Goal: Transaction & Acquisition: Purchase product/service

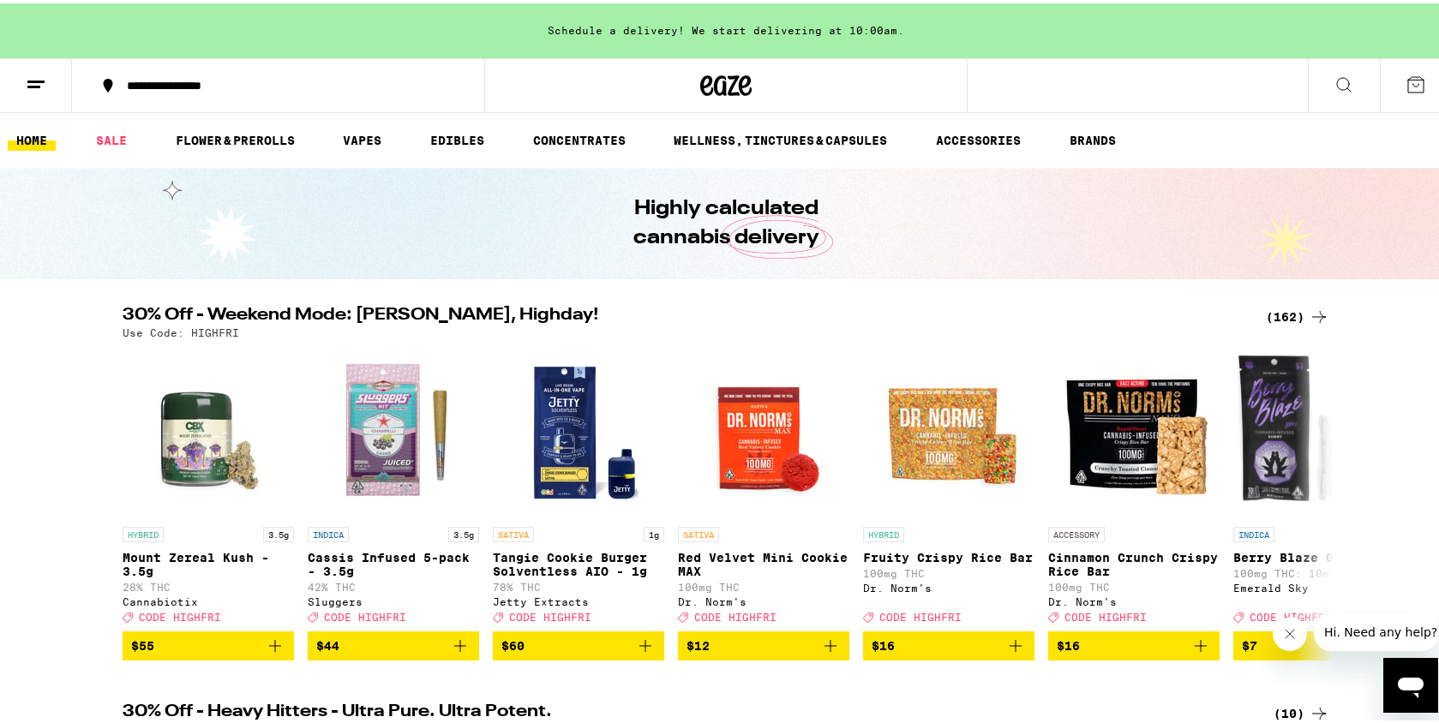
click at [1335, 81] on icon at bounding box center [1344, 81] width 21 height 21
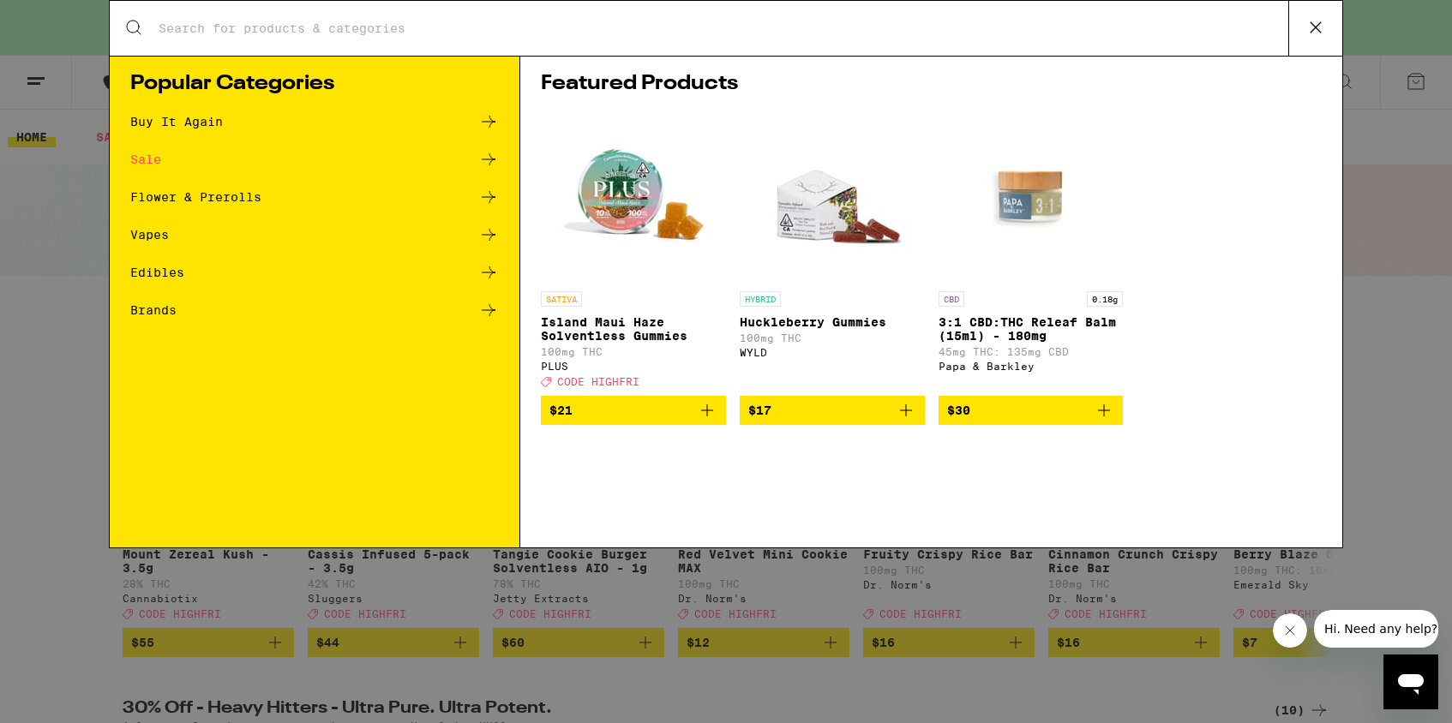
click at [852, 33] on input "Search for Products" at bounding box center [723, 28] width 1131 height 15
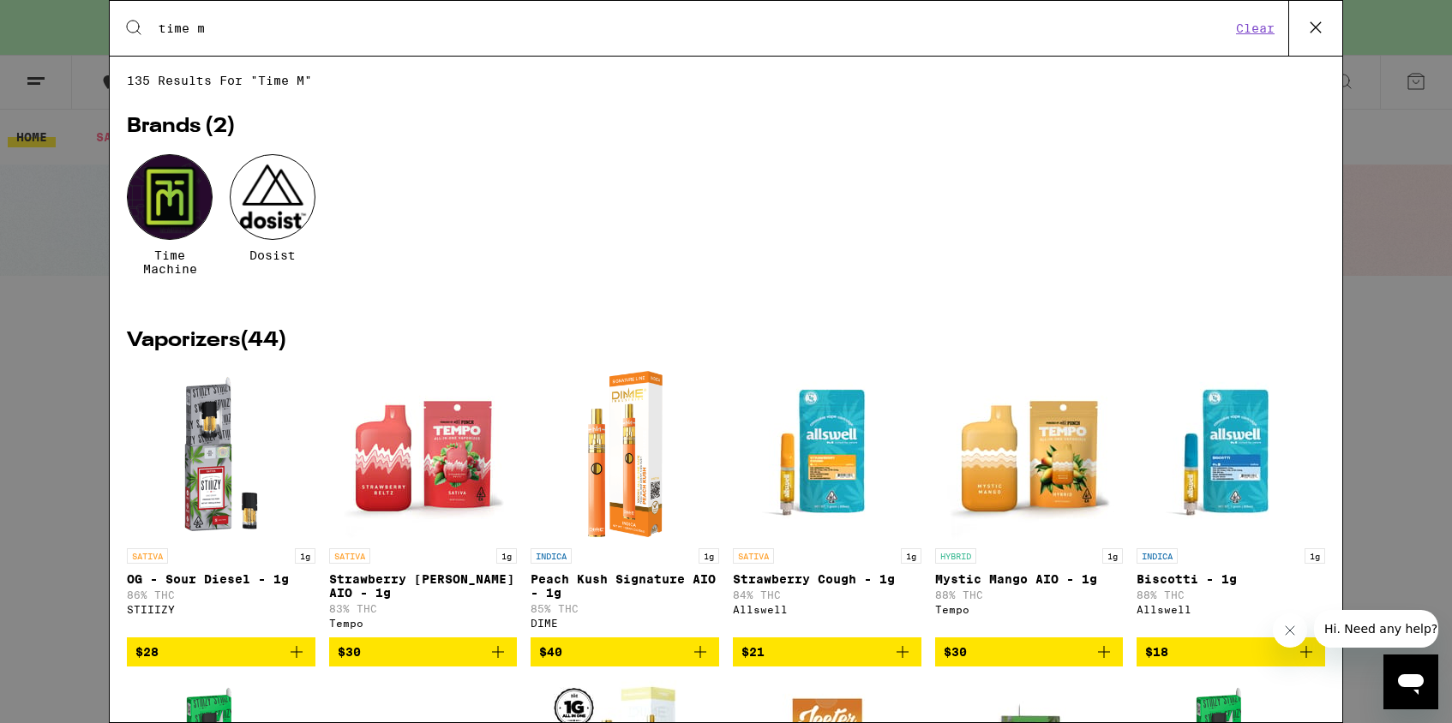
type input "time m"
click at [182, 206] on div at bounding box center [170, 197] width 86 height 86
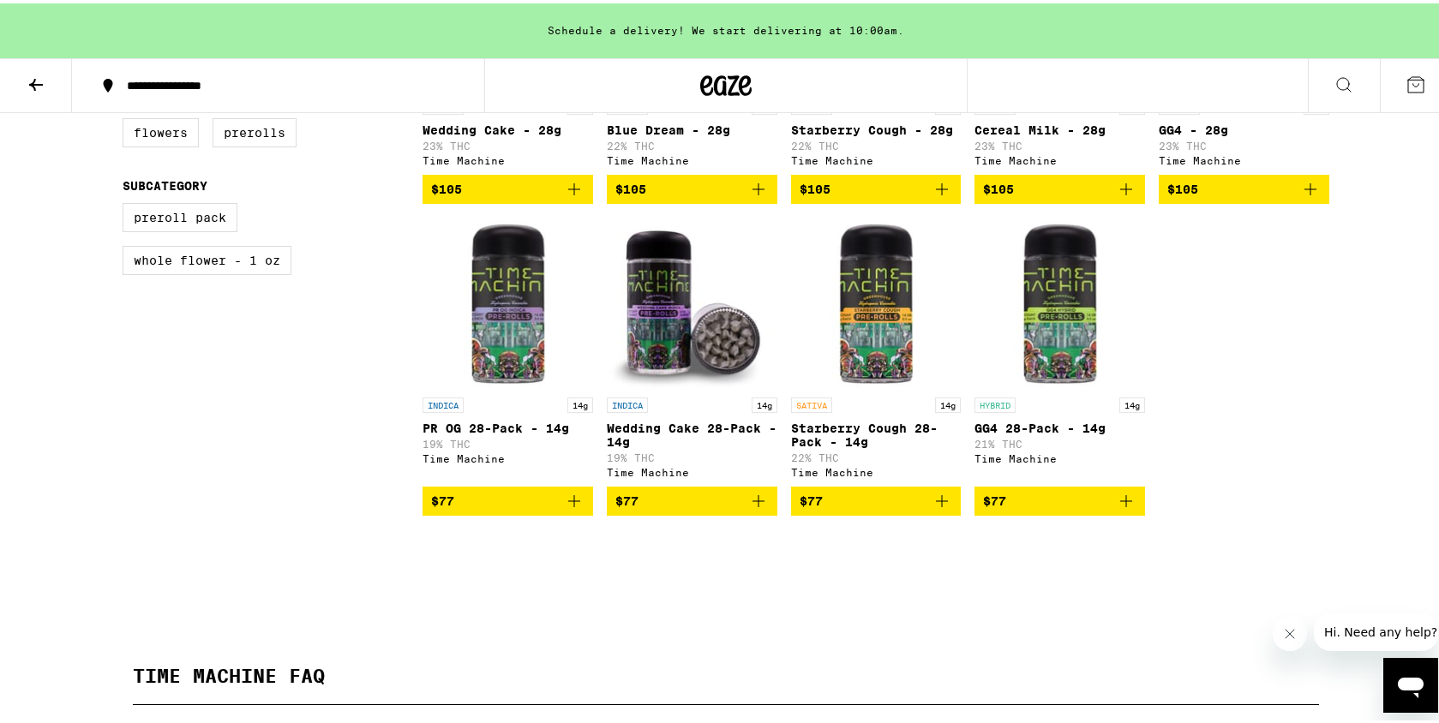
scroll to position [675, 0]
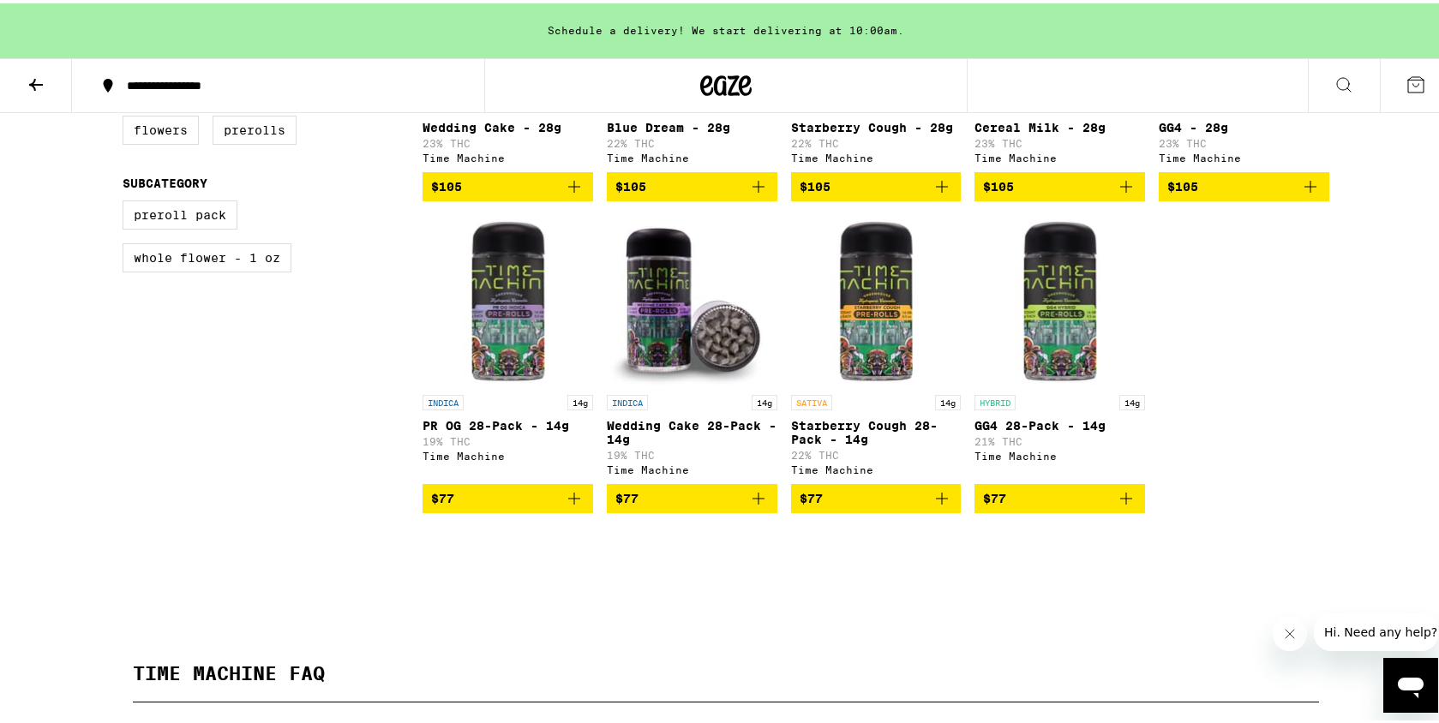
click at [933, 506] on icon "Add to bag" at bounding box center [942, 495] width 21 height 21
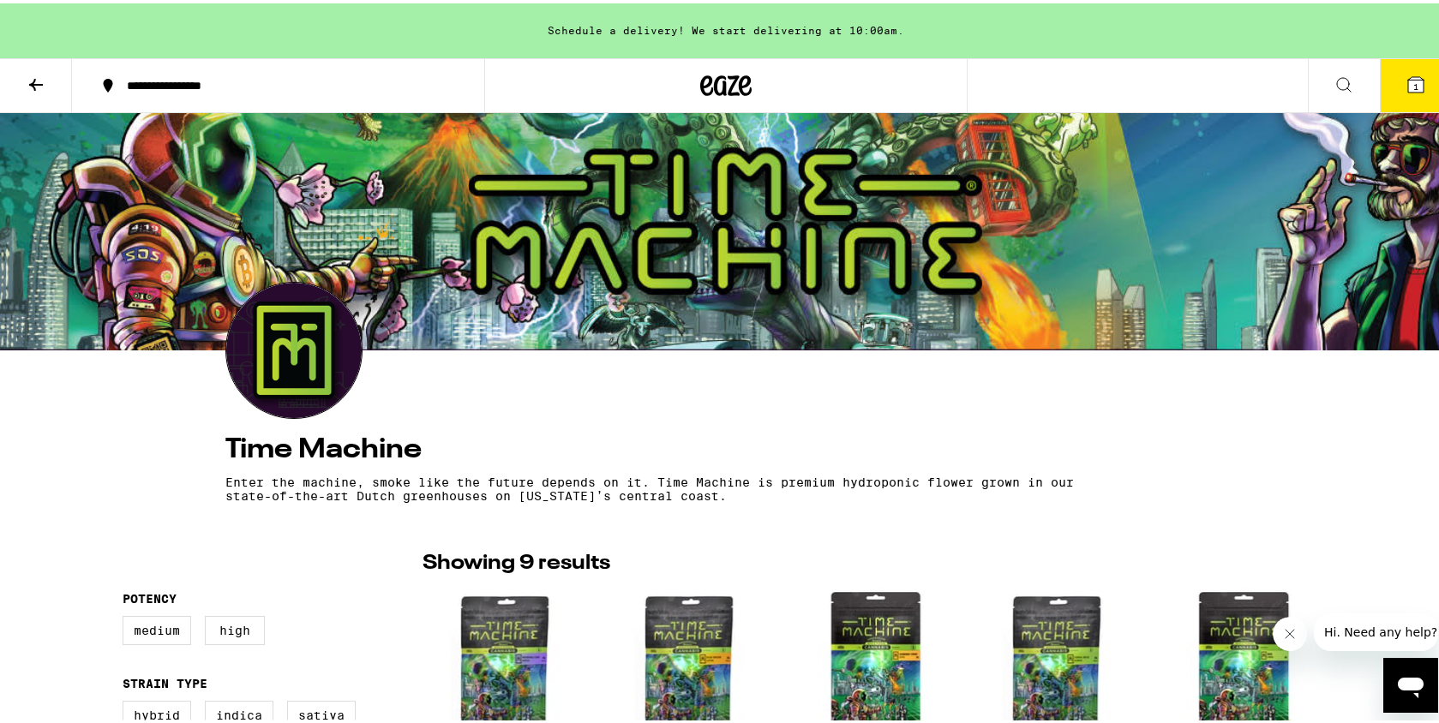
scroll to position [0, 0]
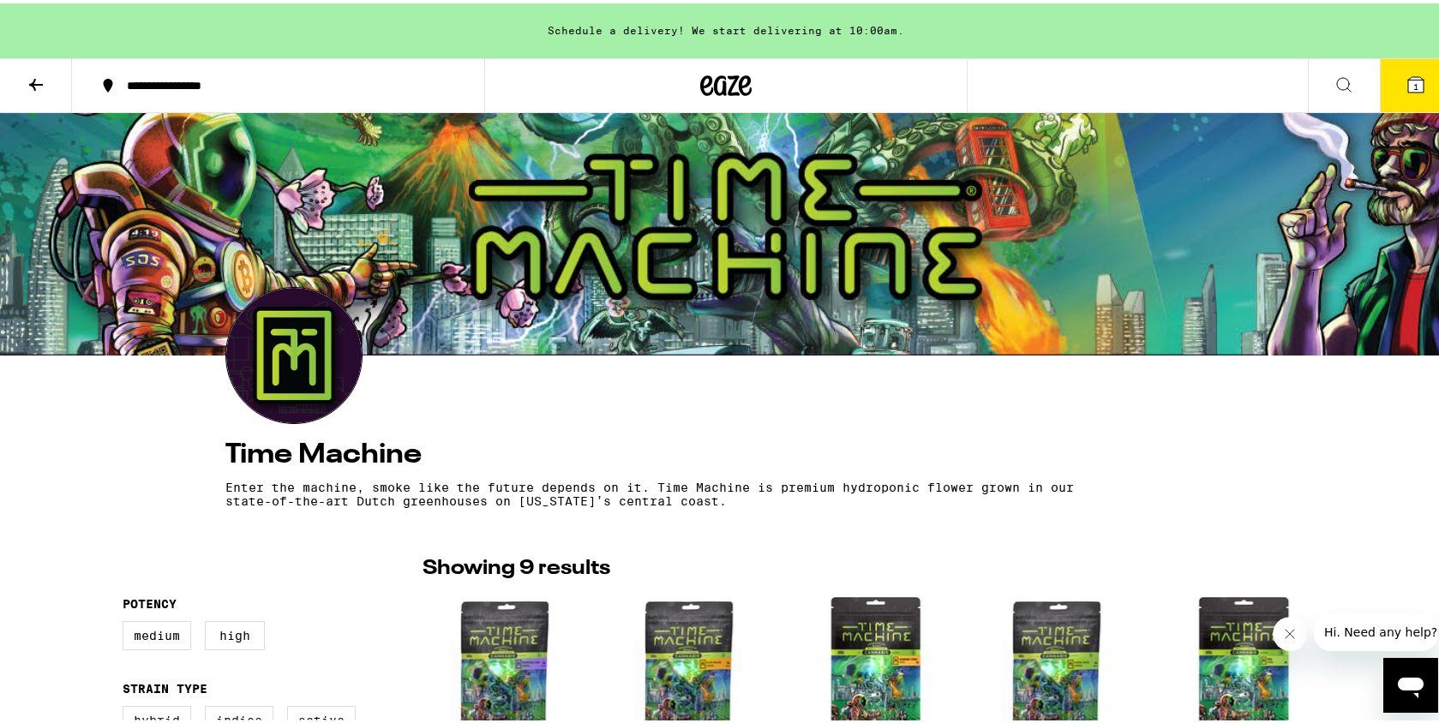
click at [39, 82] on icon at bounding box center [36, 81] width 21 height 21
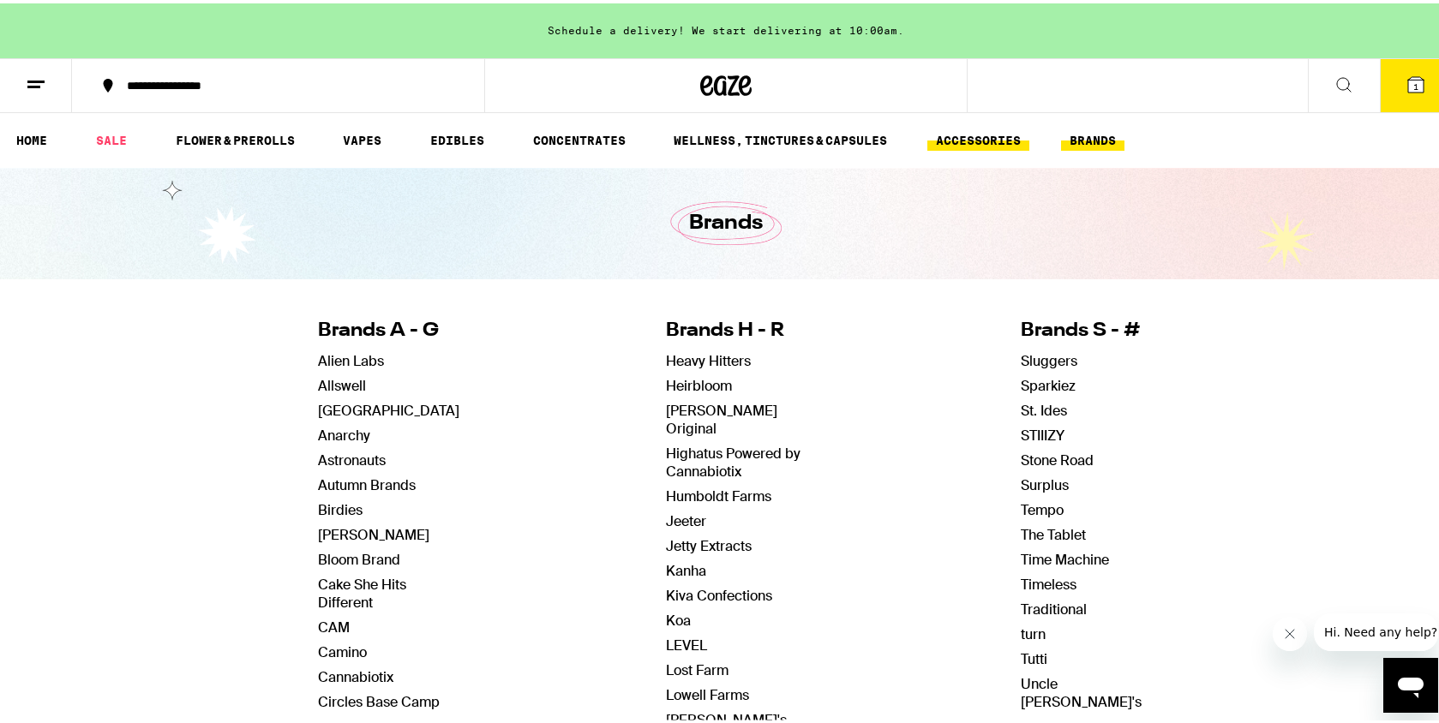
click at [979, 127] on link "ACCESSORIES" at bounding box center [978, 137] width 102 height 21
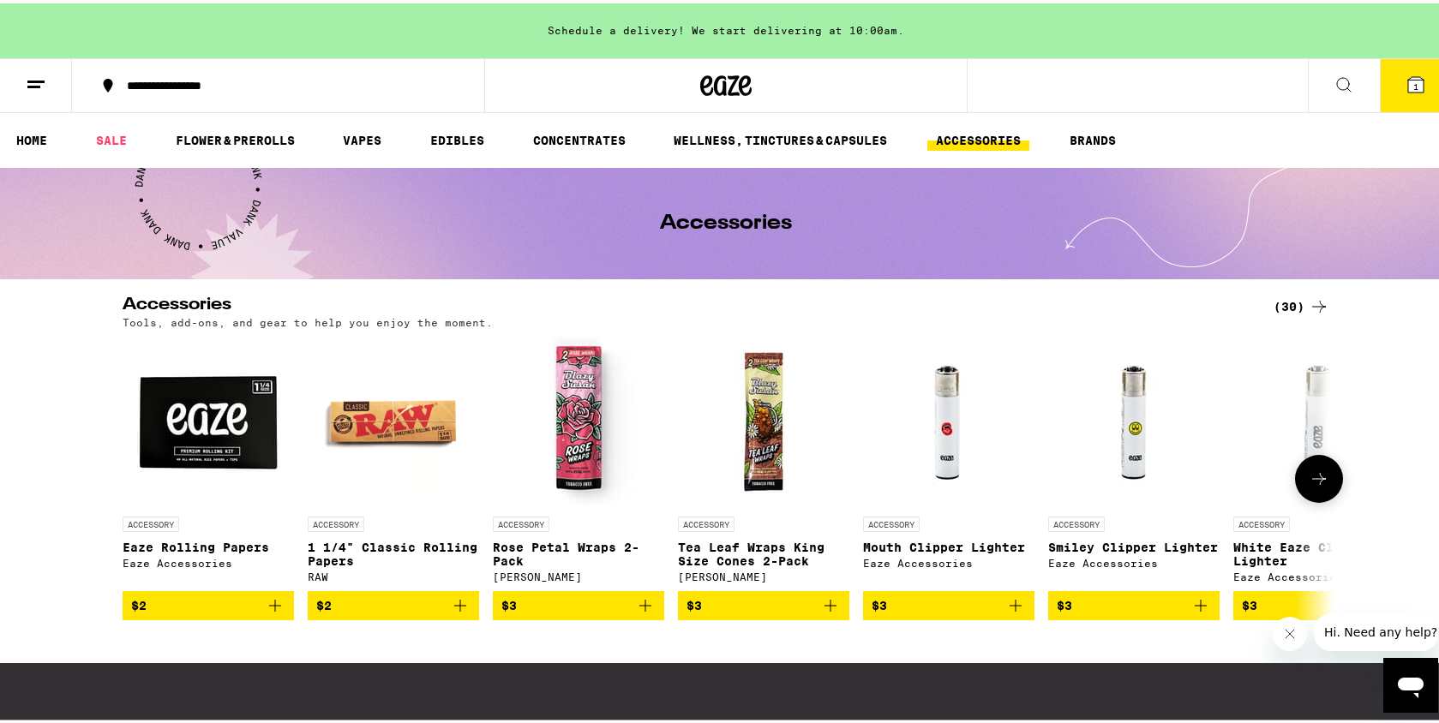
scroll to position [3, 0]
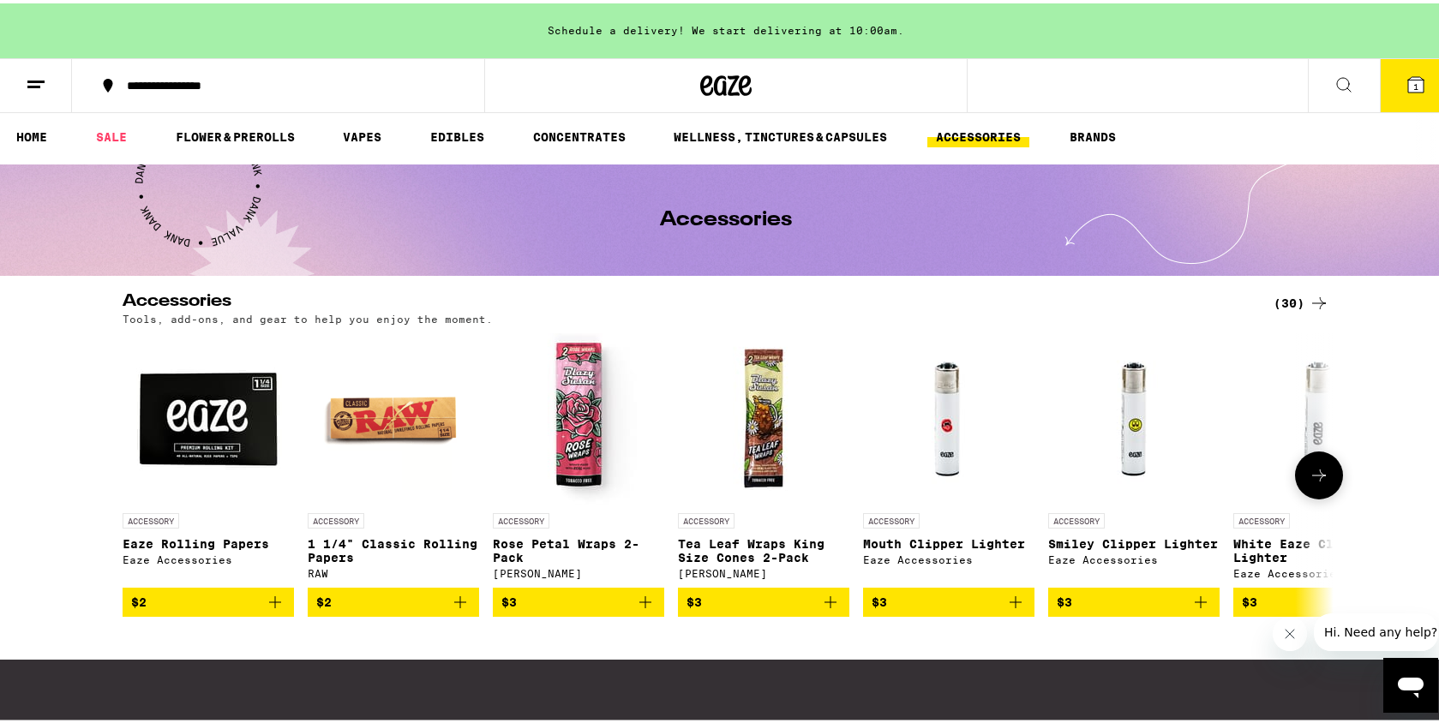
click at [1308, 493] on button at bounding box center [1319, 472] width 48 height 48
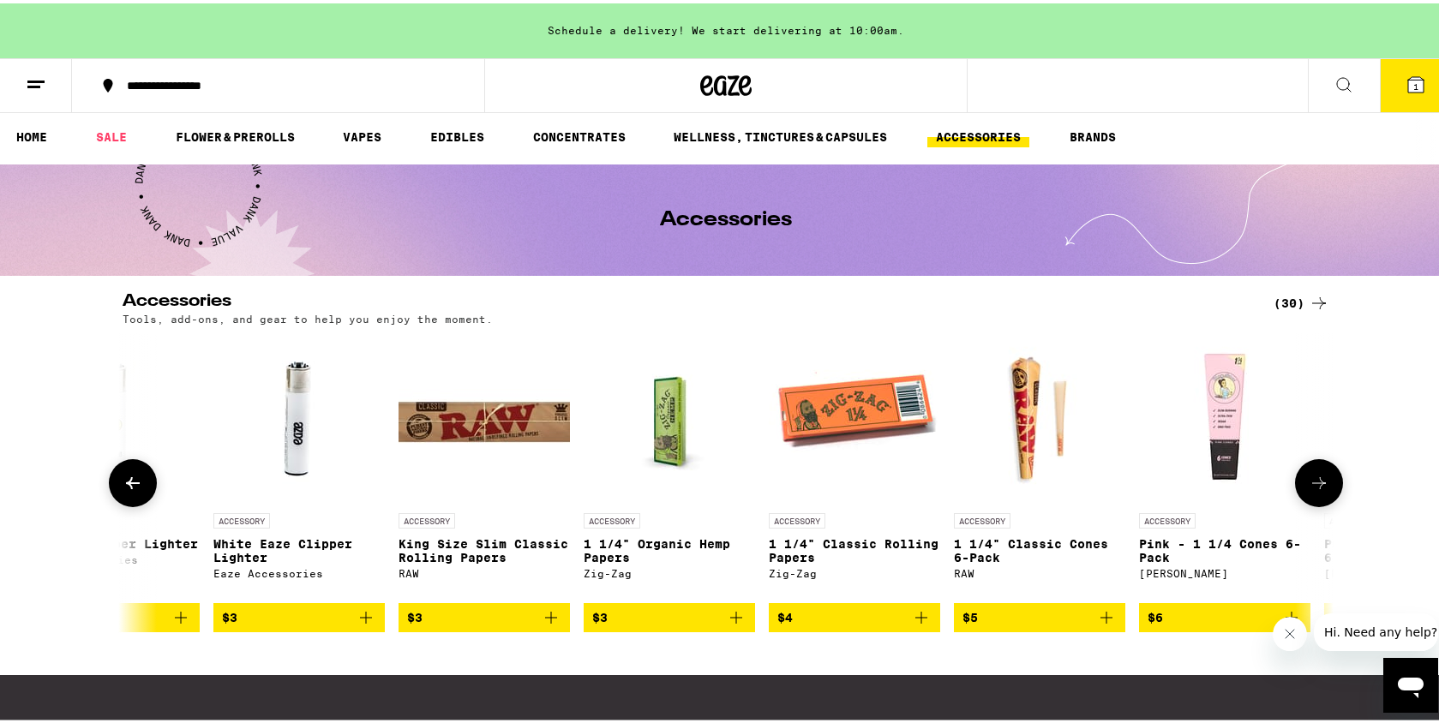
click at [1310, 489] on icon at bounding box center [1319, 480] width 21 height 21
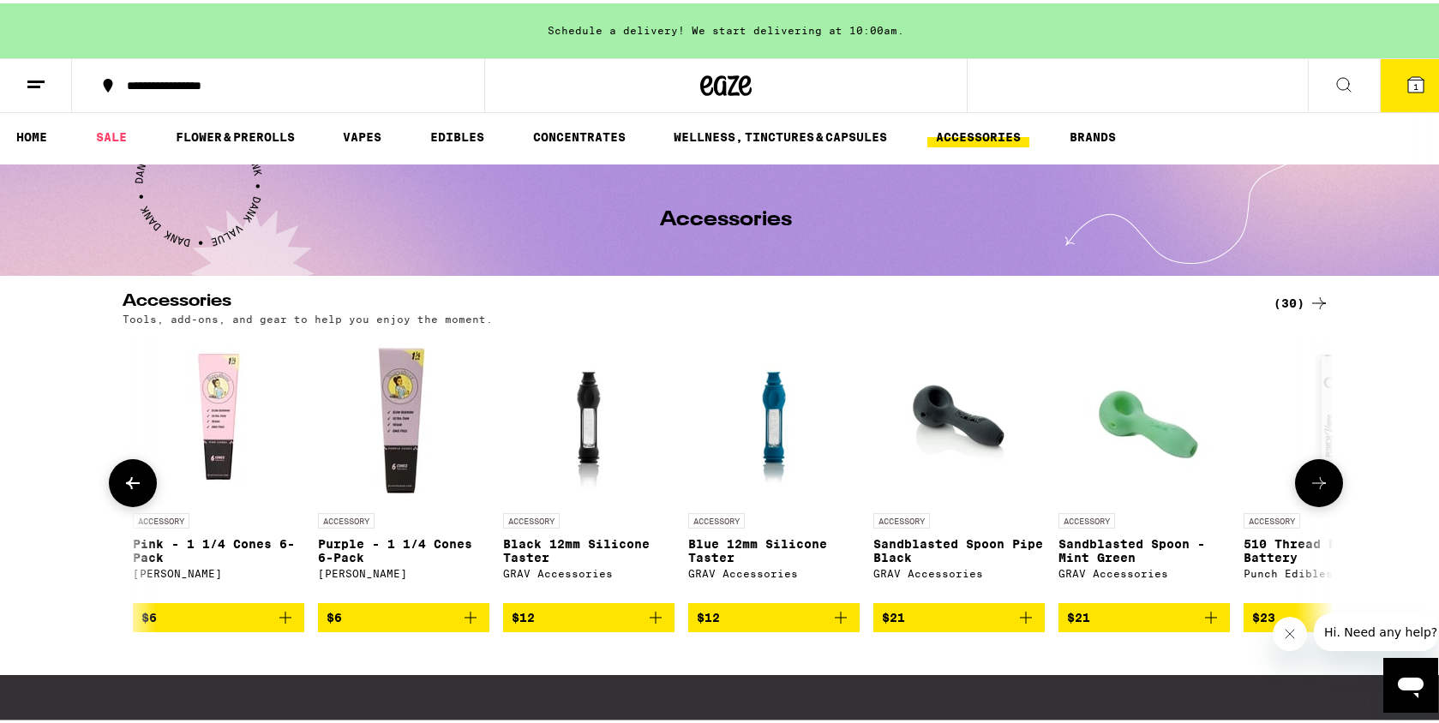
scroll to position [0, 2040]
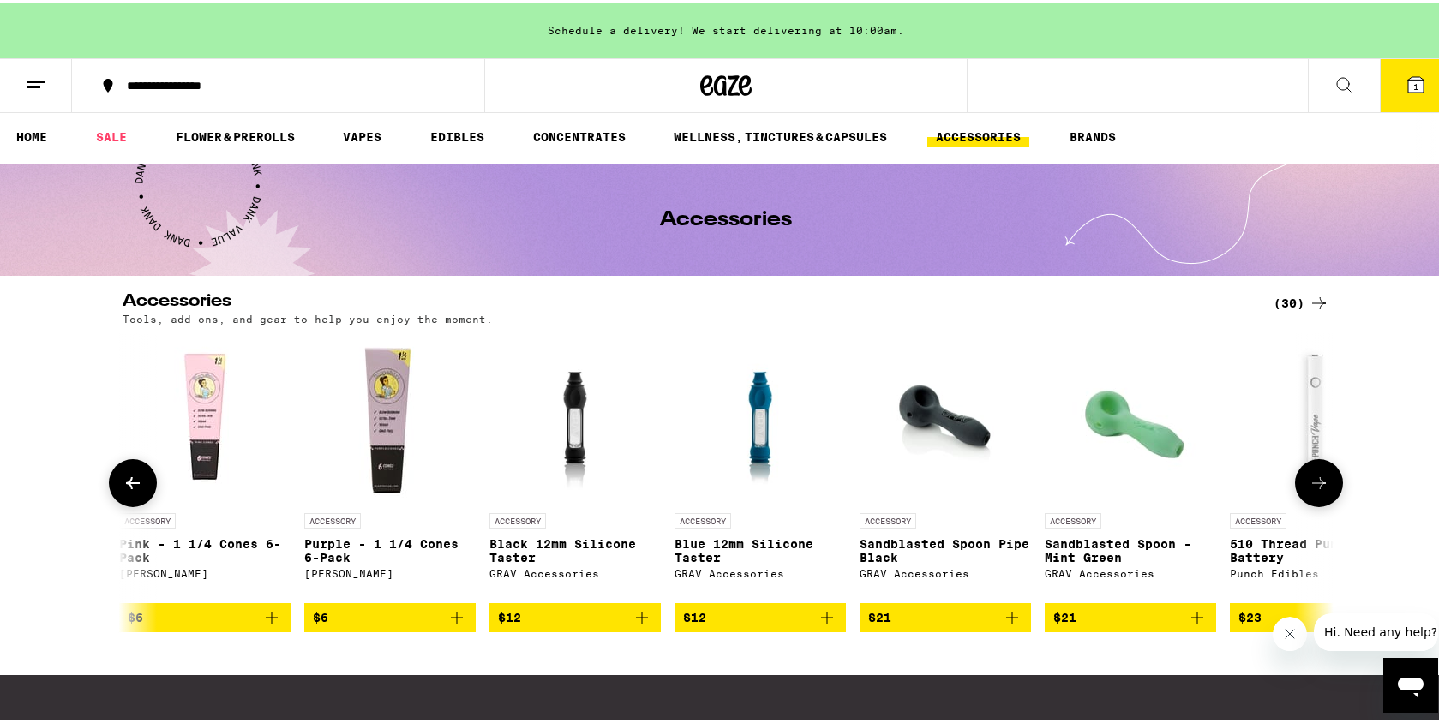
click at [1312, 486] on icon at bounding box center [1319, 480] width 14 height 12
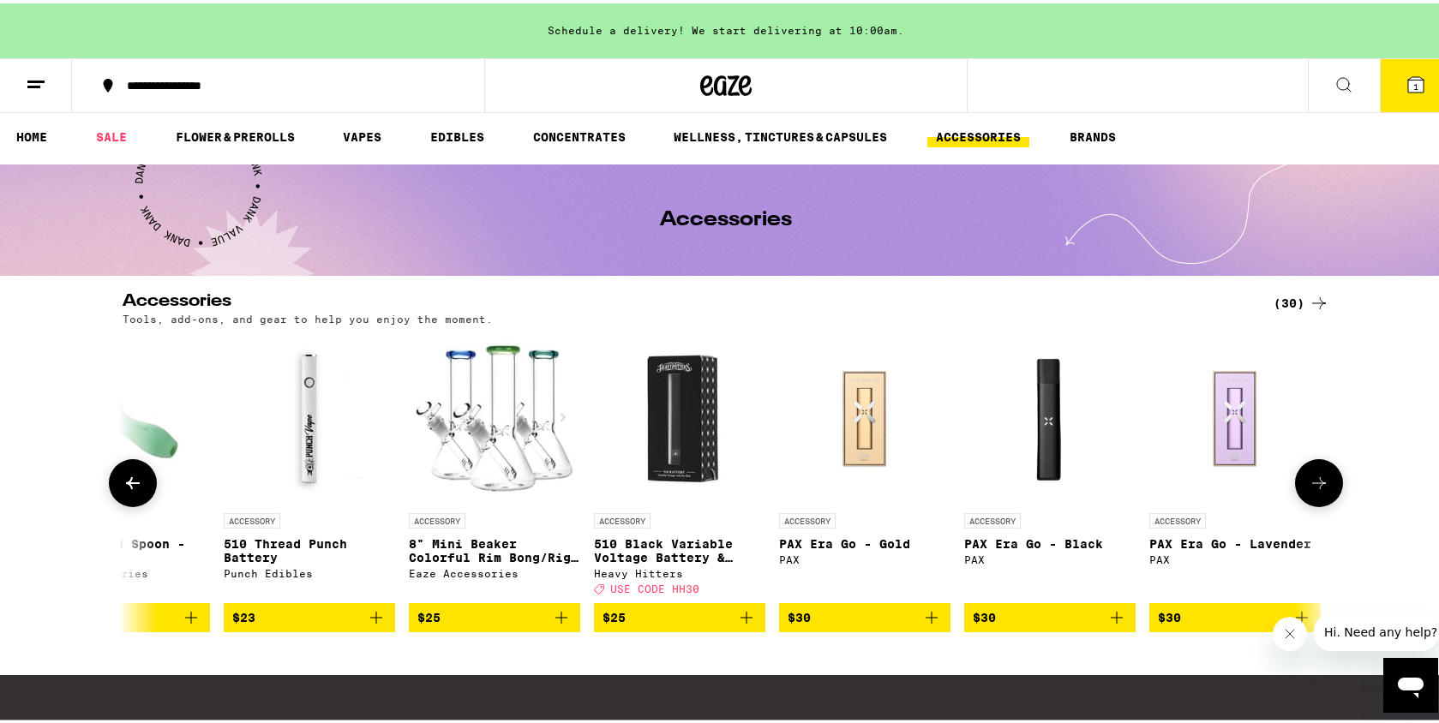
scroll to position [0, 3060]
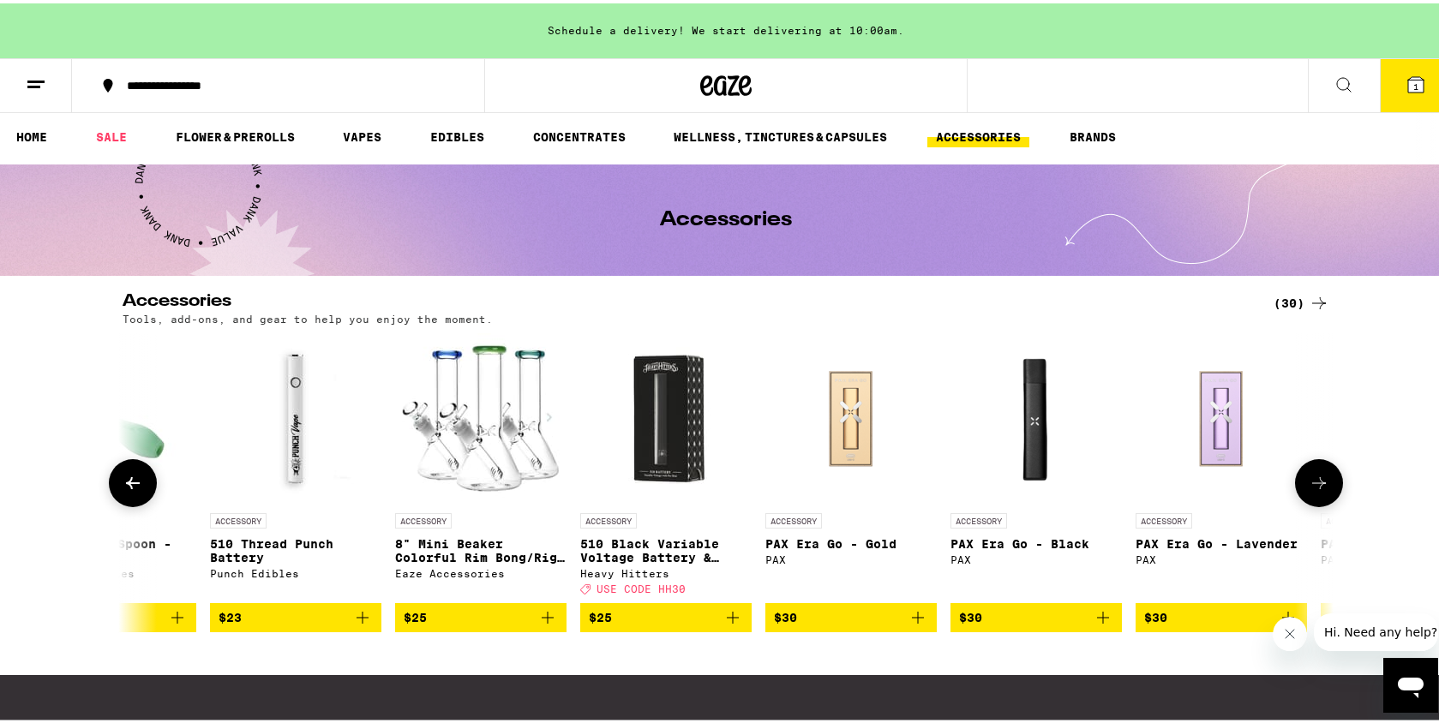
click at [1312, 486] on icon at bounding box center [1319, 480] width 14 height 12
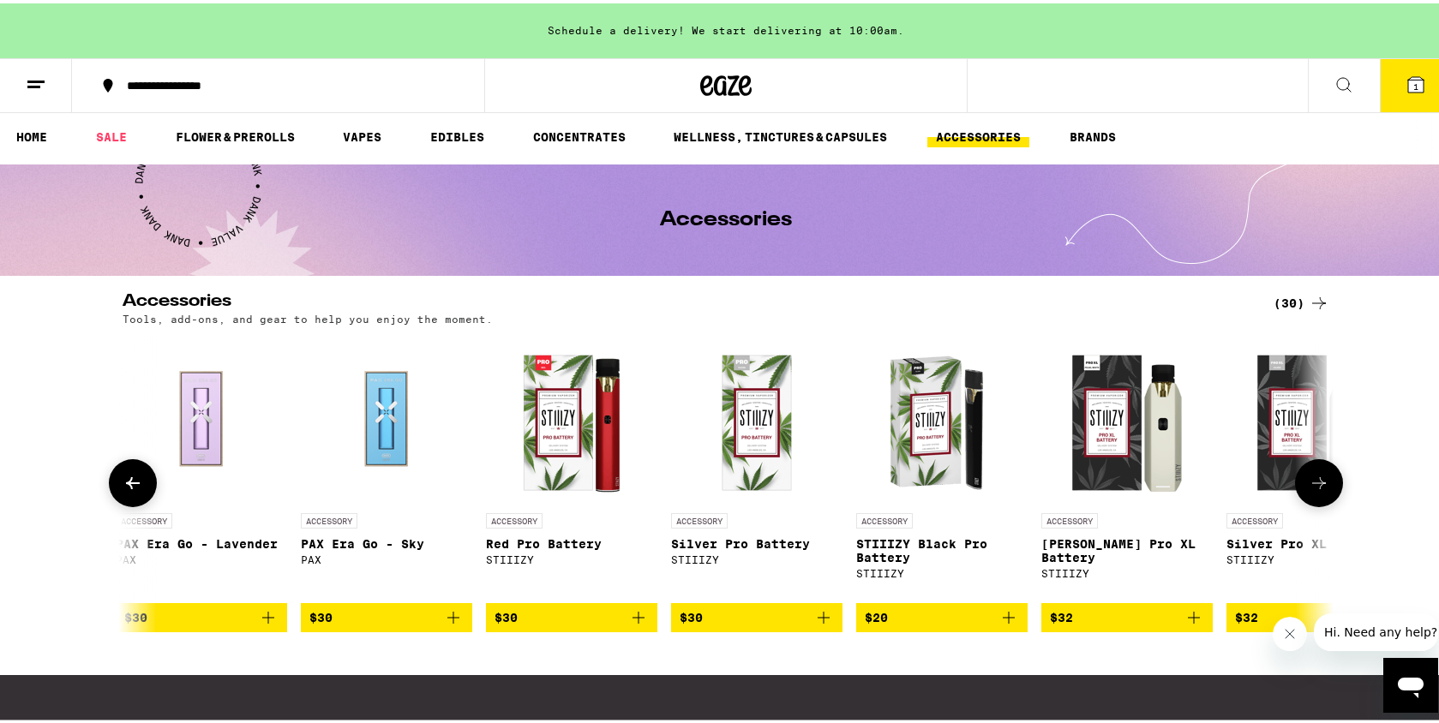
click at [1312, 486] on icon at bounding box center [1319, 480] width 14 height 12
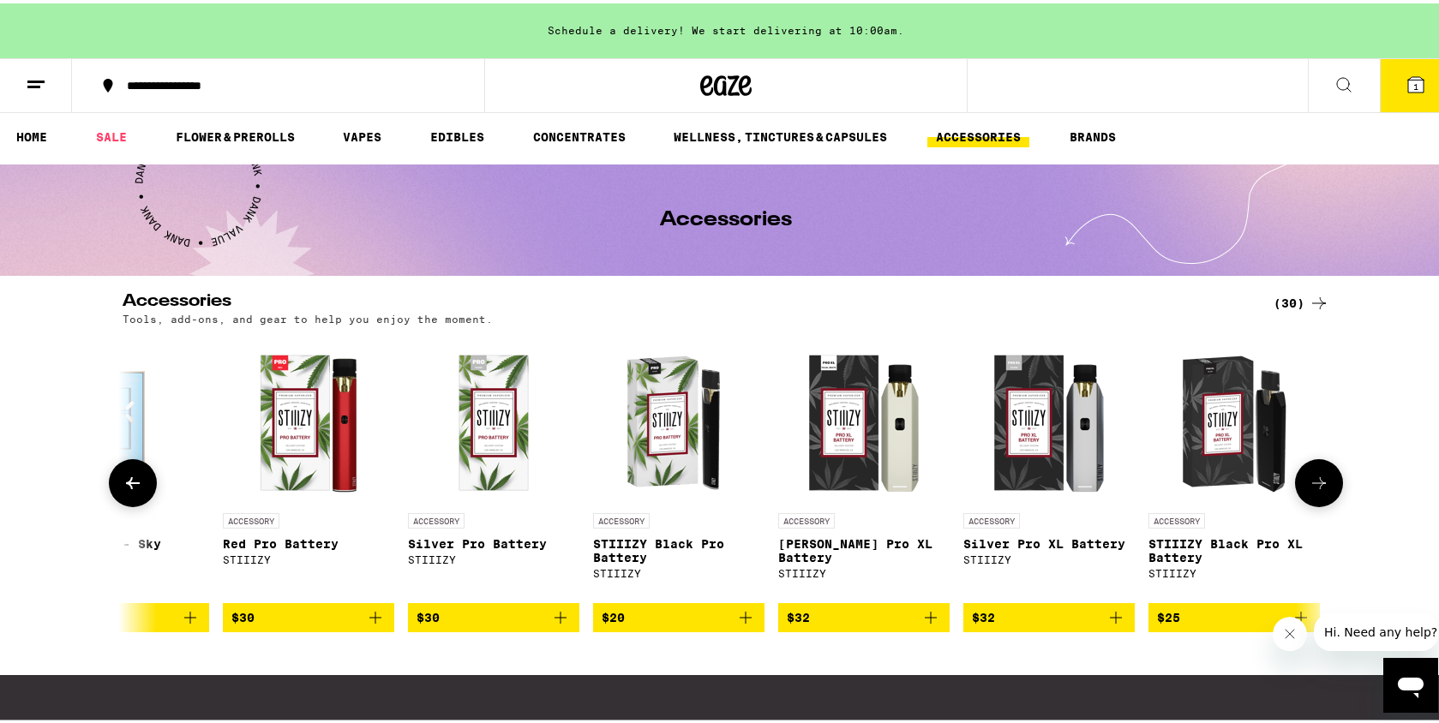
scroll to position [0, 4347]
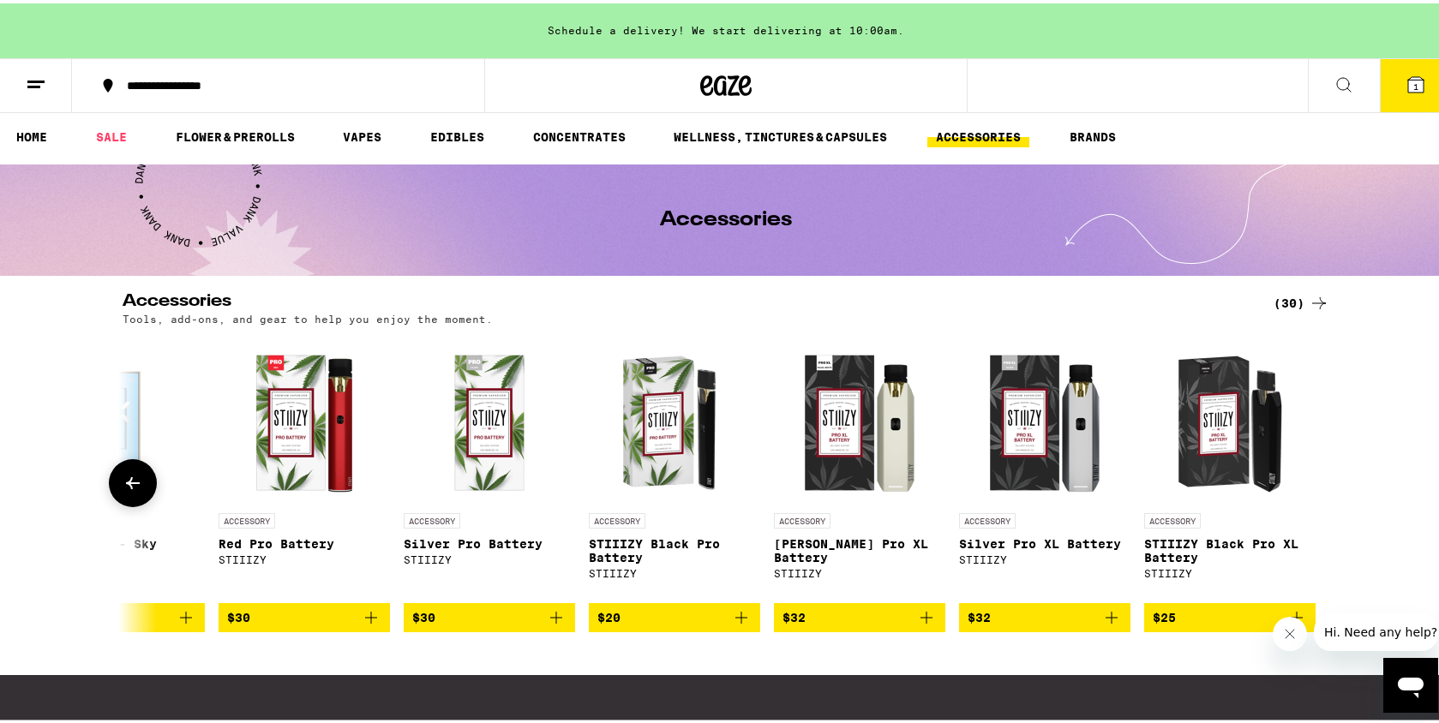
click at [1311, 487] on div at bounding box center [1319, 480] width 48 height 48
click at [119, 497] on button at bounding box center [133, 480] width 48 height 48
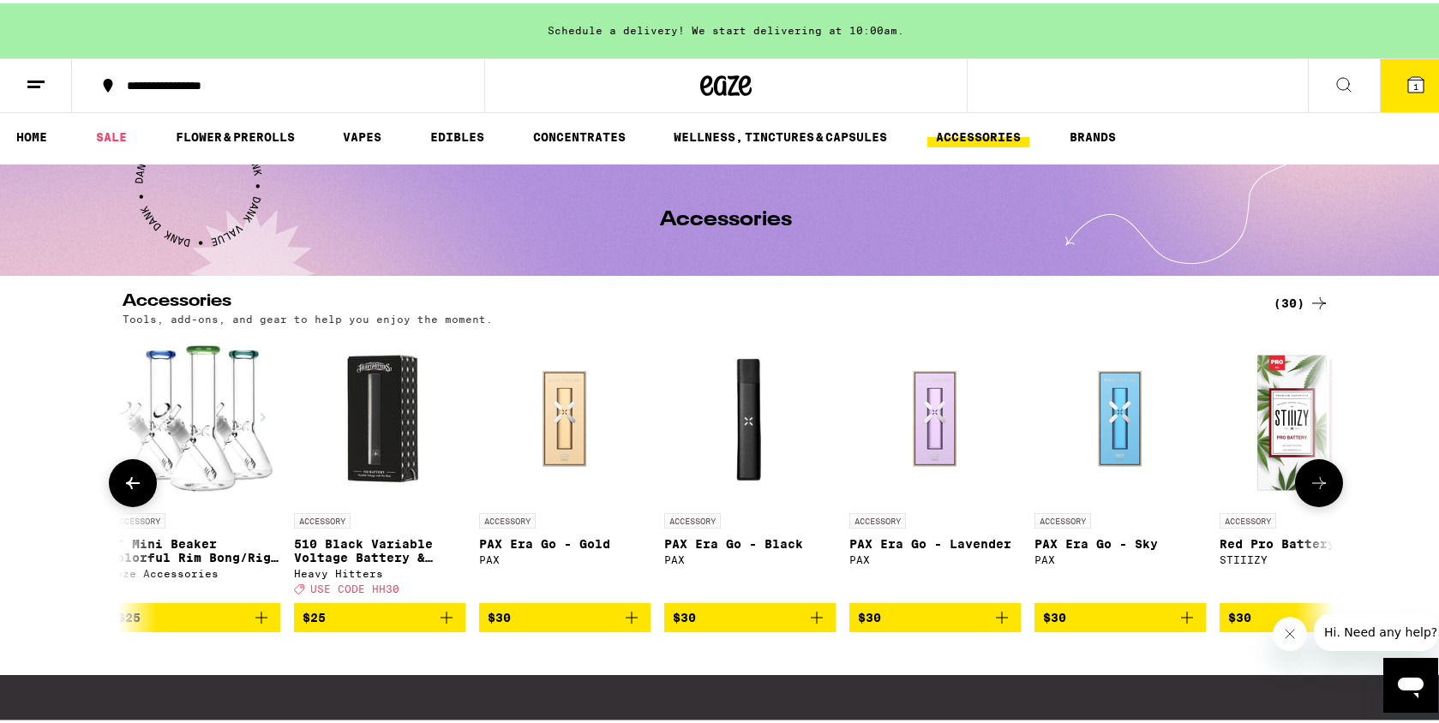
scroll to position [0, 3327]
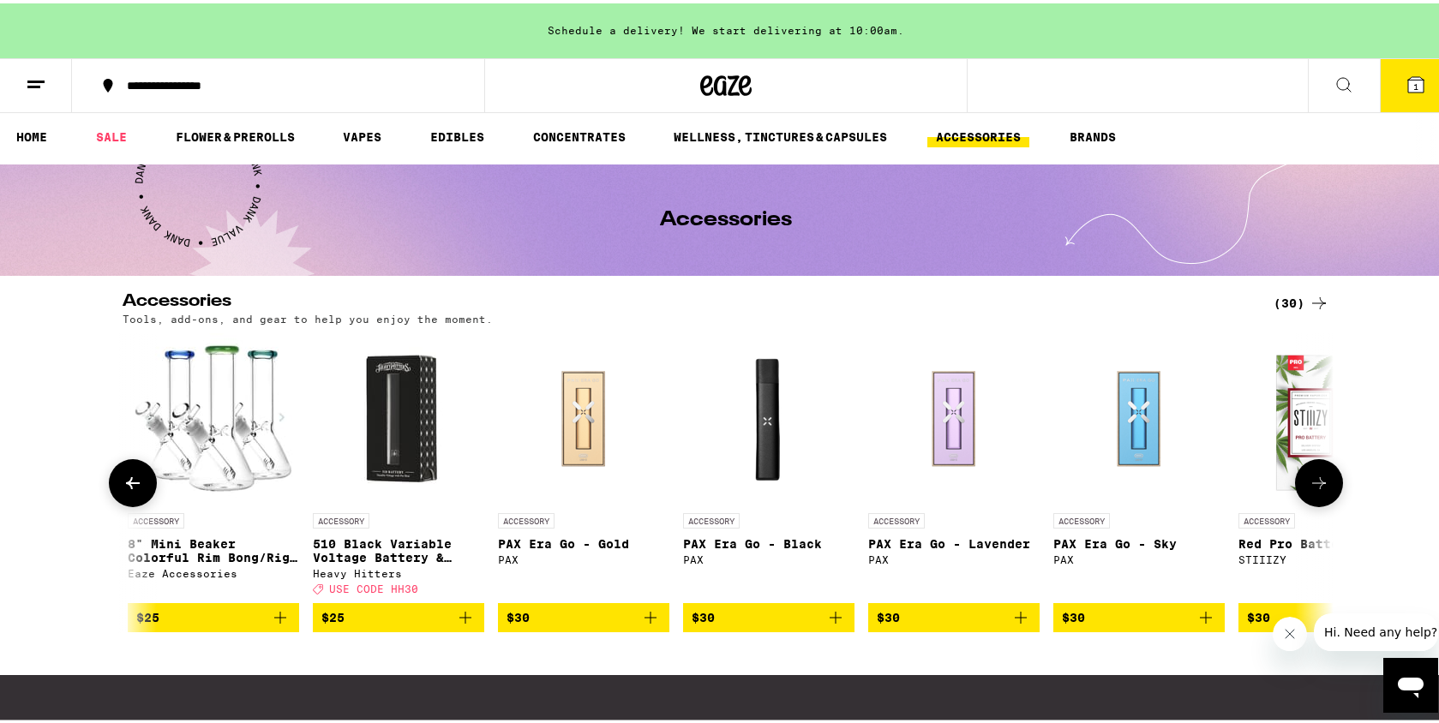
click at [225, 561] on p "8" Mini Beaker Colorful Rim Bong/Rig - Tier 2" at bounding box center [213, 547] width 171 height 27
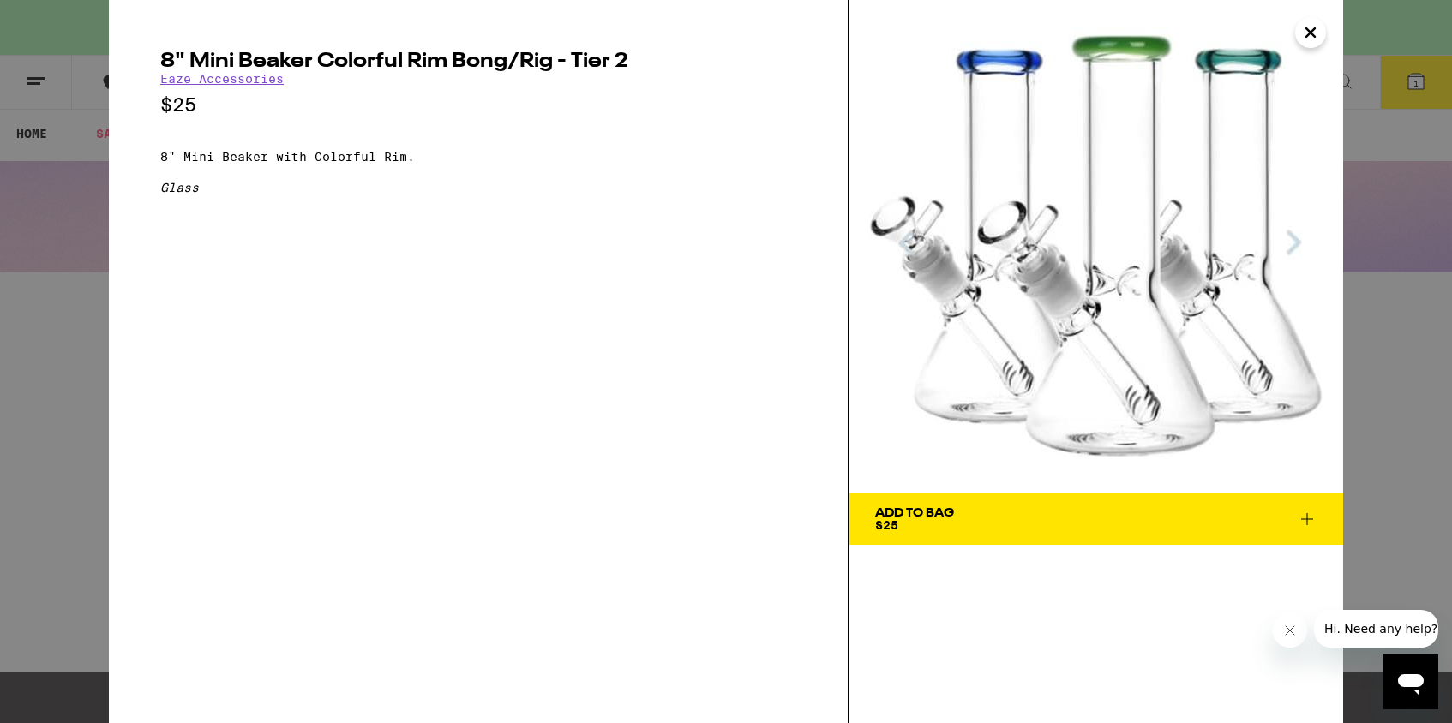
click at [1410, 289] on div "8" Mini Beaker Colorful Rim Bong/Rig - Tier 2 Eaze Accessories $25 8" Mini Beak…" at bounding box center [726, 361] width 1452 height 723
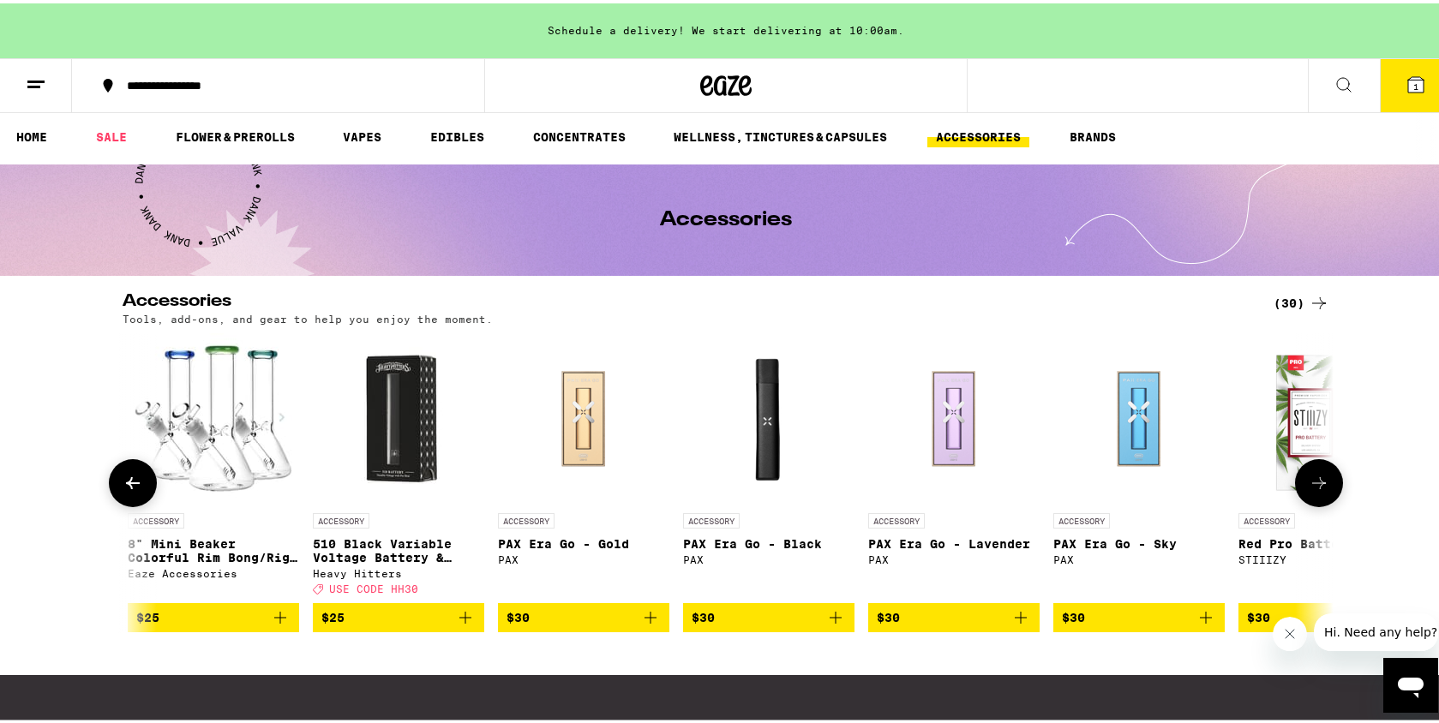
click at [192, 454] on img at bounding box center [213, 415] width 171 height 171
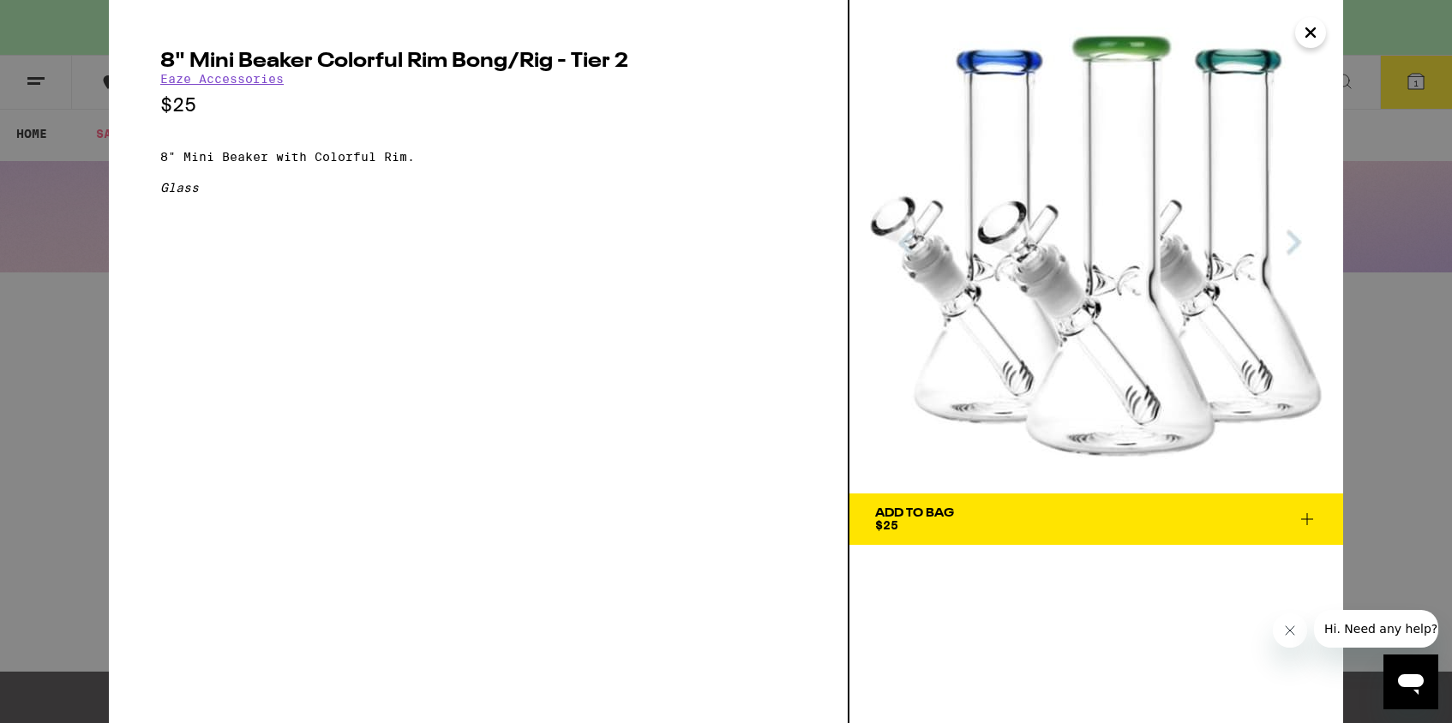
click at [1294, 512] on span "Add To Bag $25" at bounding box center [1096, 519] width 442 height 24
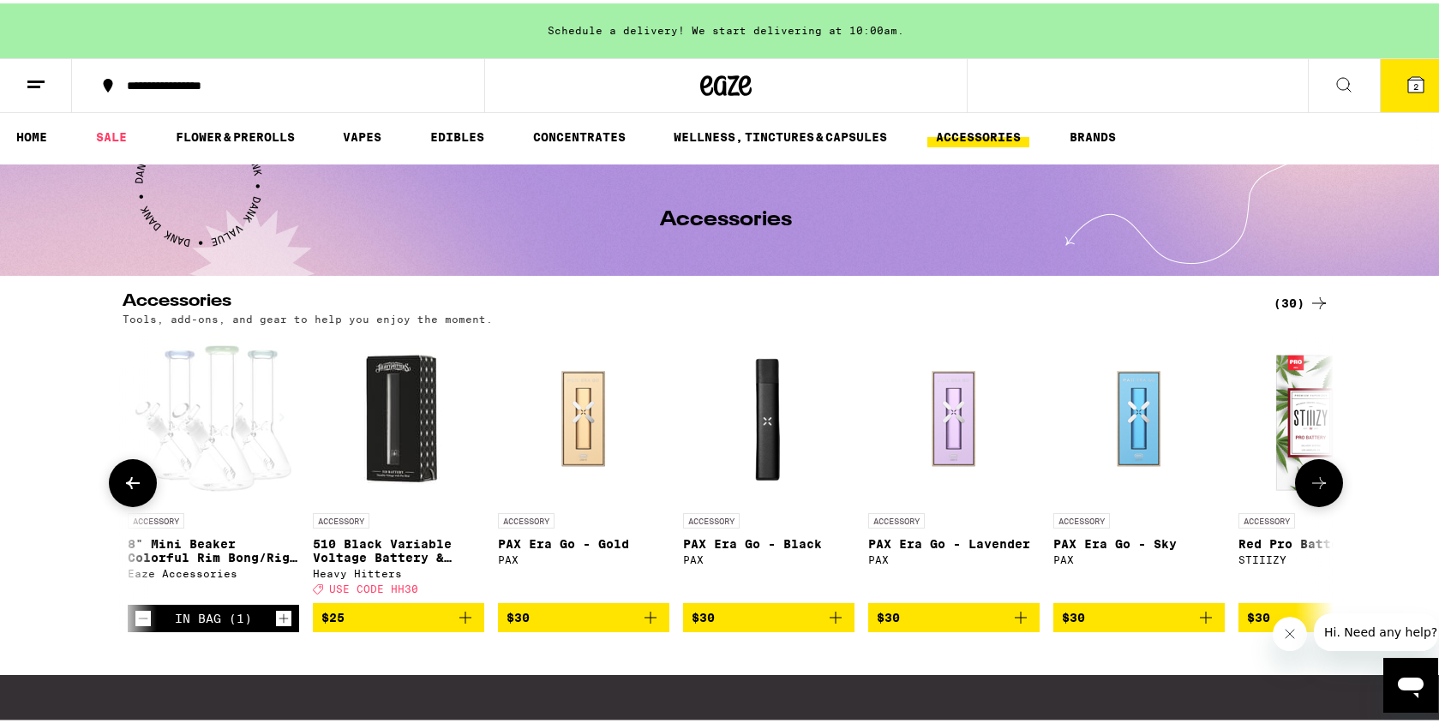
click at [109, 482] on button at bounding box center [133, 480] width 48 height 48
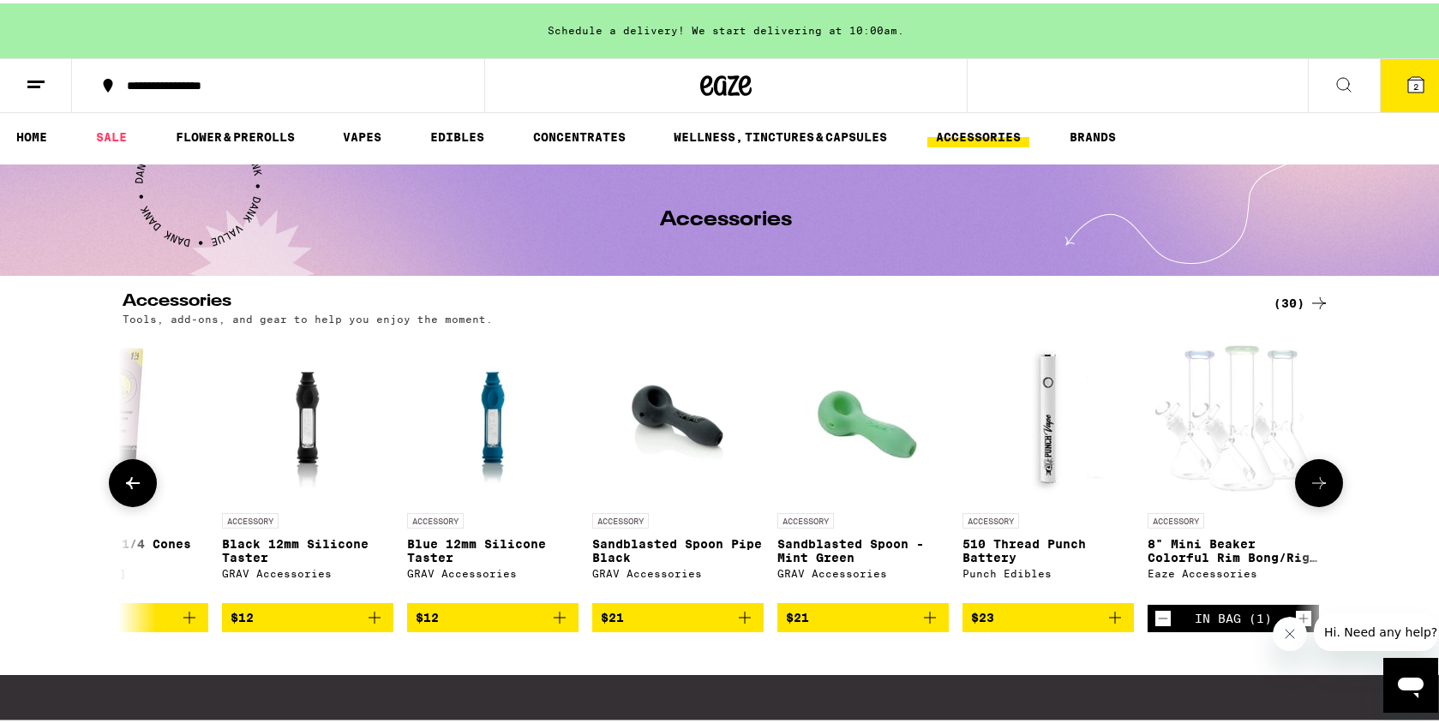
click at [109, 482] on button at bounding box center [133, 480] width 48 height 48
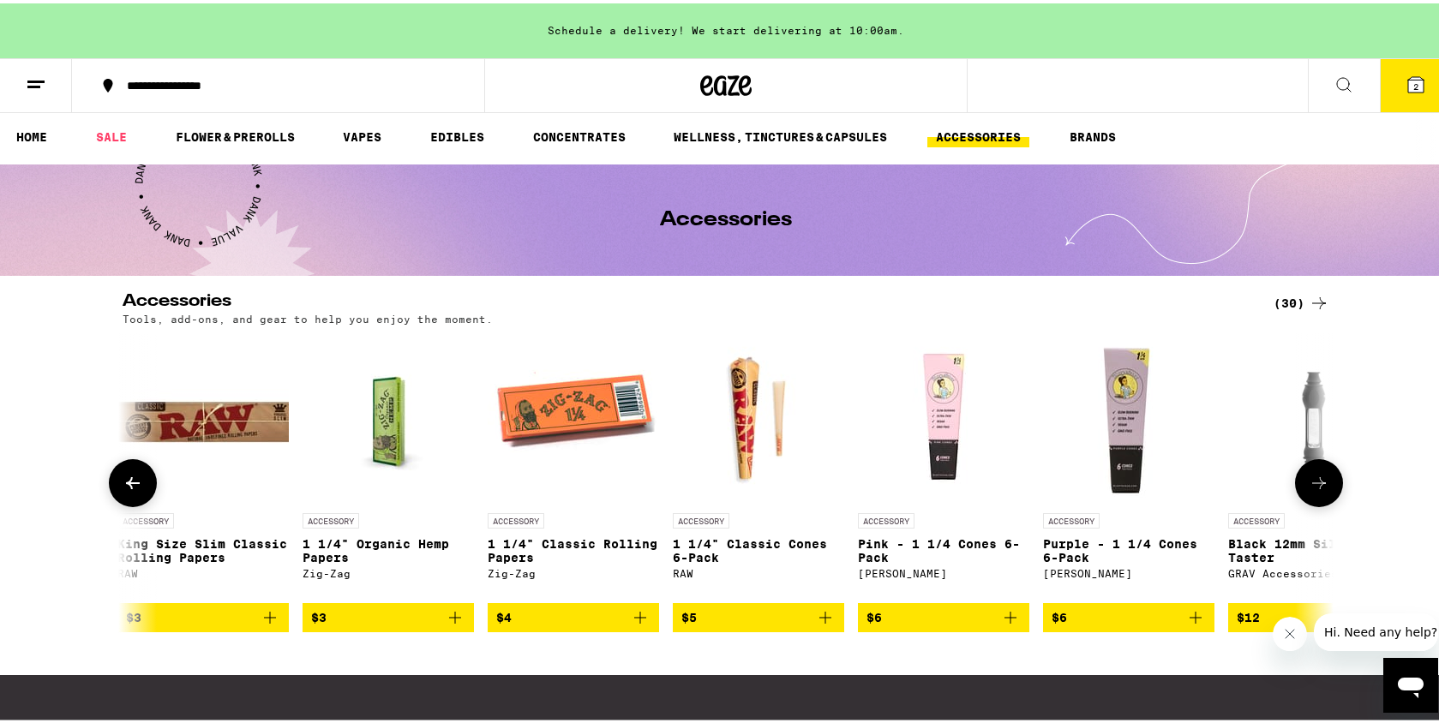
scroll to position [0, 1287]
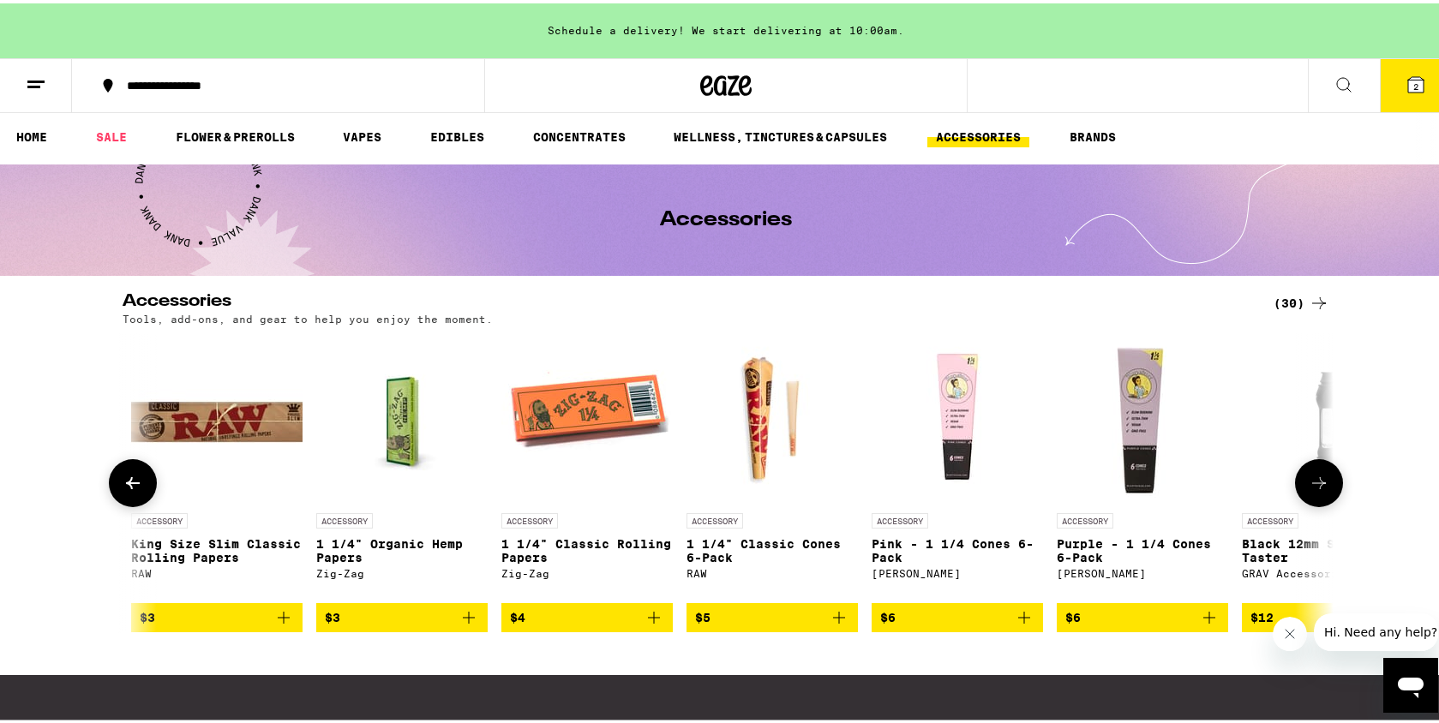
click at [109, 481] on button at bounding box center [133, 480] width 48 height 48
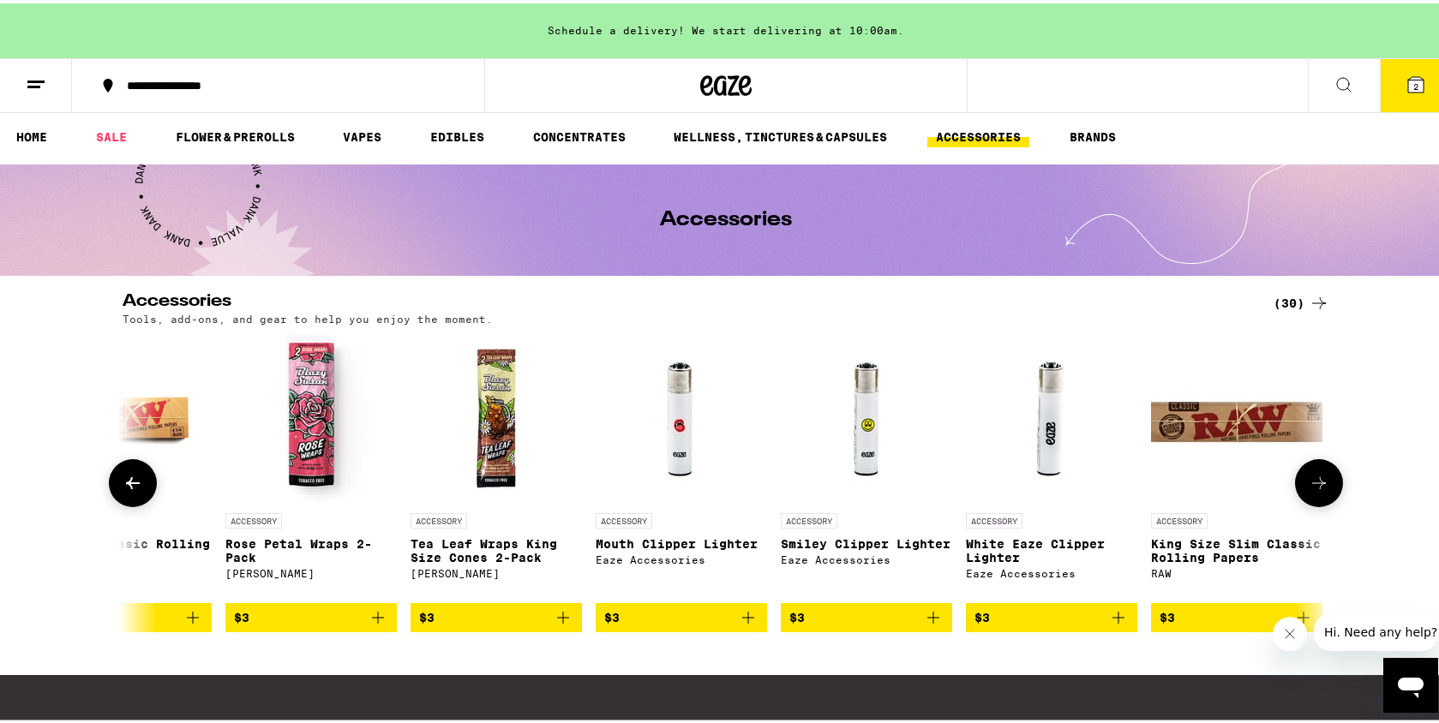
click at [109, 481] on button at bounding box center [133, 480] width 48 height 48
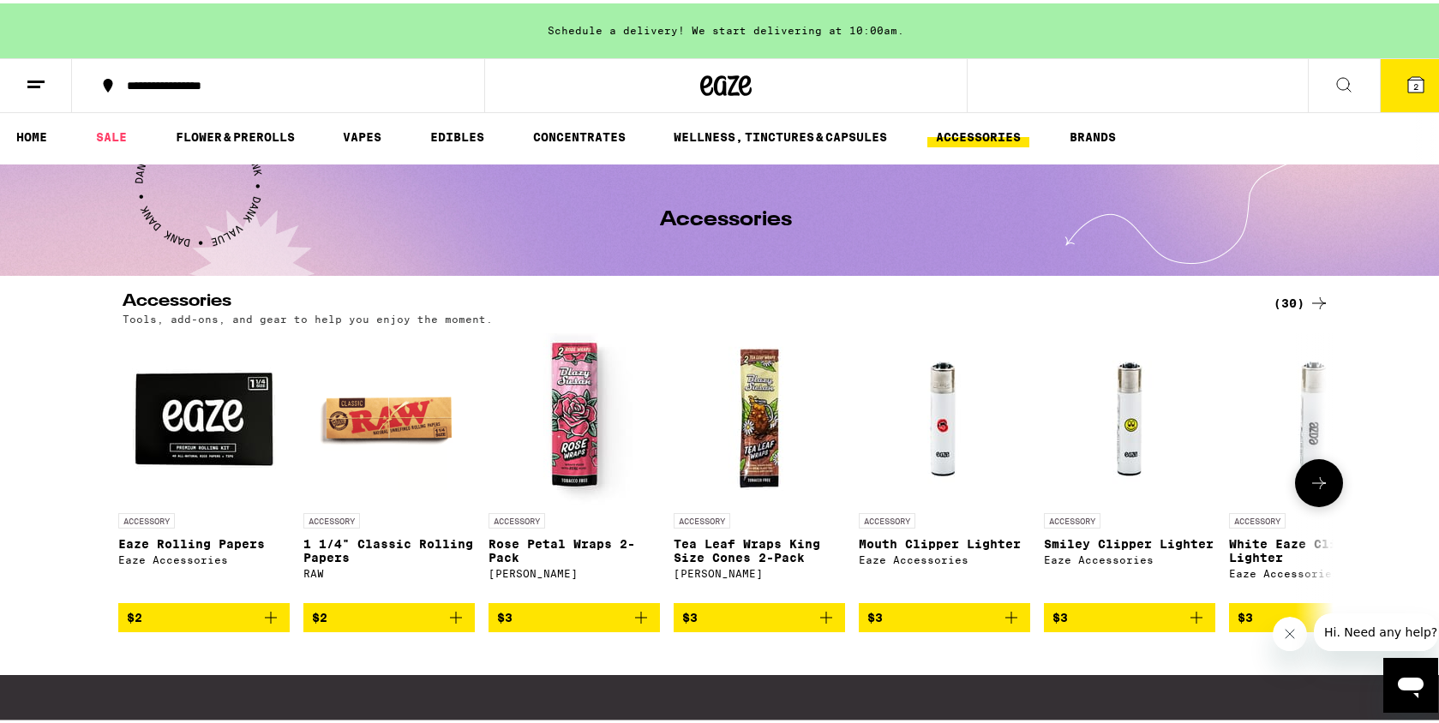
scroll to position [0, 0]
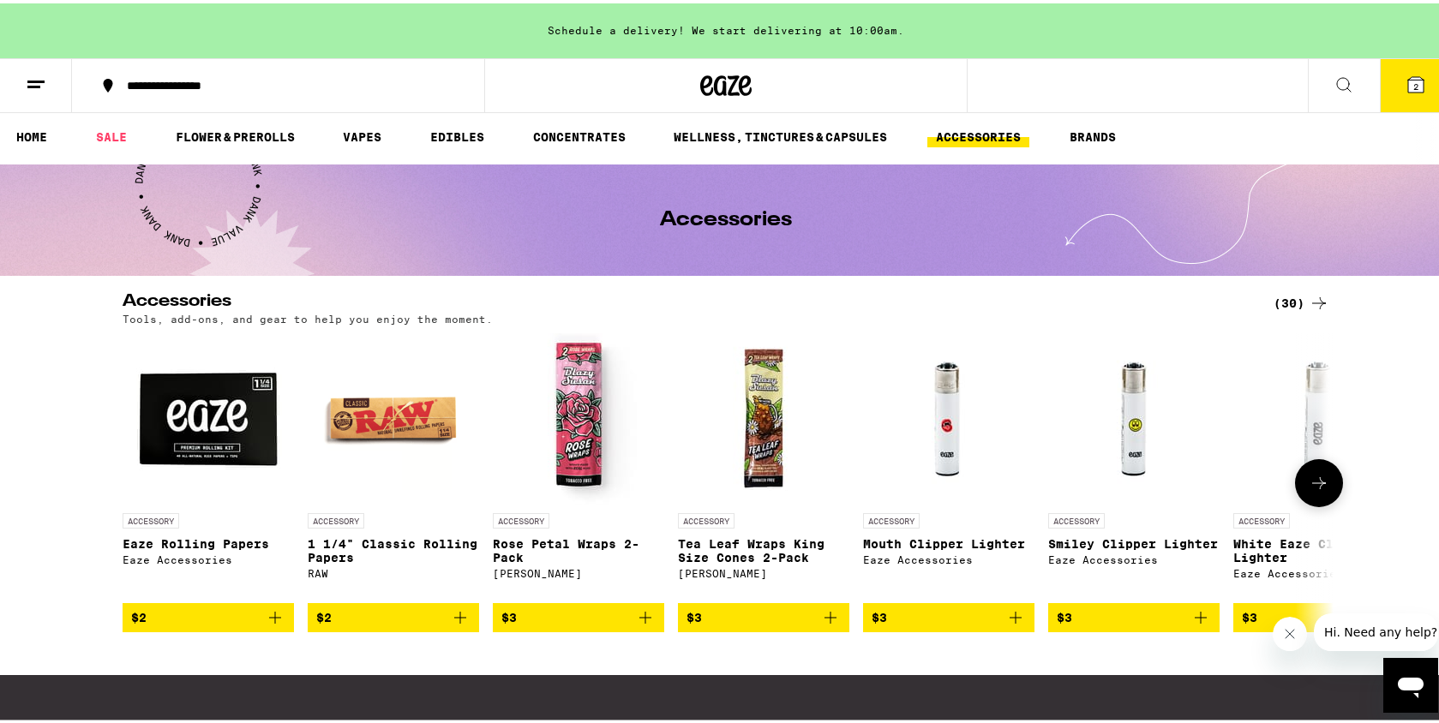
click at [1007, 622] on icon "Add to bag" at bounding box center [1015, 614] width 21 height 21
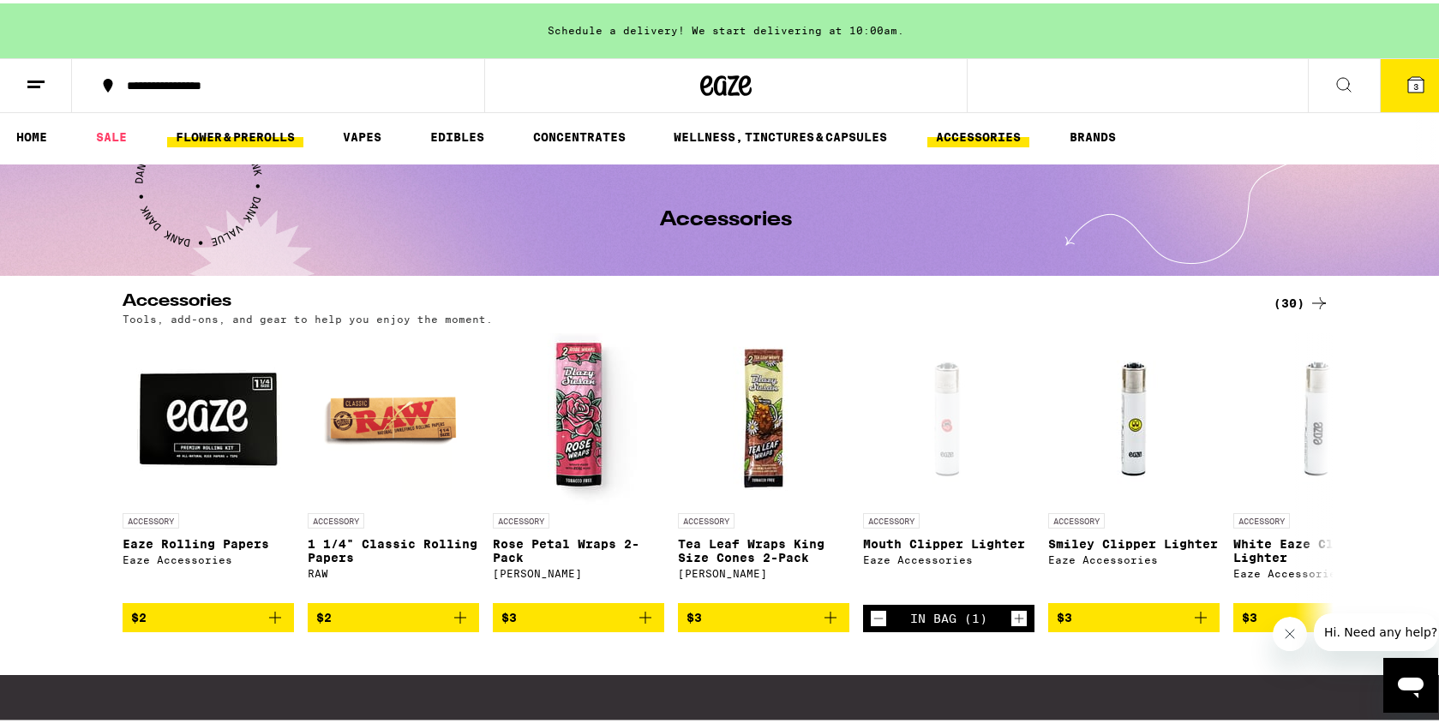
click at [254, 140] on link "FLOWER & PREROLLS" at bounding box center [235, 133] width 136 height 21
click at [121, 135] on link "SALE" at bounding box center [111, 133] width 48 height 21
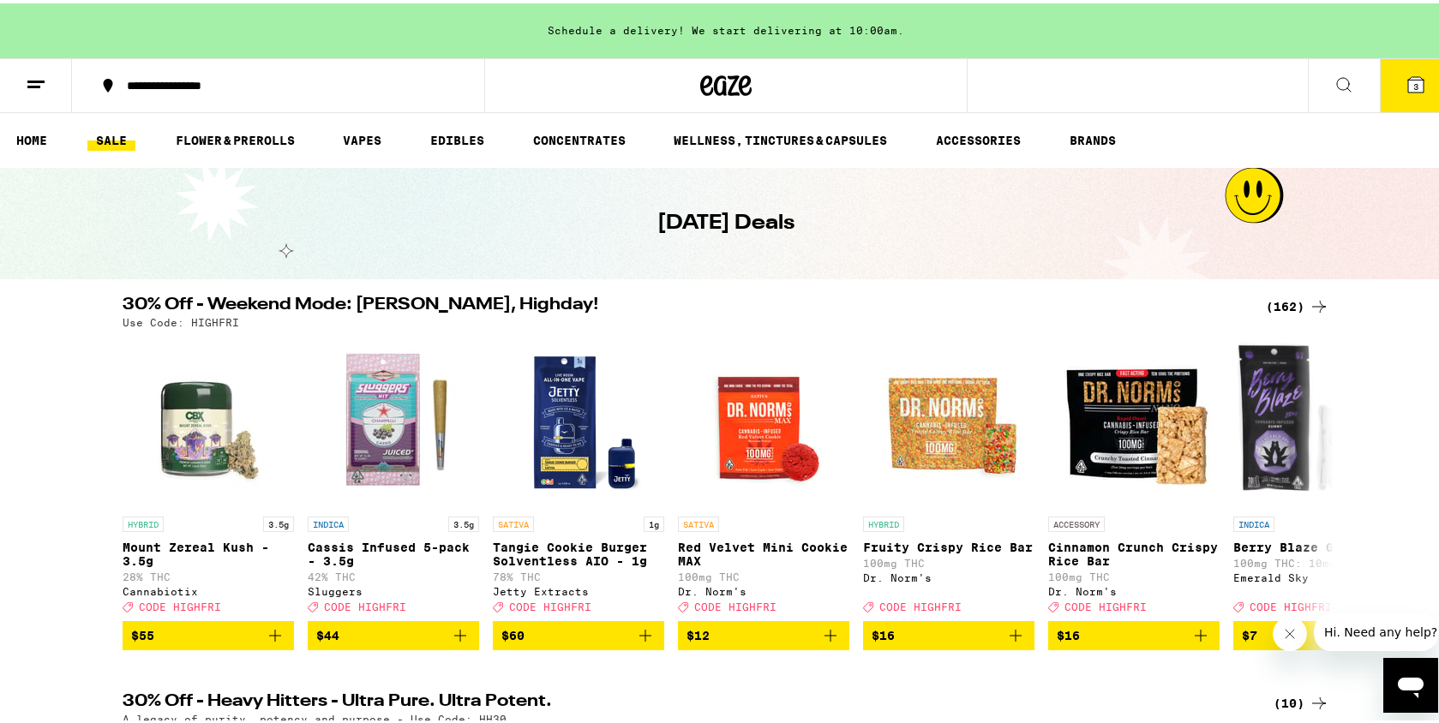
click at [1298, 305] on div "(162)" at bounding box center [1297, 303] width 63 height 21
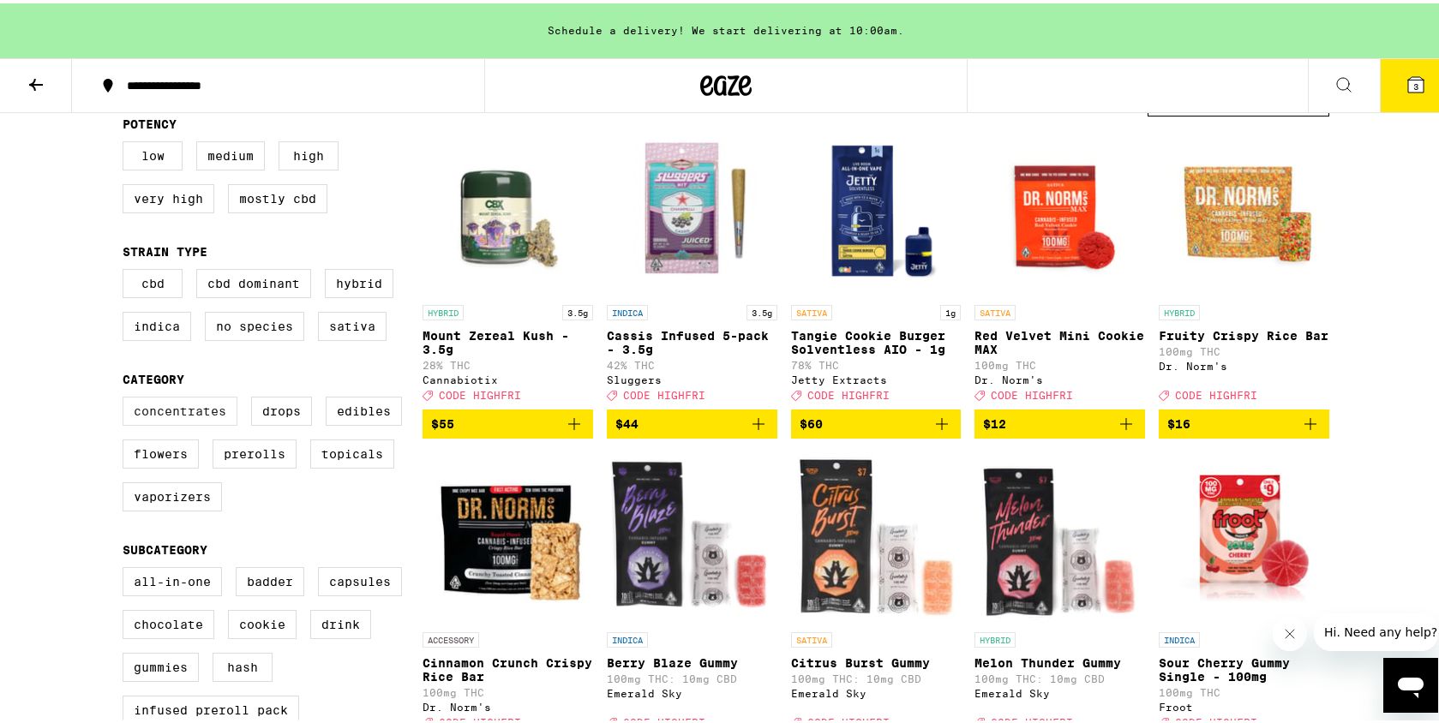
scroll to position [195, 0]
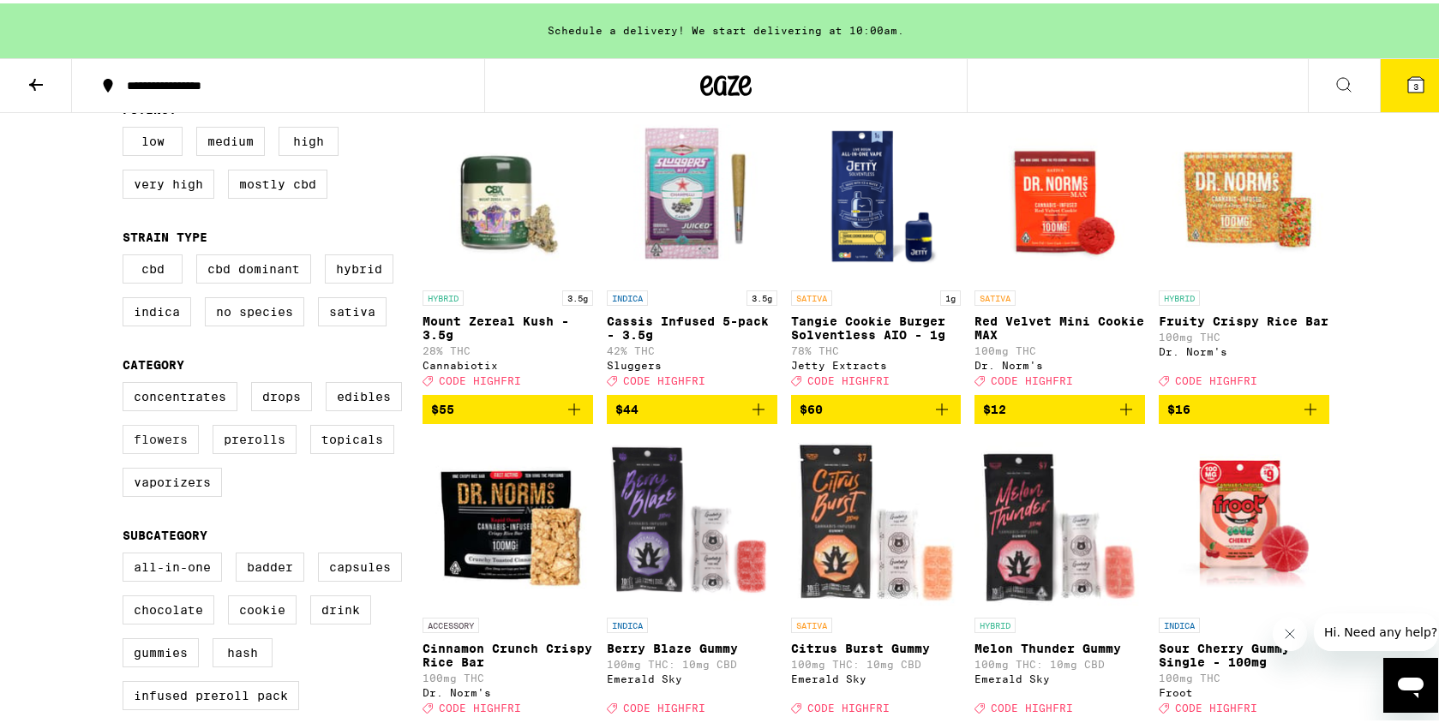
click at [147, 446] on label "Flowers" at bounding box center [161, 436] width 76 height 29
click at [127, 382] on input "Flowers" at bounding box center [126, 381] width 1 height 1
checkbox input "true"
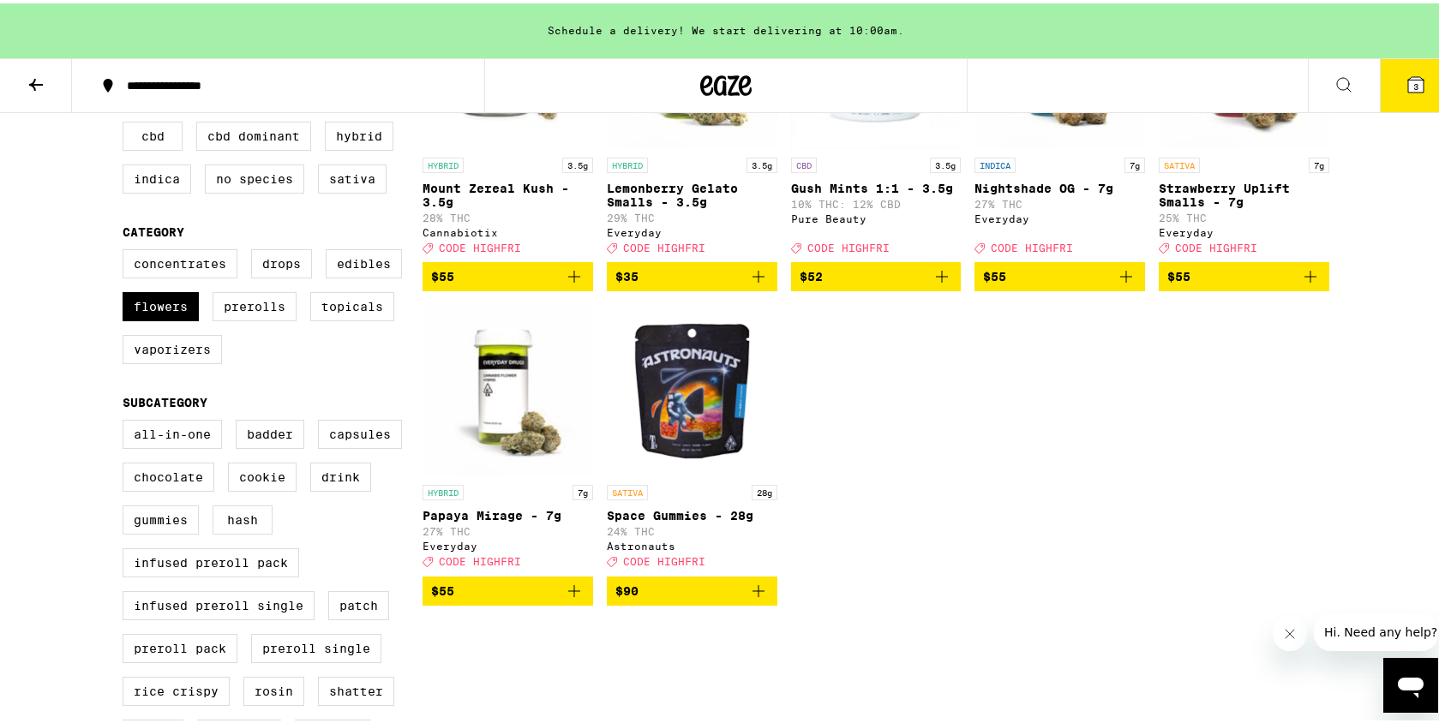
scroll to position [332, 0]
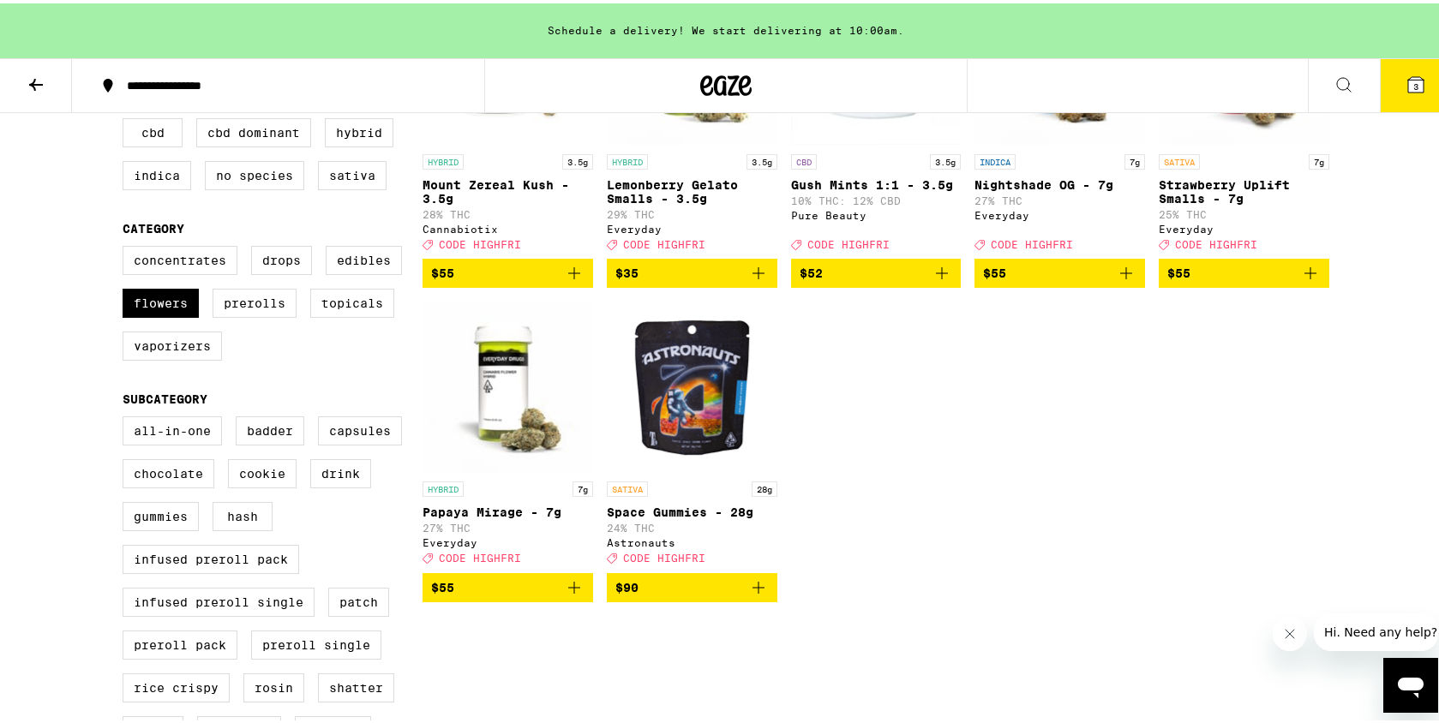
click at [526, 595] on span "$55" at bounding box center [507, 584] width 153 height 21
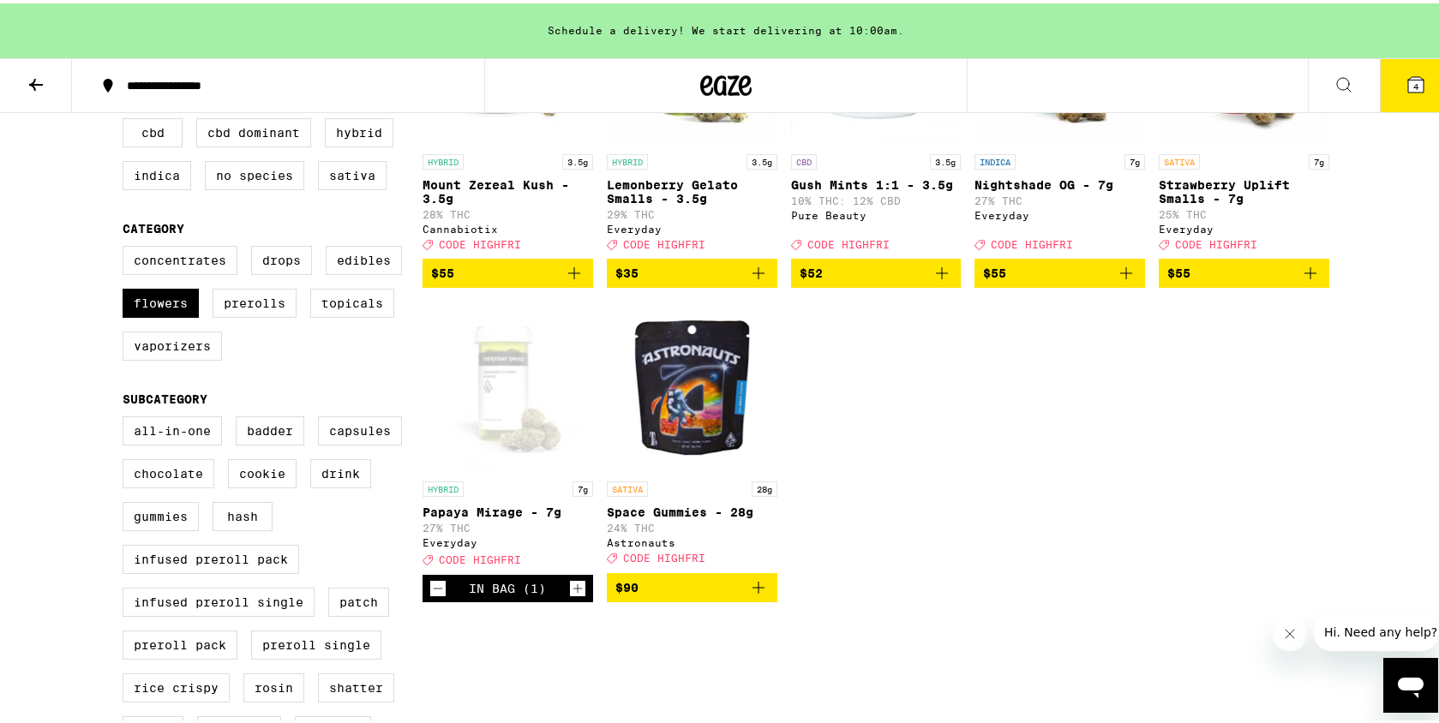
click at [1390, 87] on button "4" at bounding box center [1416, 82] width 72 height 53
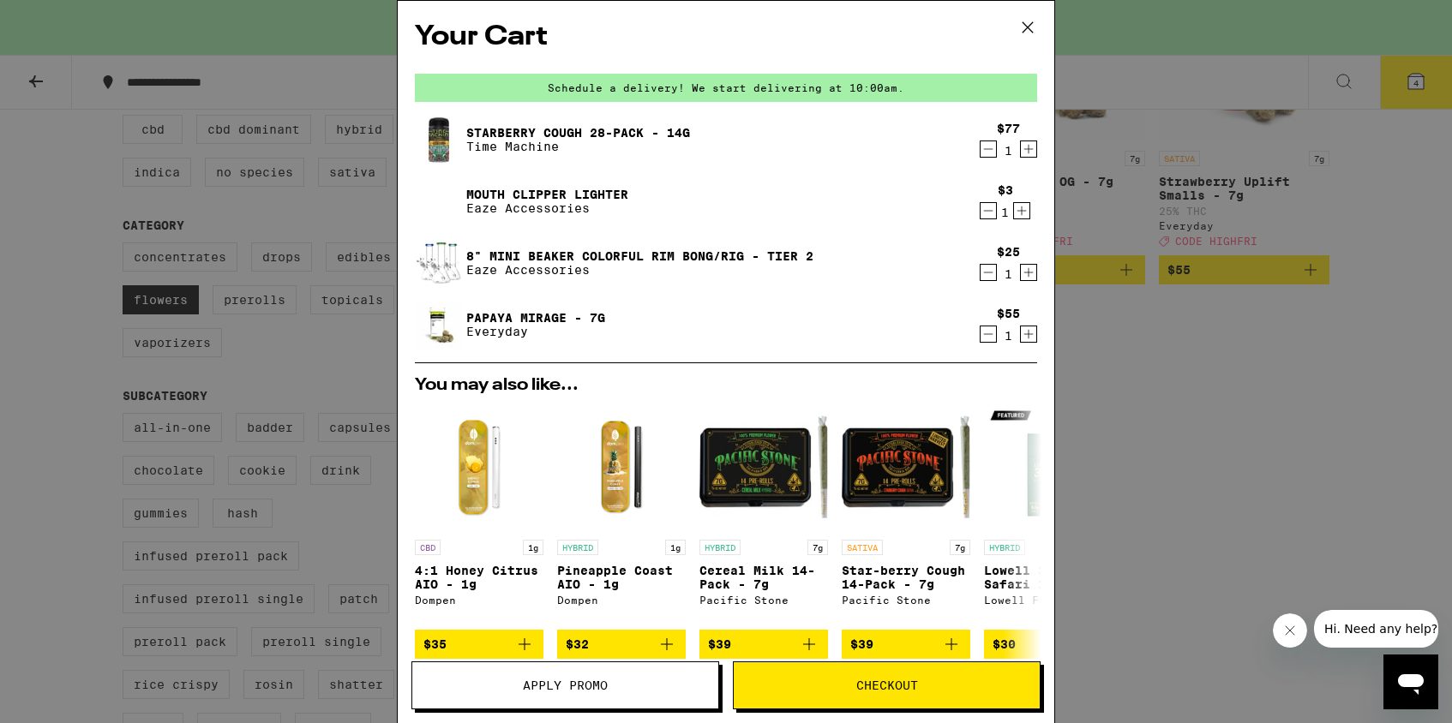
click at [583, 688] on span "Apply Promo" at bounding box center [565, 686] width 85 height 12
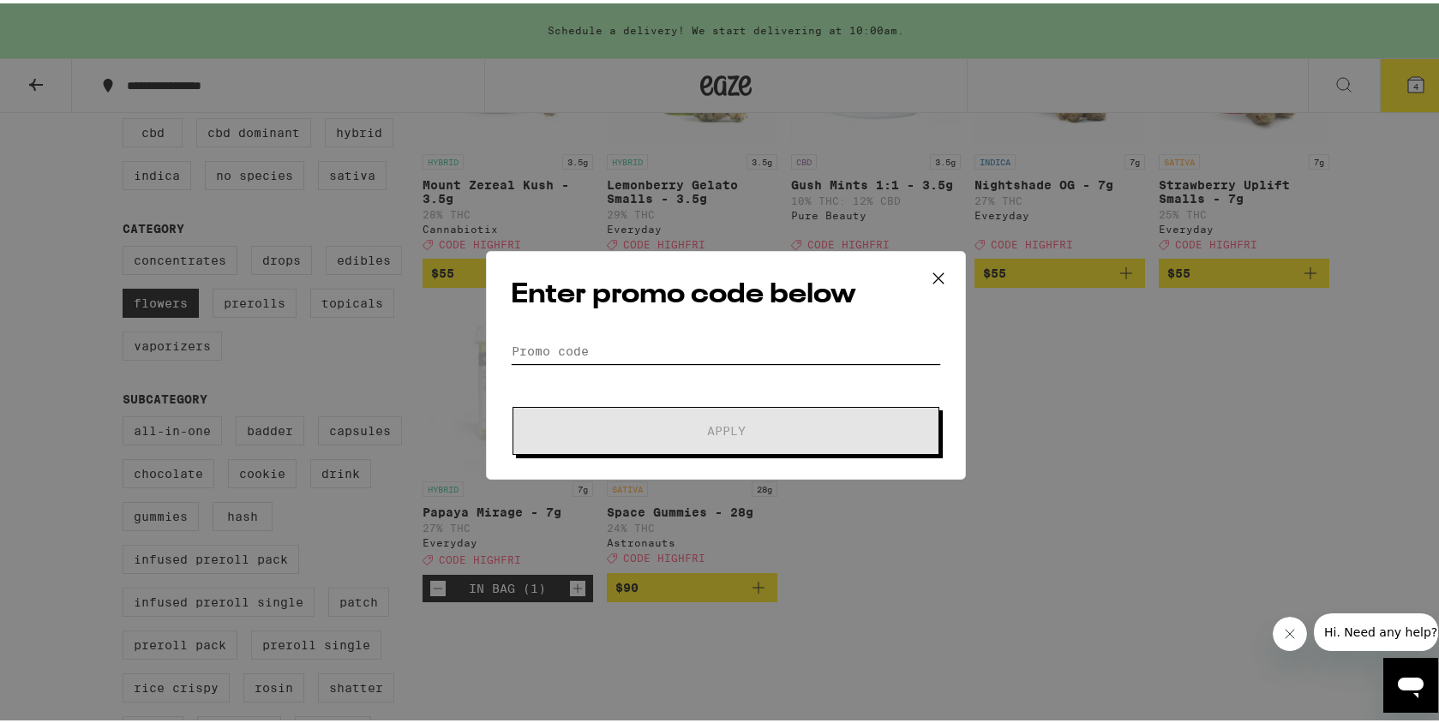
click at [627, 337] on input "Promo Code" at bounding box center [726, 348] width 430 height 26
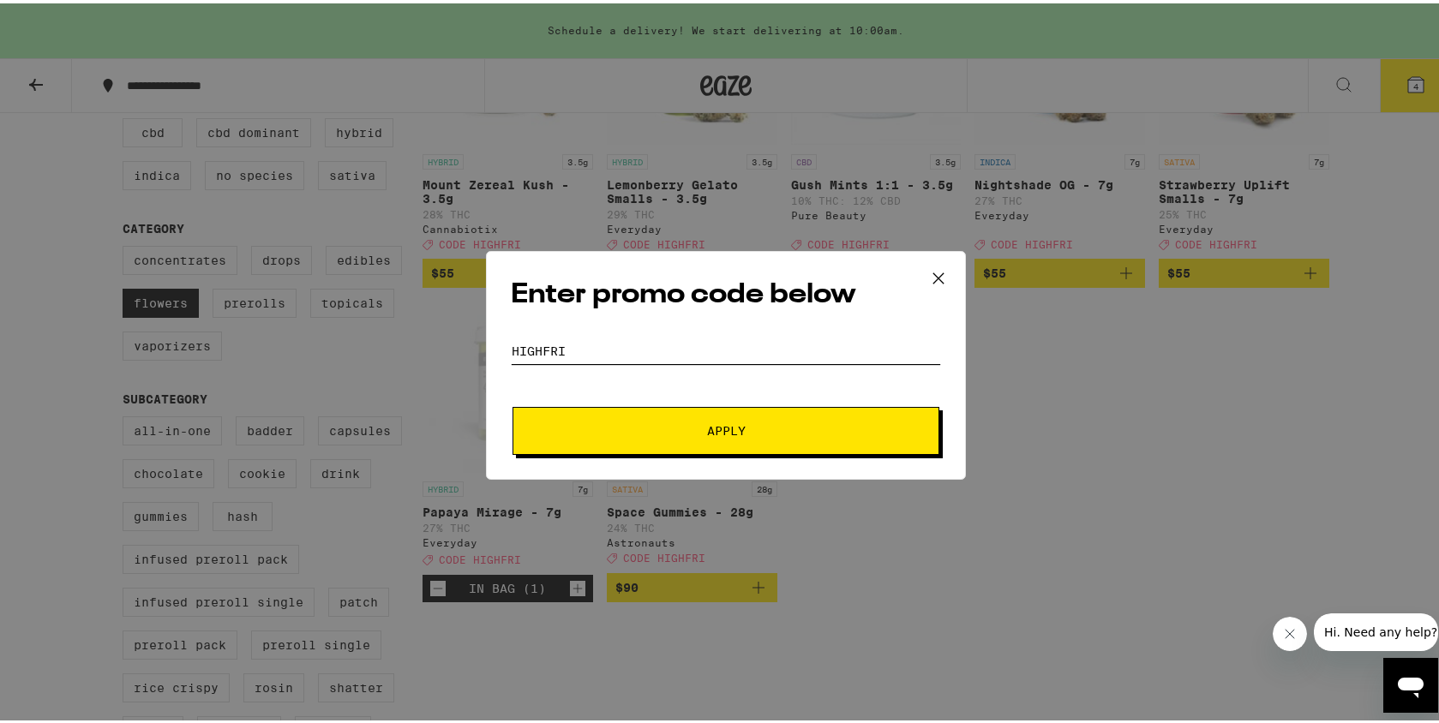
type input "HIGHFRI"
click at [716, 422] on span "Apply" at bounding box center [726, 428] width 39 height 12
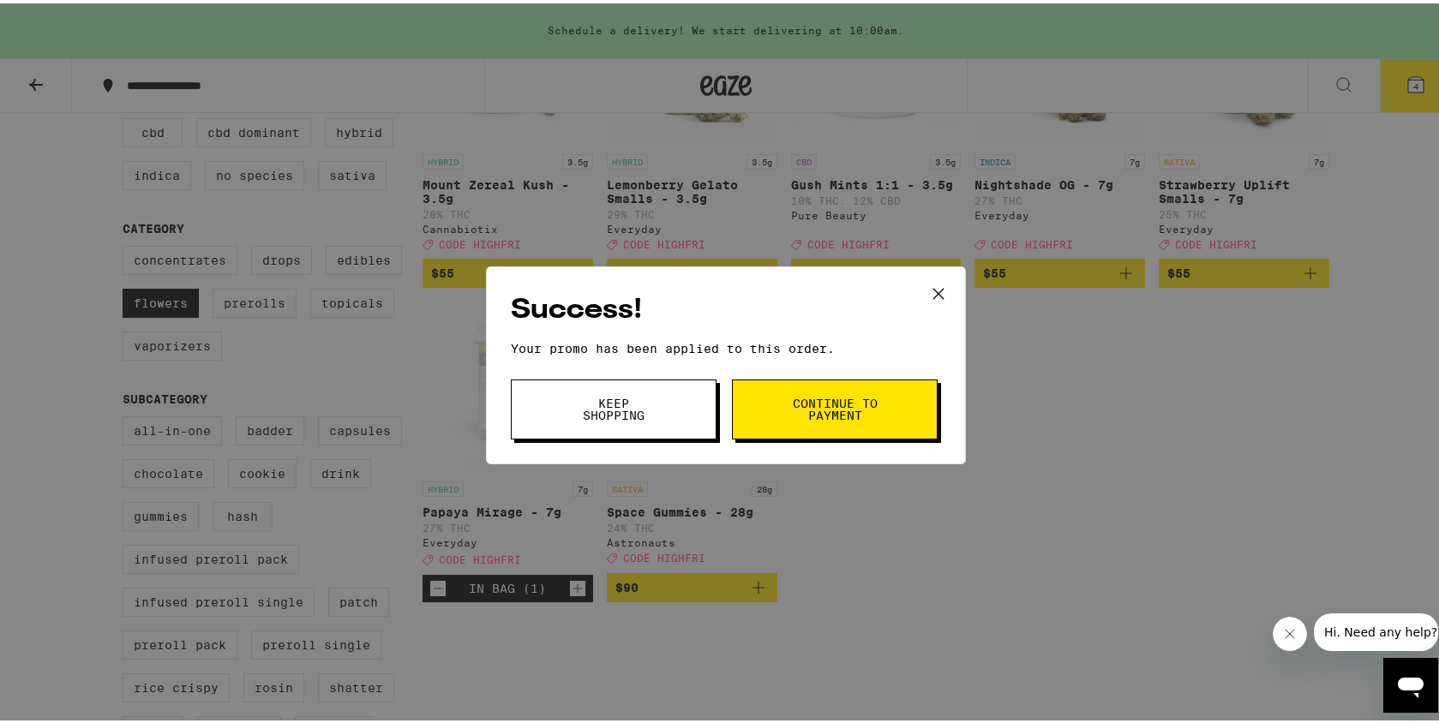
click at [615, 421] on button "Keep Shopping" at bounding box center [614, 406] width 206 height 60
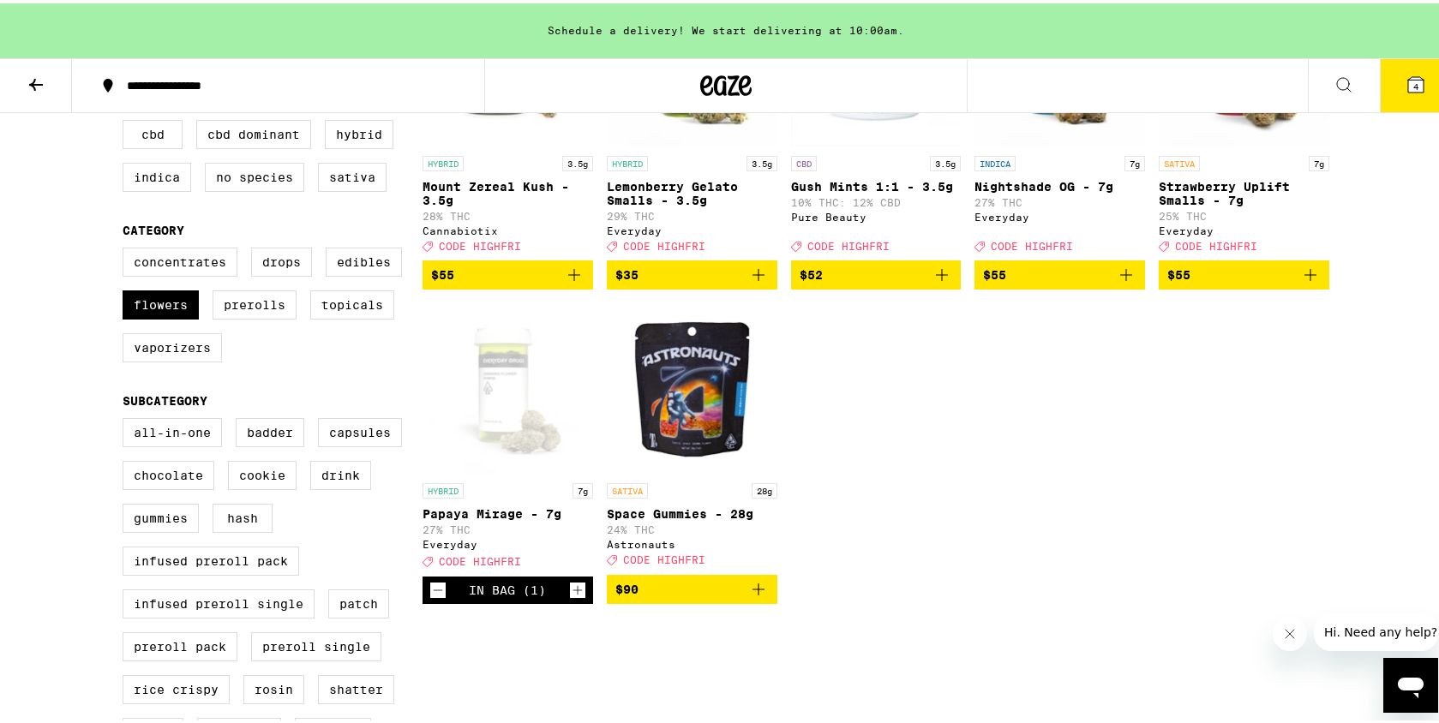
scroll to position [291, 0]
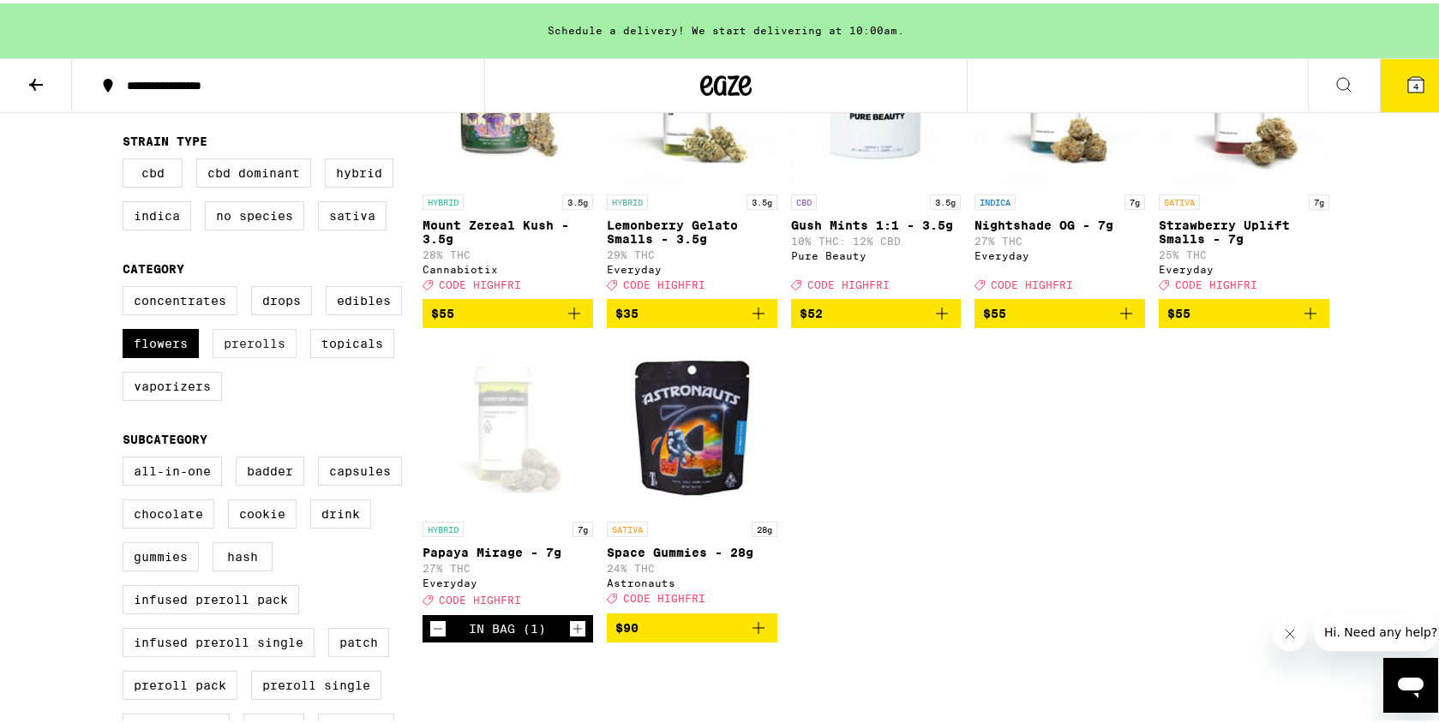
click at [229, 347] on label "Prerolls" at bounding box center [255, 340] width 84 height 29
click at [127, 286] on input "Prerolls" at bounding box center [126, 285] width 1 height 1
checkbox input "true"
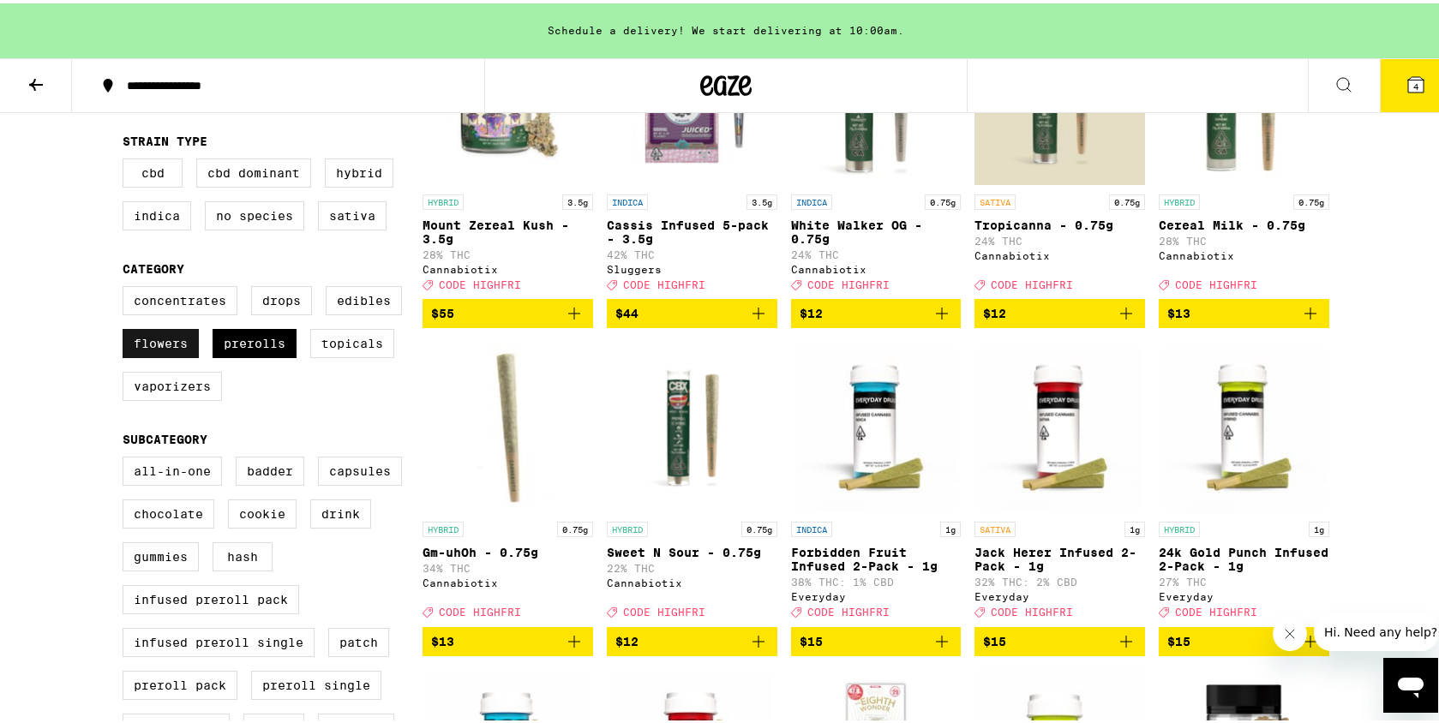
click at [134, 355] on label "Flowers" at bounding box center [161, 340] width 76 height 29
click at [127, 286] on input "Flowers" at bounding box center [126, 285] width 1 height 1
checkbox input "false"
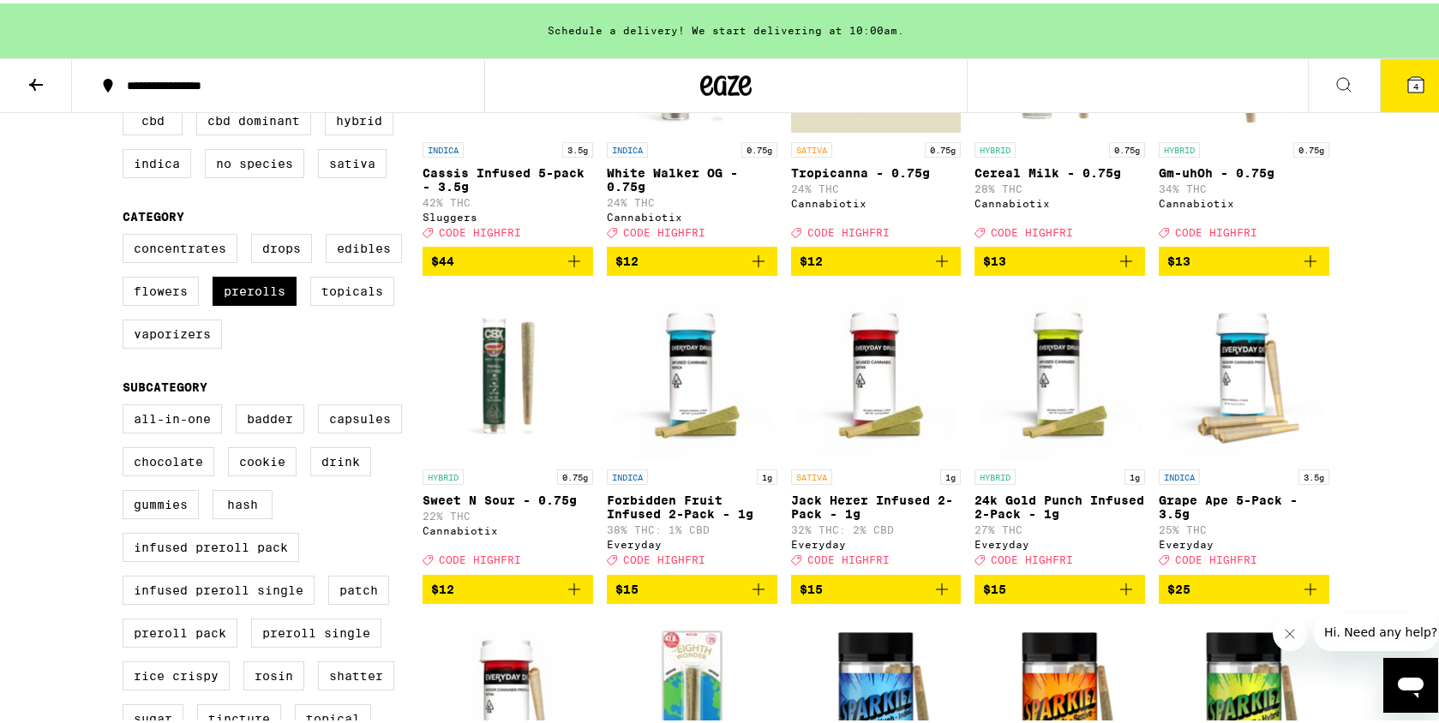
scroll to position [327, 0]
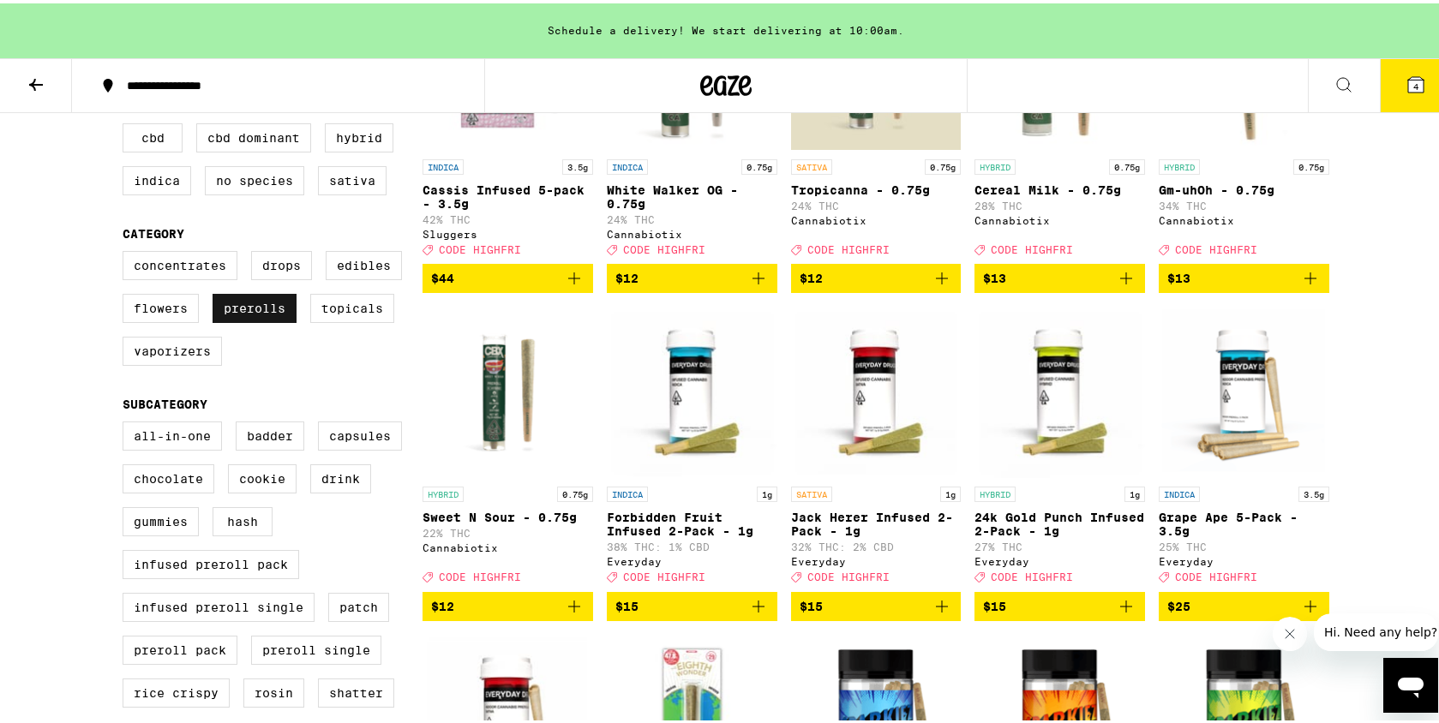
click at [244, 320] on label "Prerolls" at bounding box center [255, 305] width 84 height 29
click at [127, 251] on input "Prerolls" at bounding box center [126, 250] width 1 height 1
checkbox input "false"
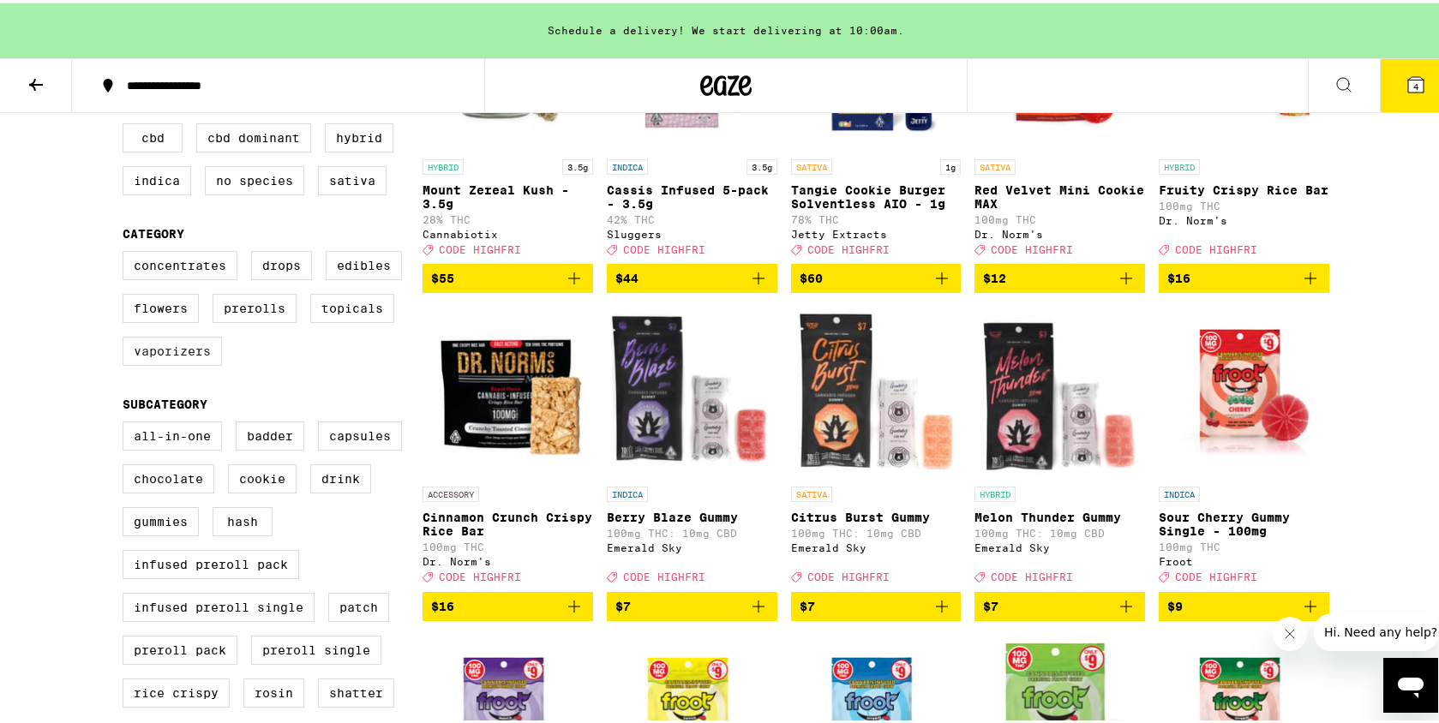
click at [148, 362] on label "Vaporizers" at bounding box center [172, 347] width 99 height 29
click at [127, 251] on input "Vaporizers" at bounding box center [126, 250] width 1 height 1
checkbox input "true"
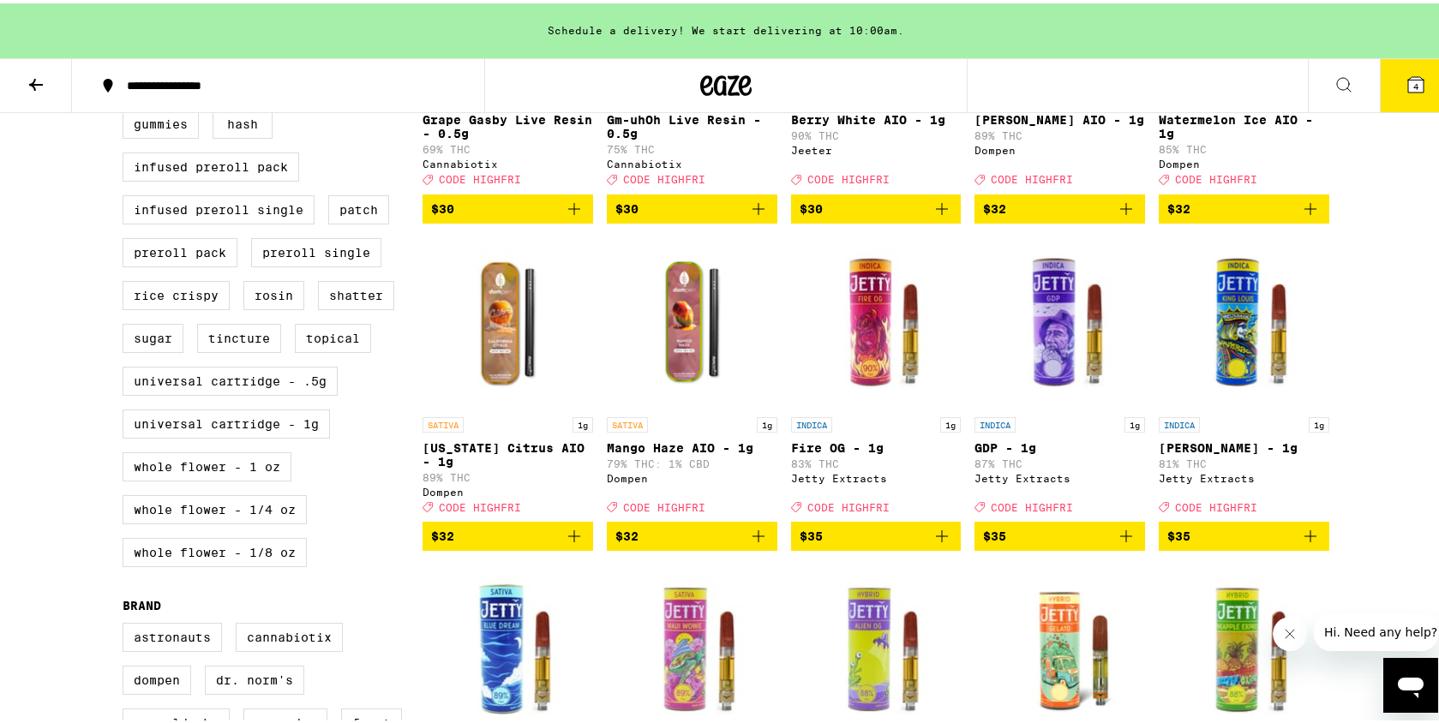
scroll to position [729, 0]
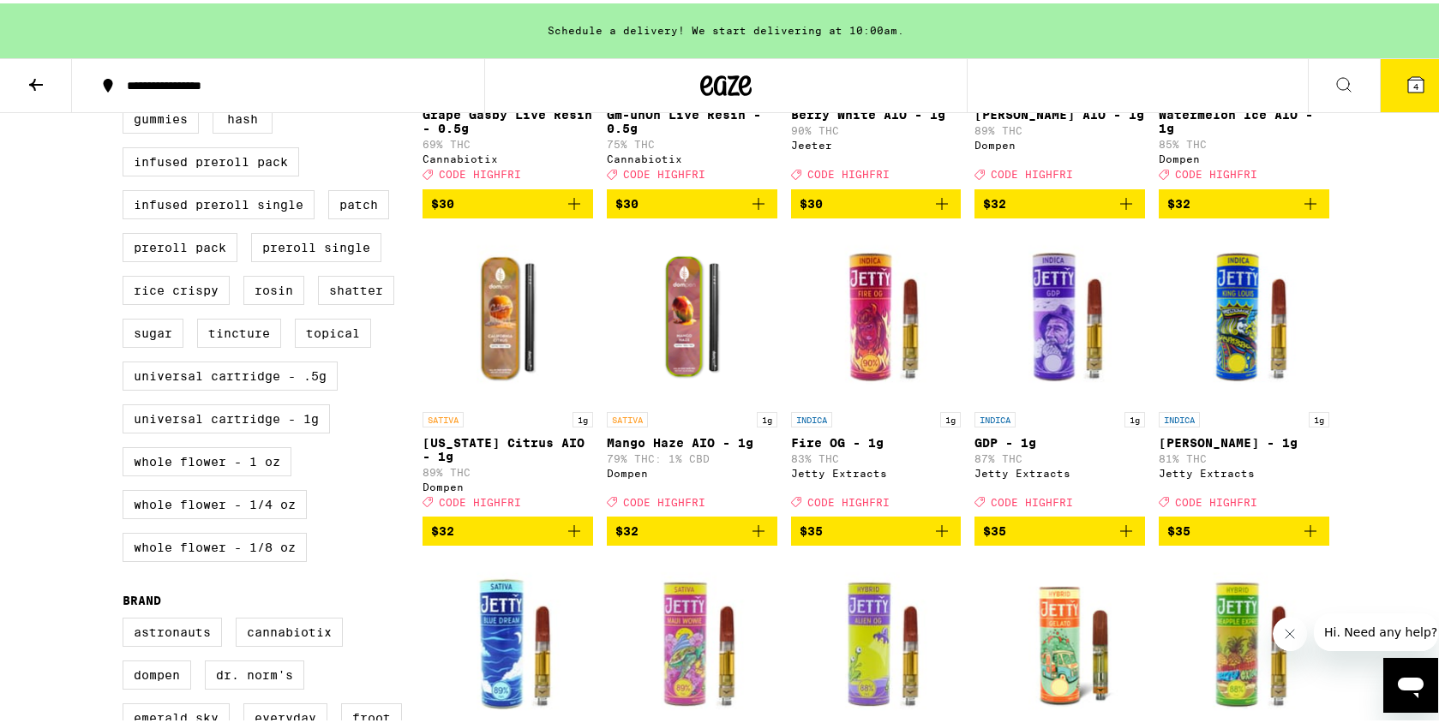
click at [748, 538] on icon "Add to bag" at bounding box center [758, 528] width 21 height 21
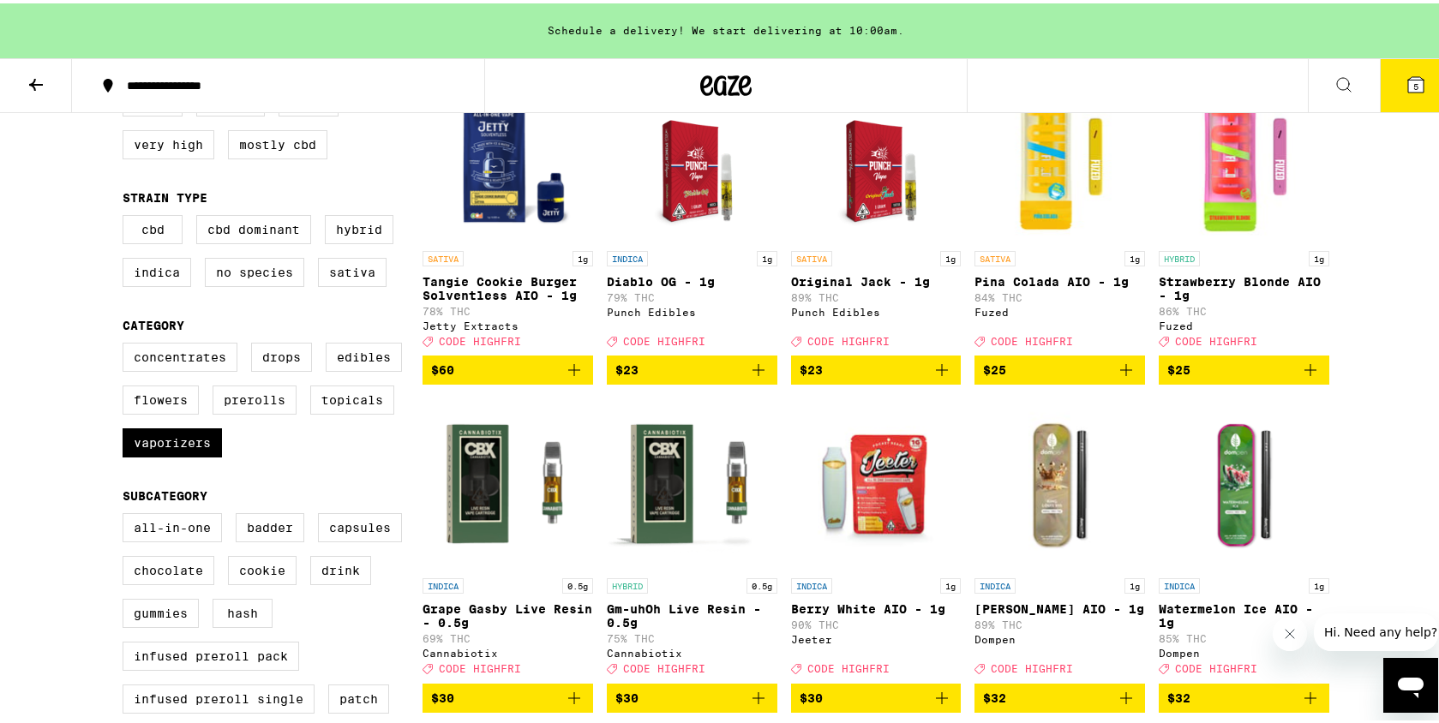
scroll to position [218, 0]
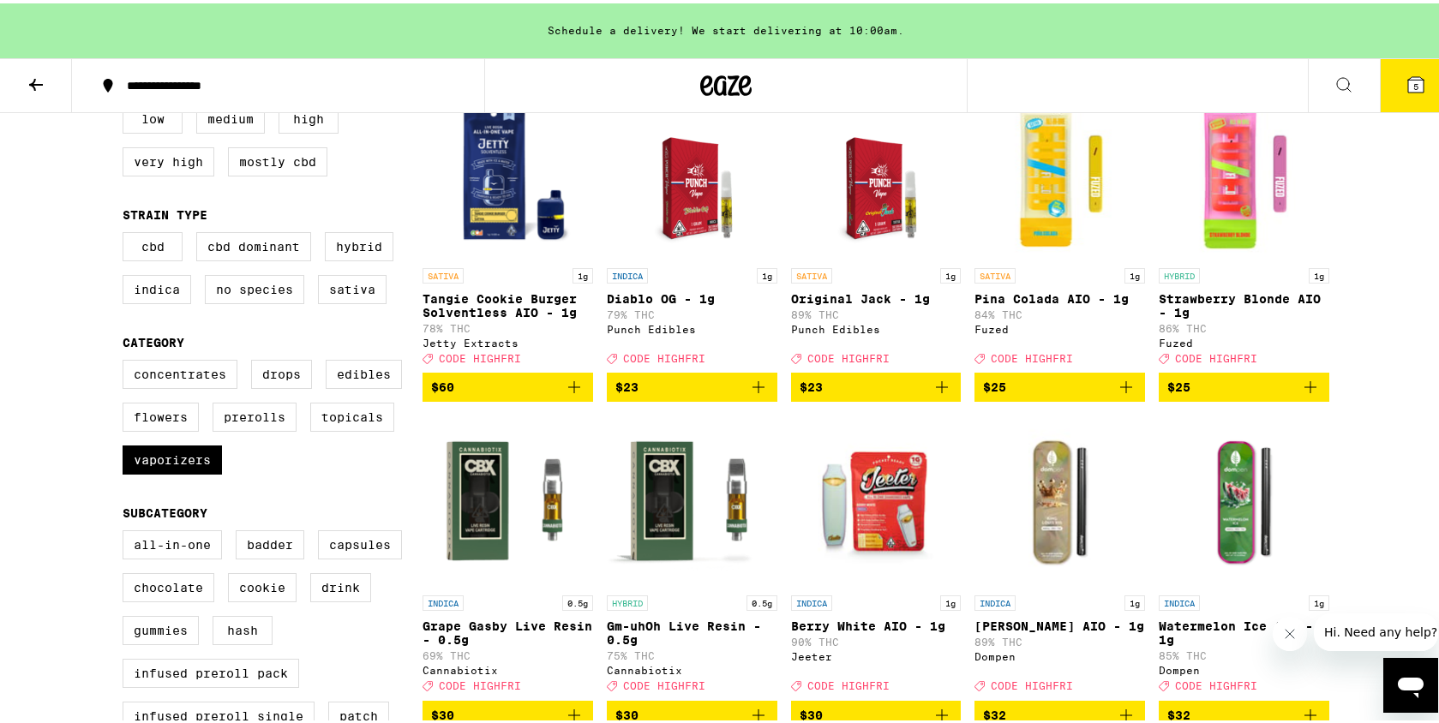
click at [1301, 394] on icon "Add to bag" at bounding box center [1310, 384] width 21 height 21
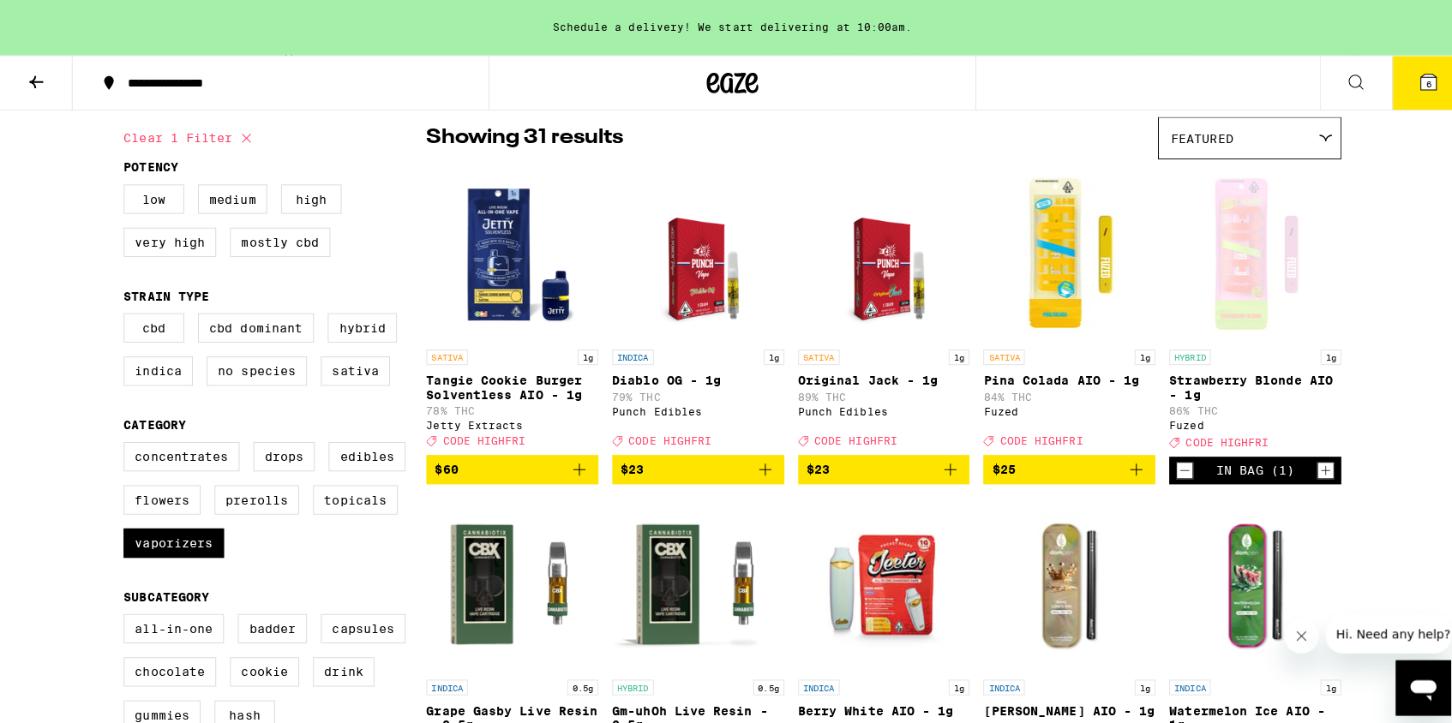
scroll to position [0, 0]
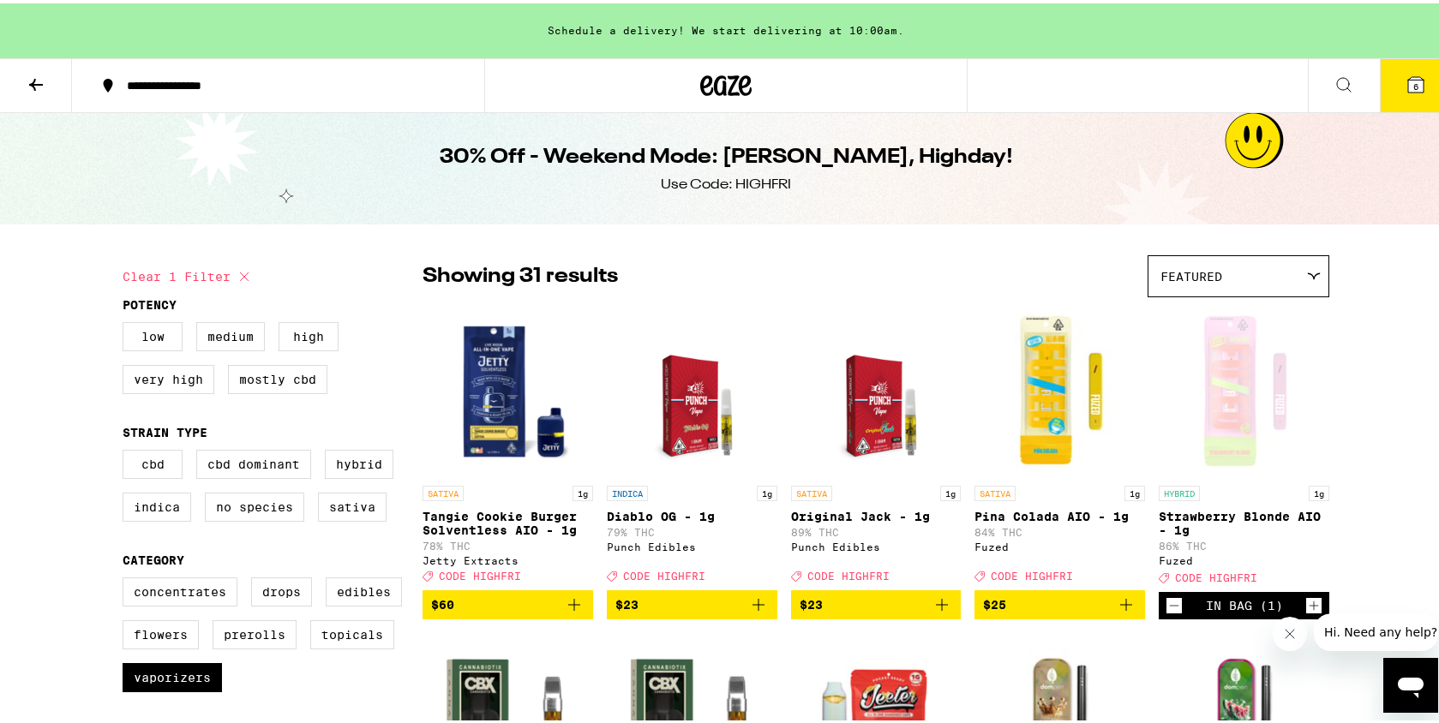
click at [1413, 81] on span "6" at bounding box center [1415, 83] width 5 height 10
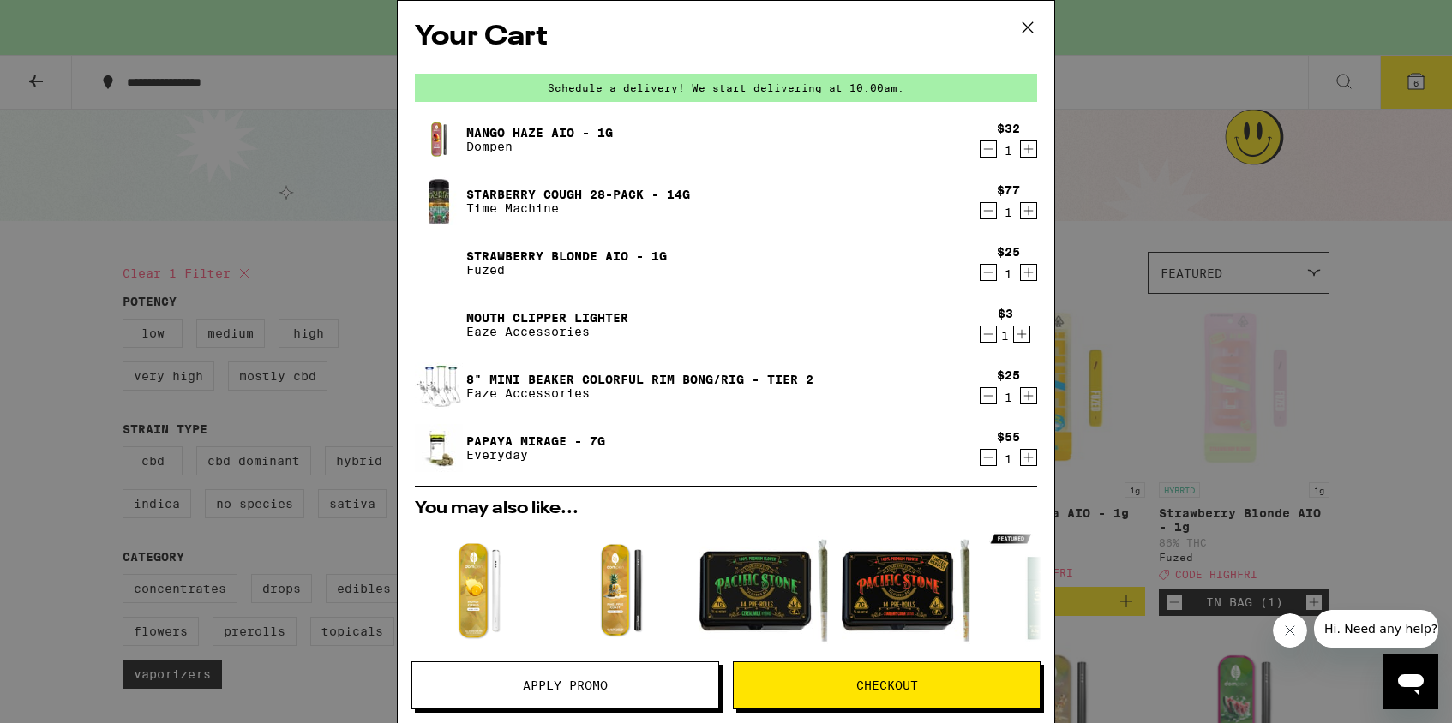
click at [981, 150] on icon "Decrement" at bounding box center [988, 149] width 15 height 21
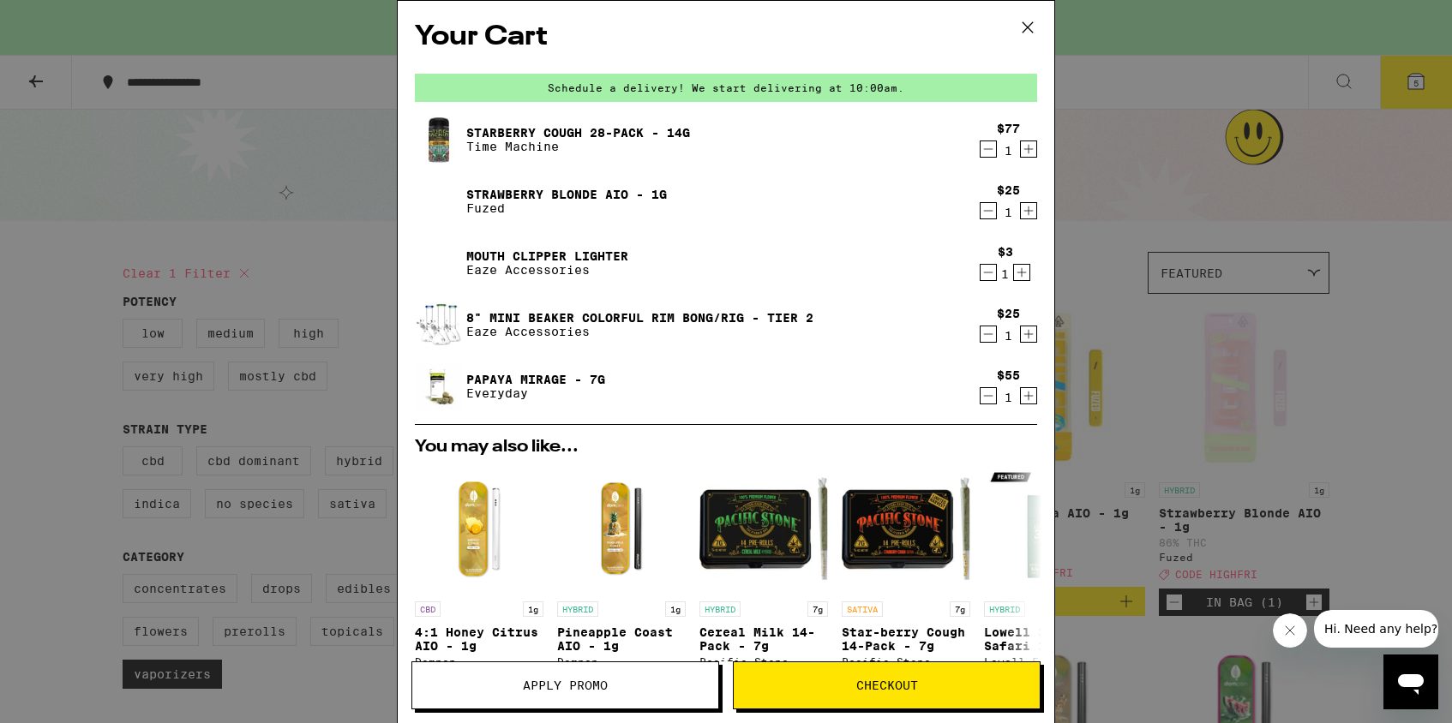
click at [1022, 20] on icon at bounding box center [1028, 28] width 26 height 26
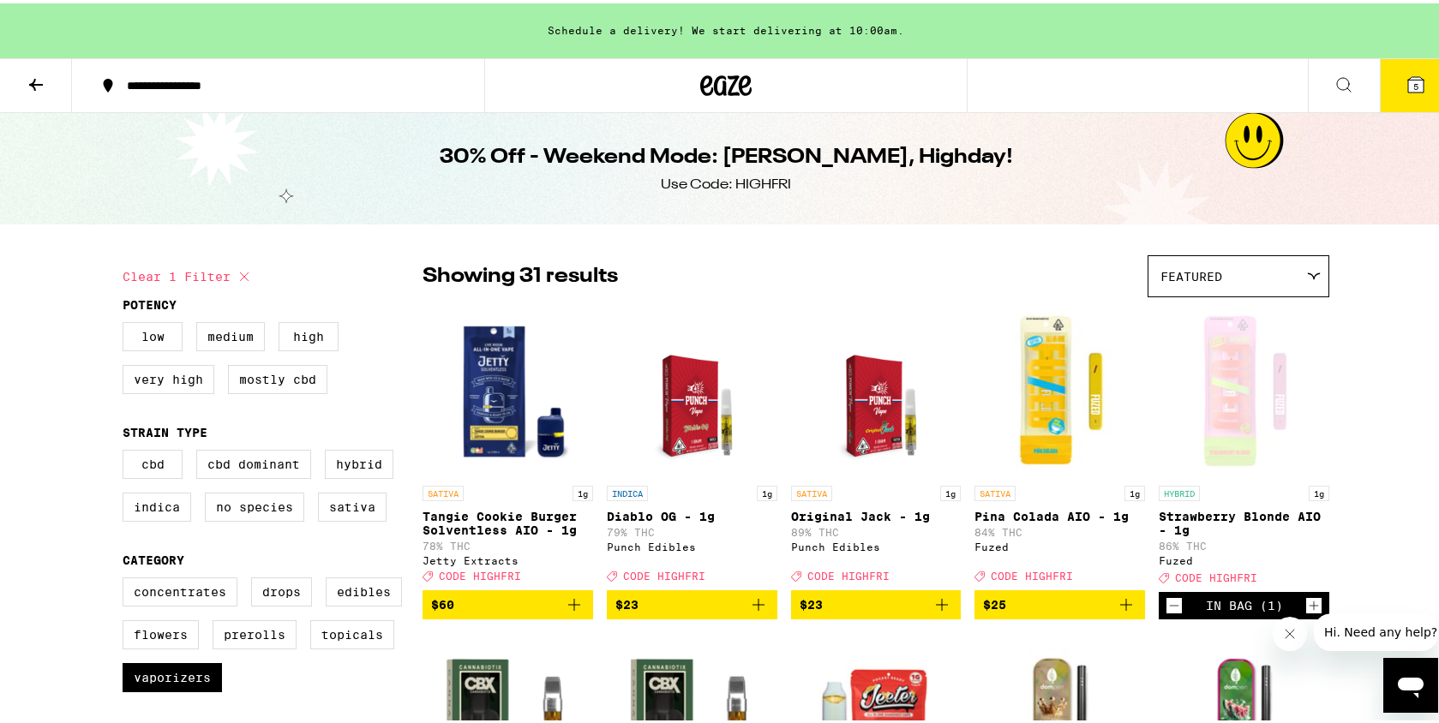
click at [1390, 89] on button "5" at bounding box center [1416, 82] width 72 height 53
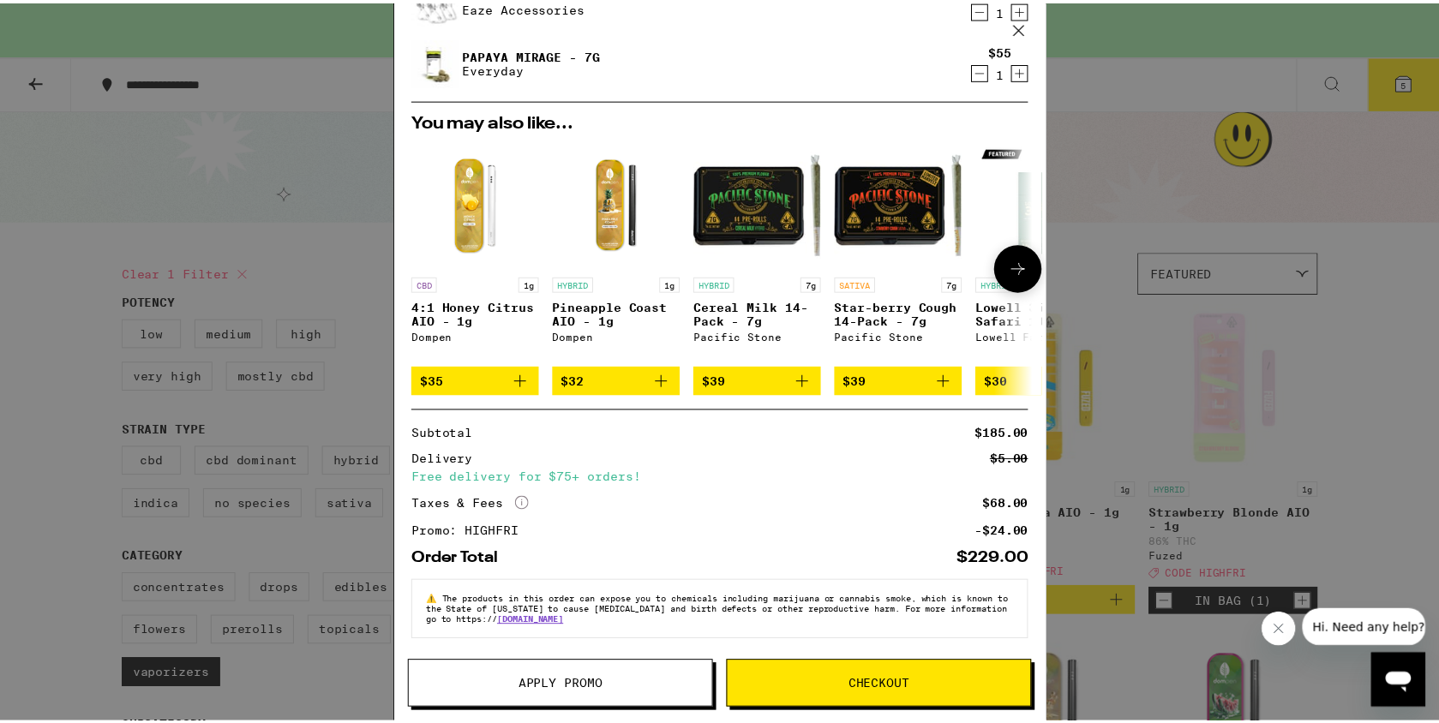
scroll to position [340, 0]
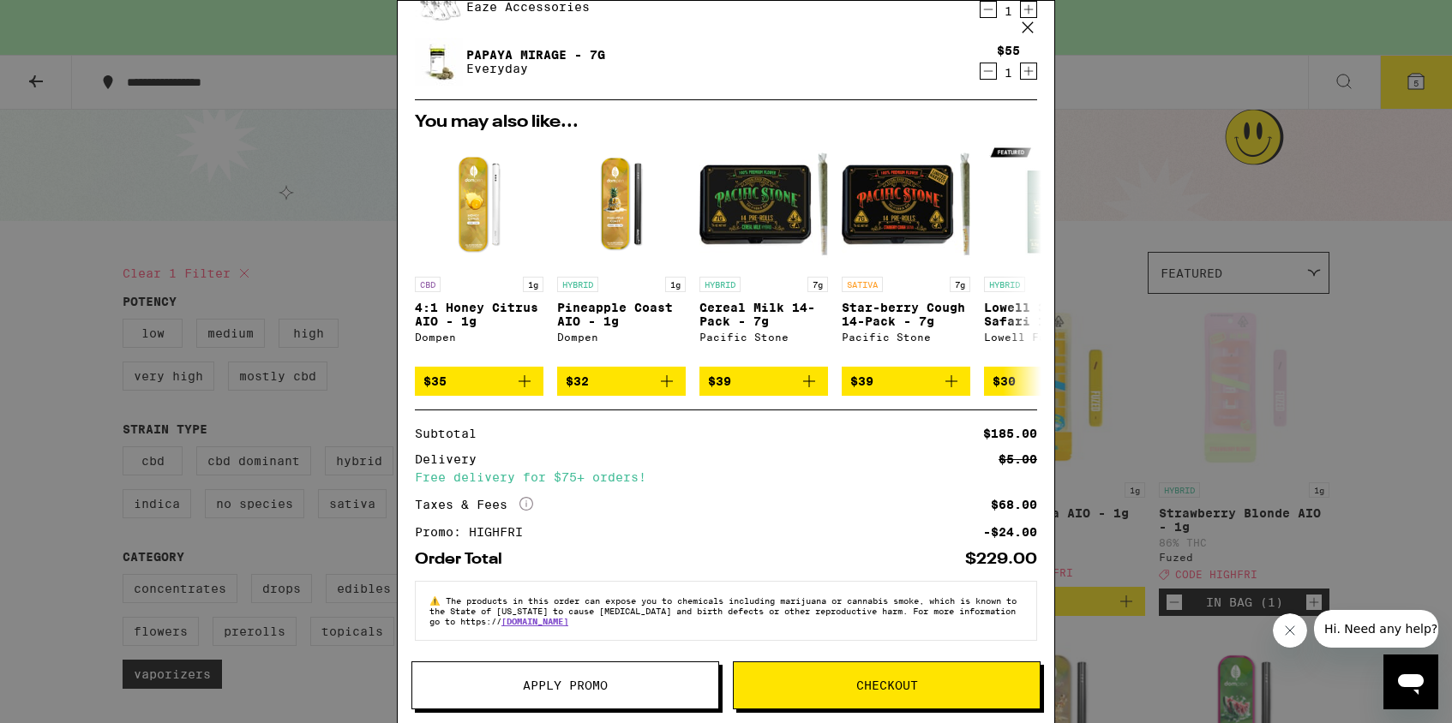
click at [857, 700] on button "Checkout" at bounding box center [887, 686] width 308 height 48
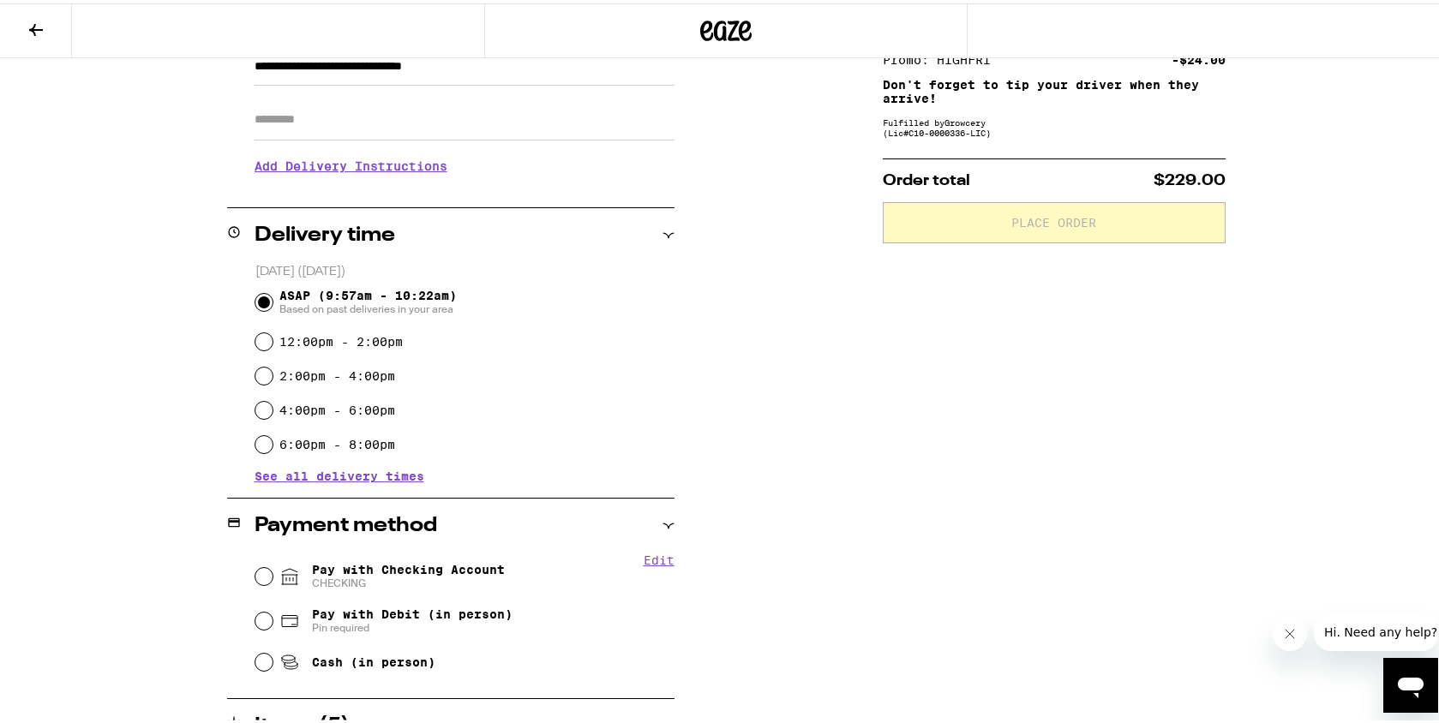
scroll to position [420, 0]
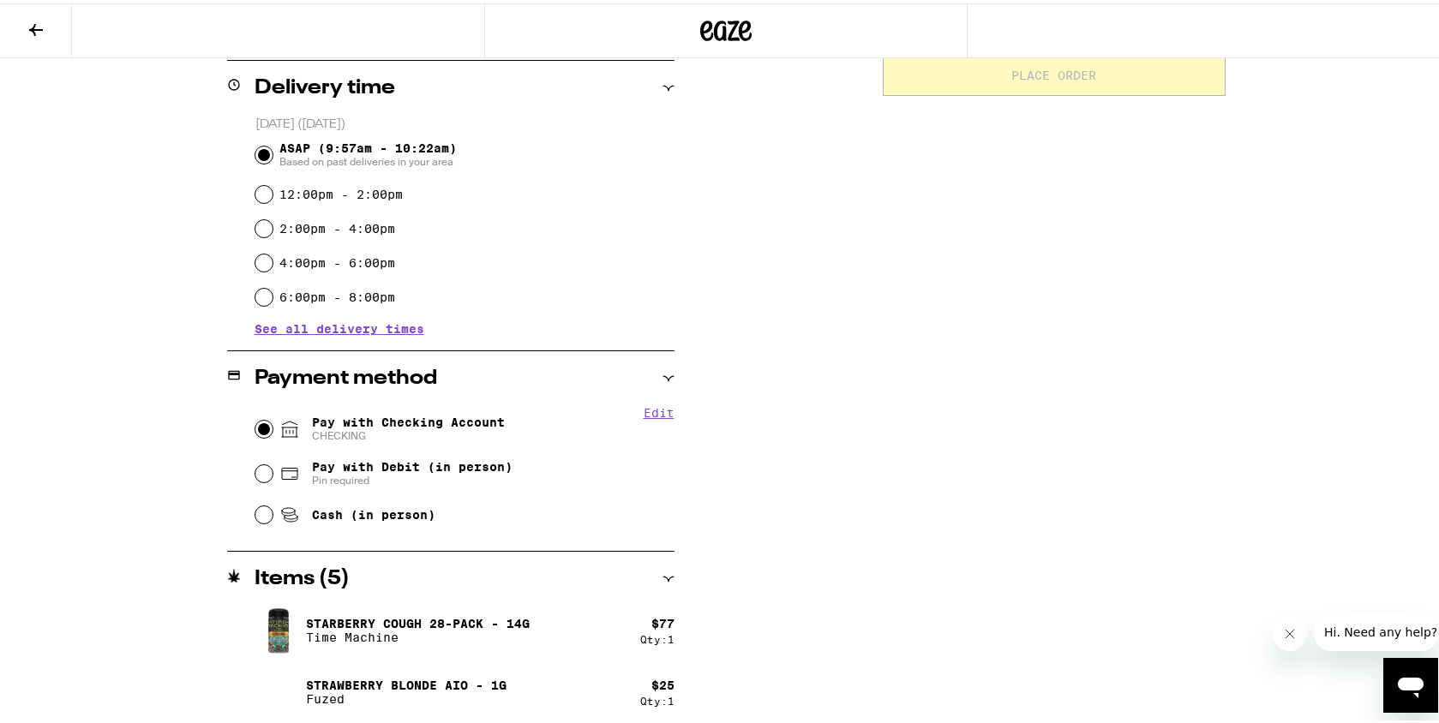
click at [262, 427] on input "Pay with Checking Account CHECKING" at bounding box center [263, 425] width 17 height 17
radio input "true"
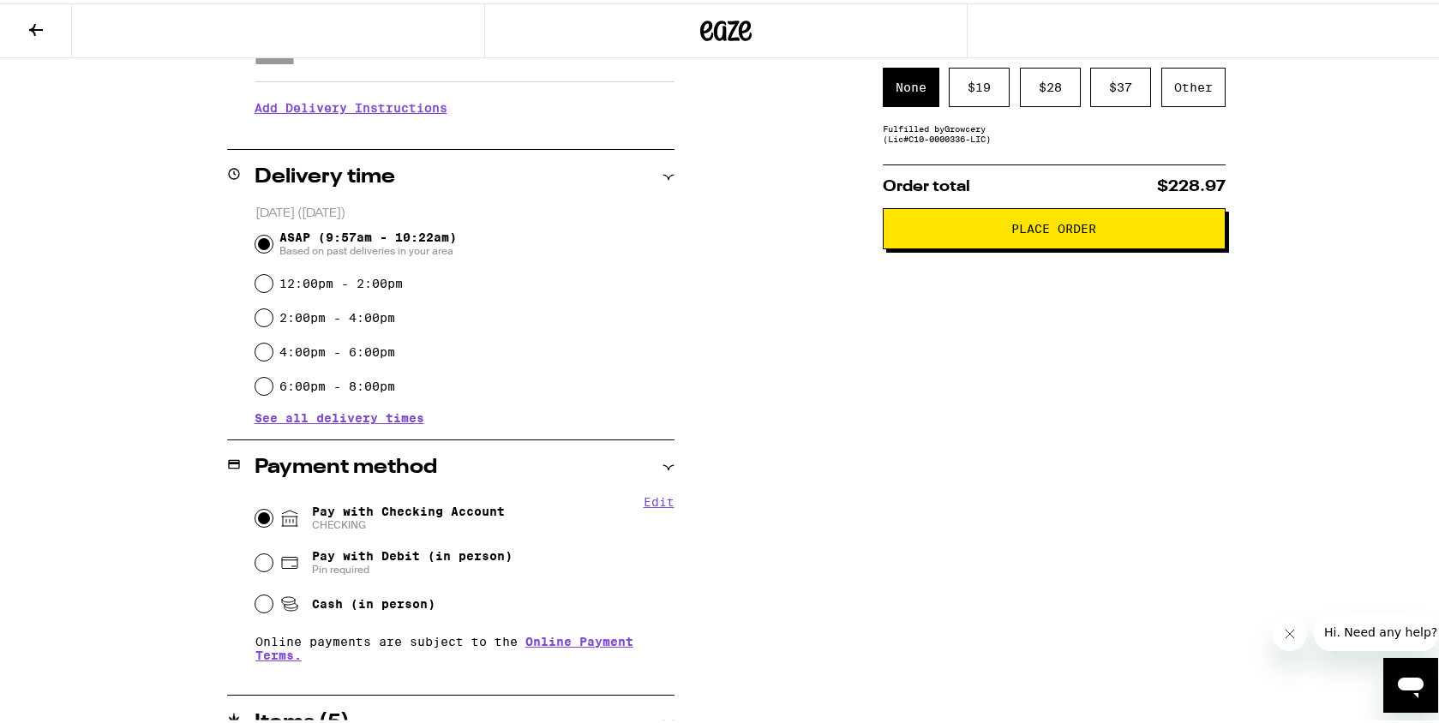
scroll to position [0, 0]
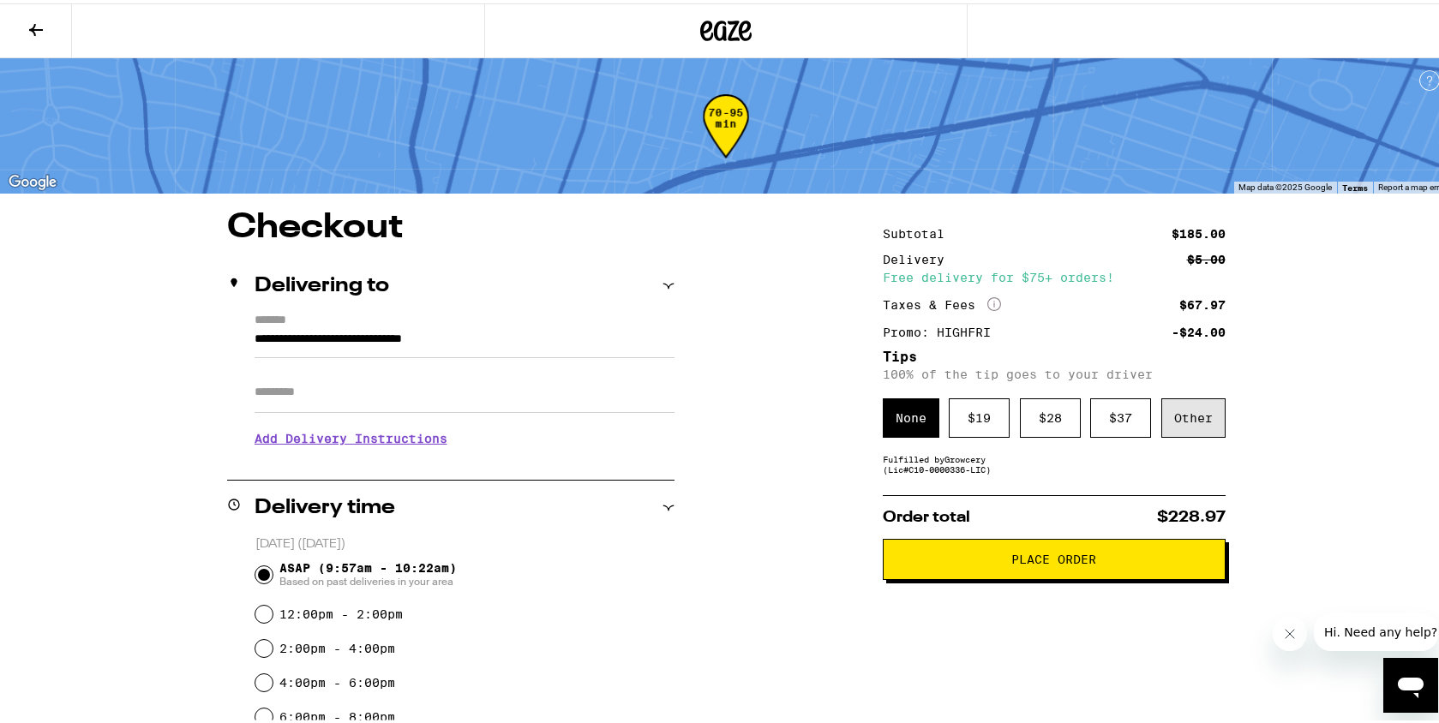
click at [1207, 414] on div "Other" at bounding box center [1193, 414] width 64 height 39
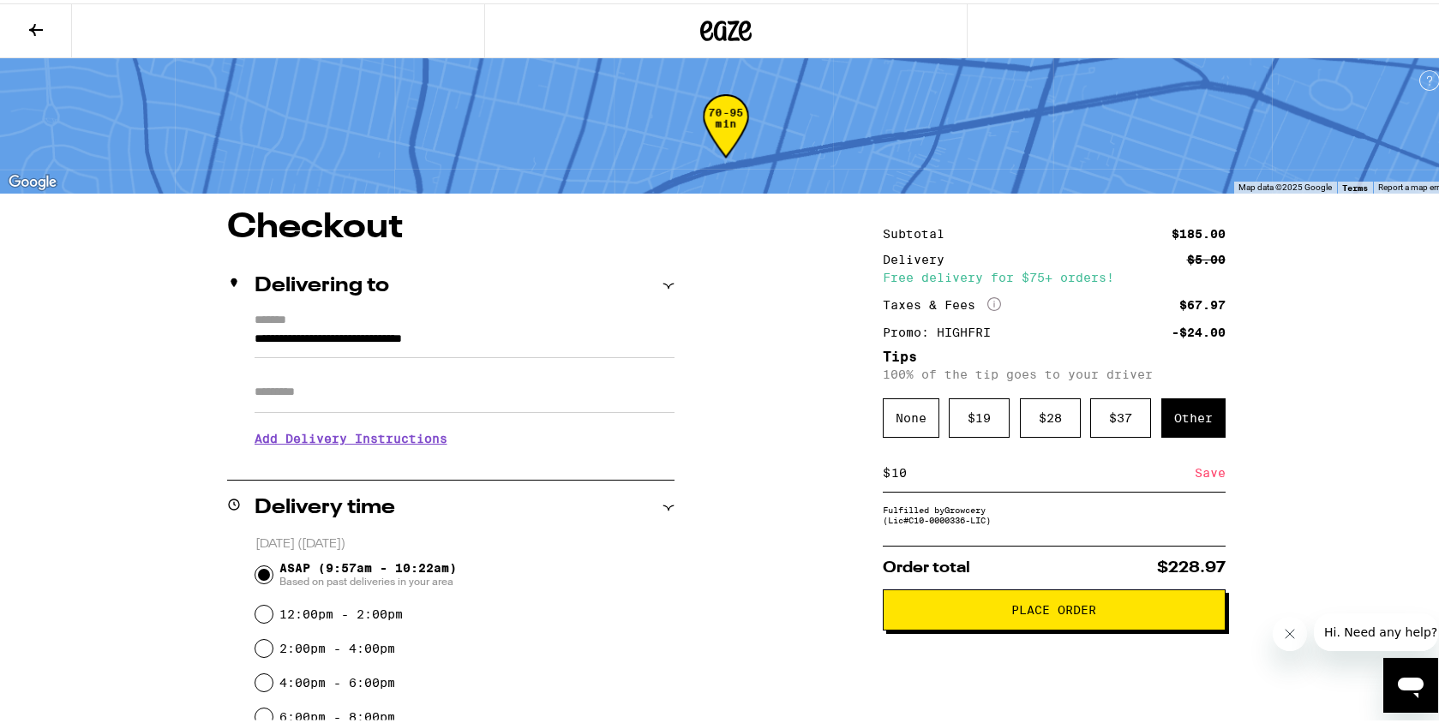
type input "10"
click at [1205, 468] on div "Save" at bounding box center [1210, 470] width 31 height 38
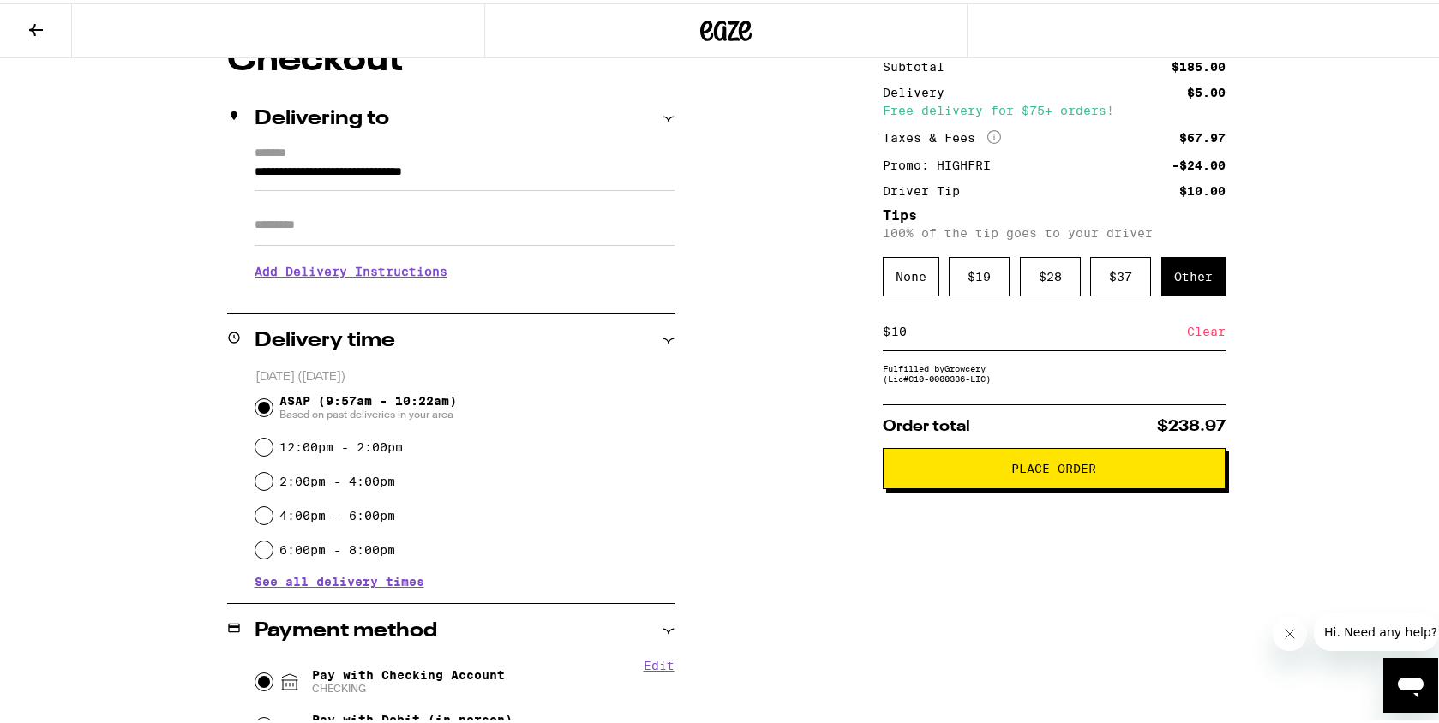
scroll to position [176, 0]
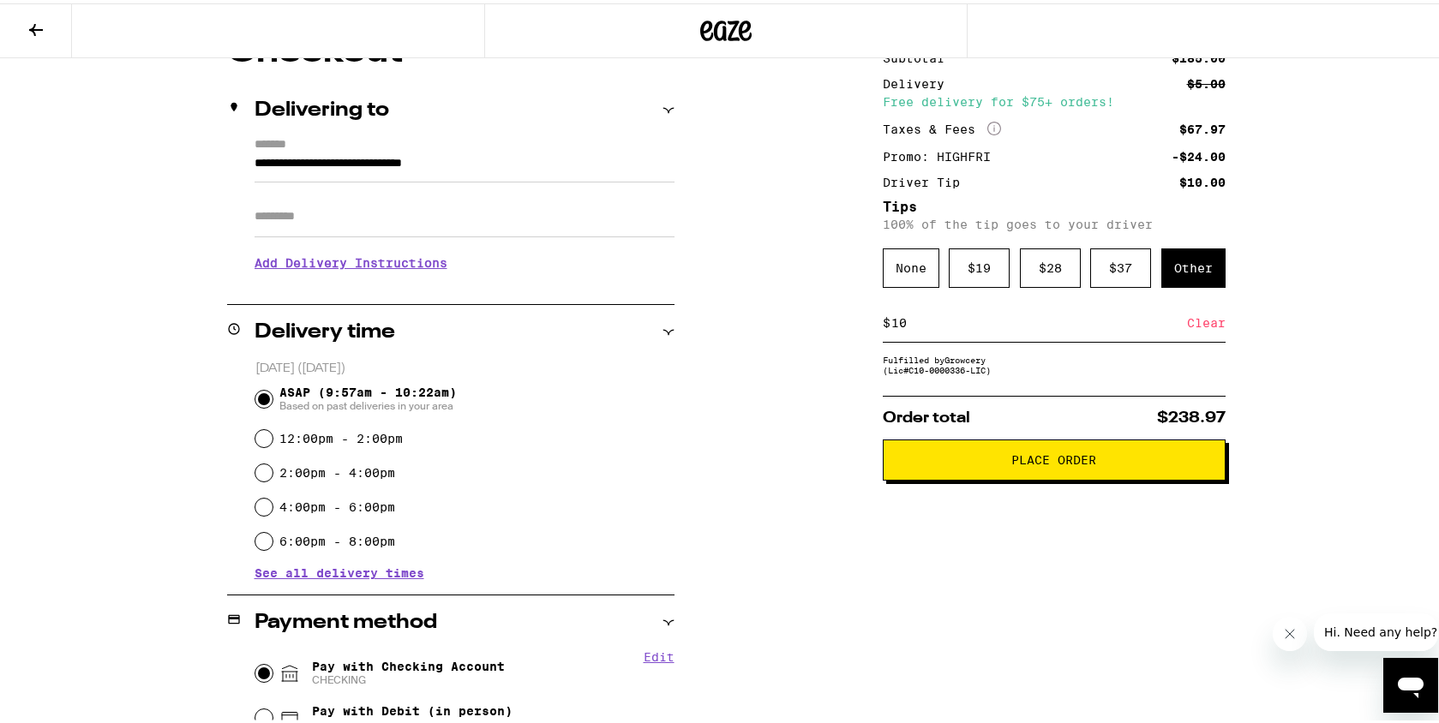
click at [1069, 475] on button "Place Order" at bounding box center [1054, 456] width 343 height 41
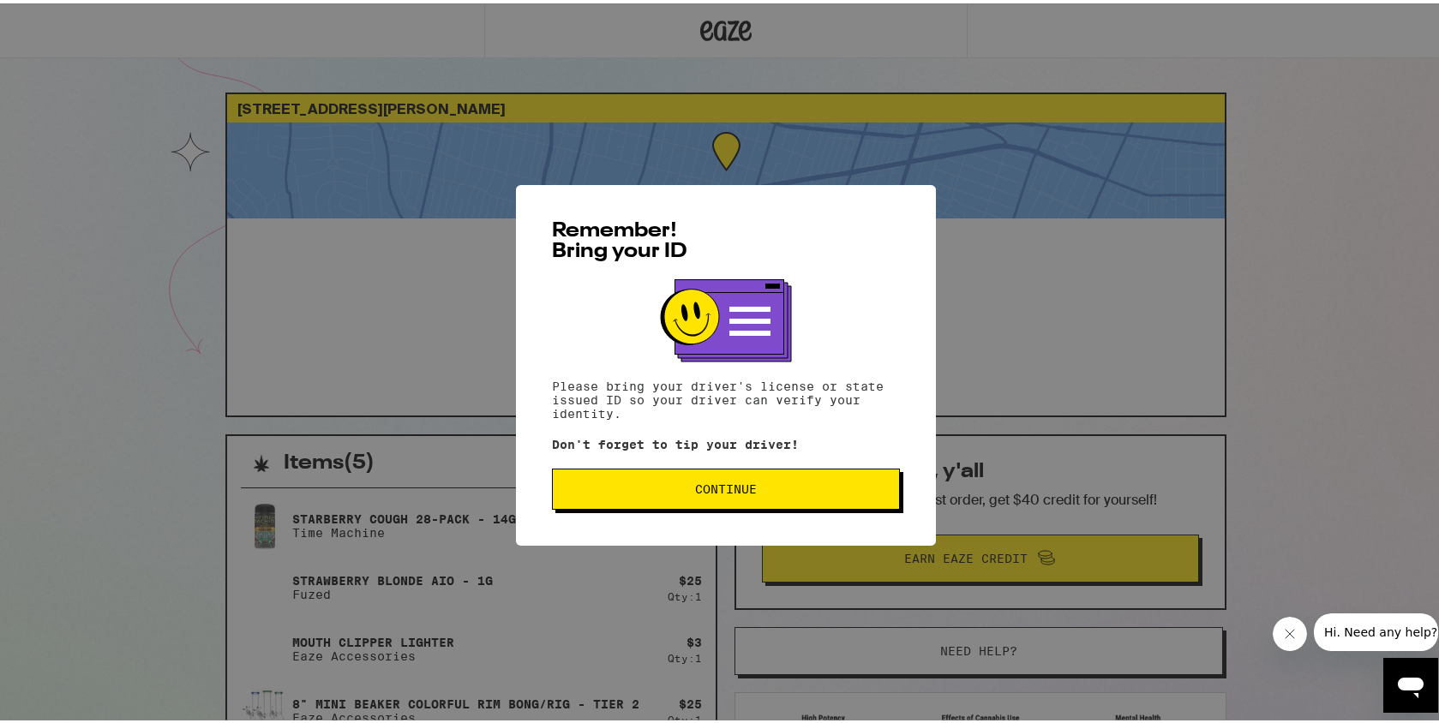
click at [783, 492] on span "Continue" at bounding box center [726, 486] width 319 height 12
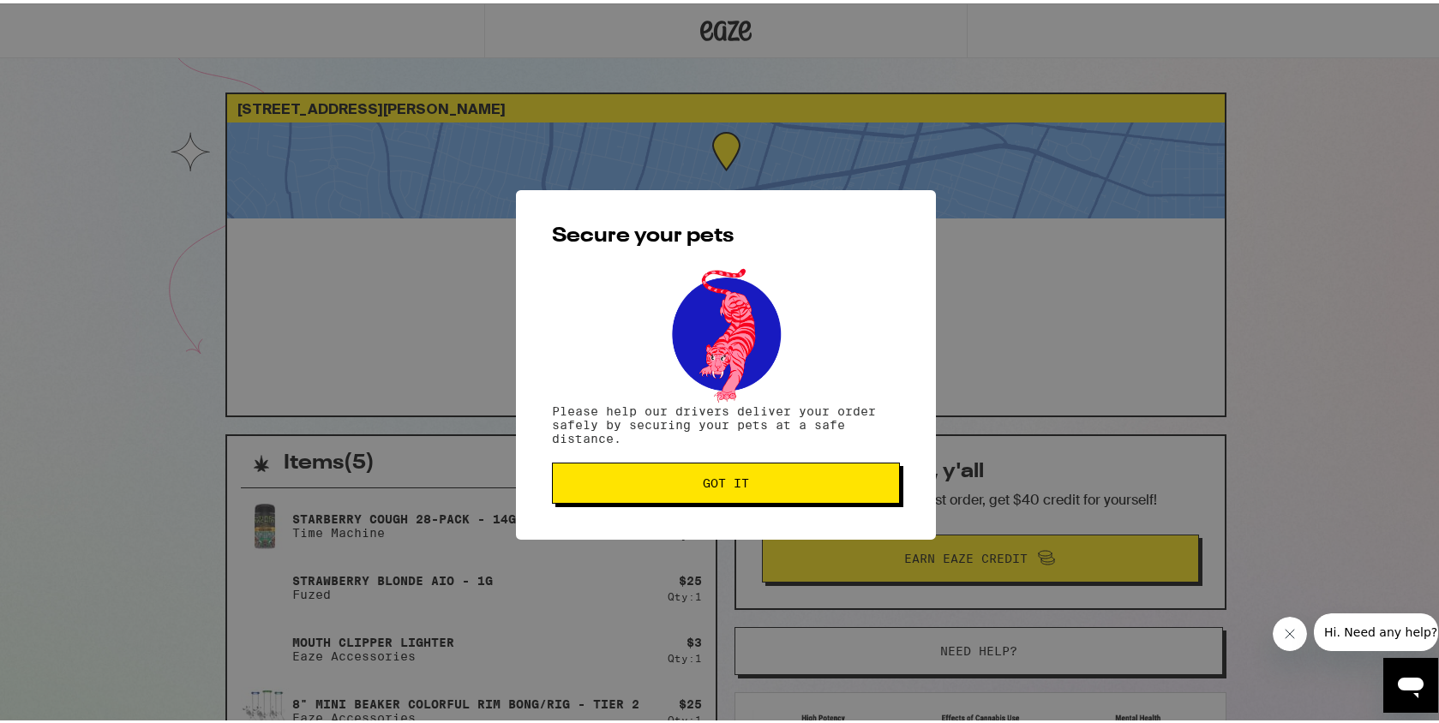
click at [759, 485] on span "Got it" at bounding box center [726, 480] width 319 height 12
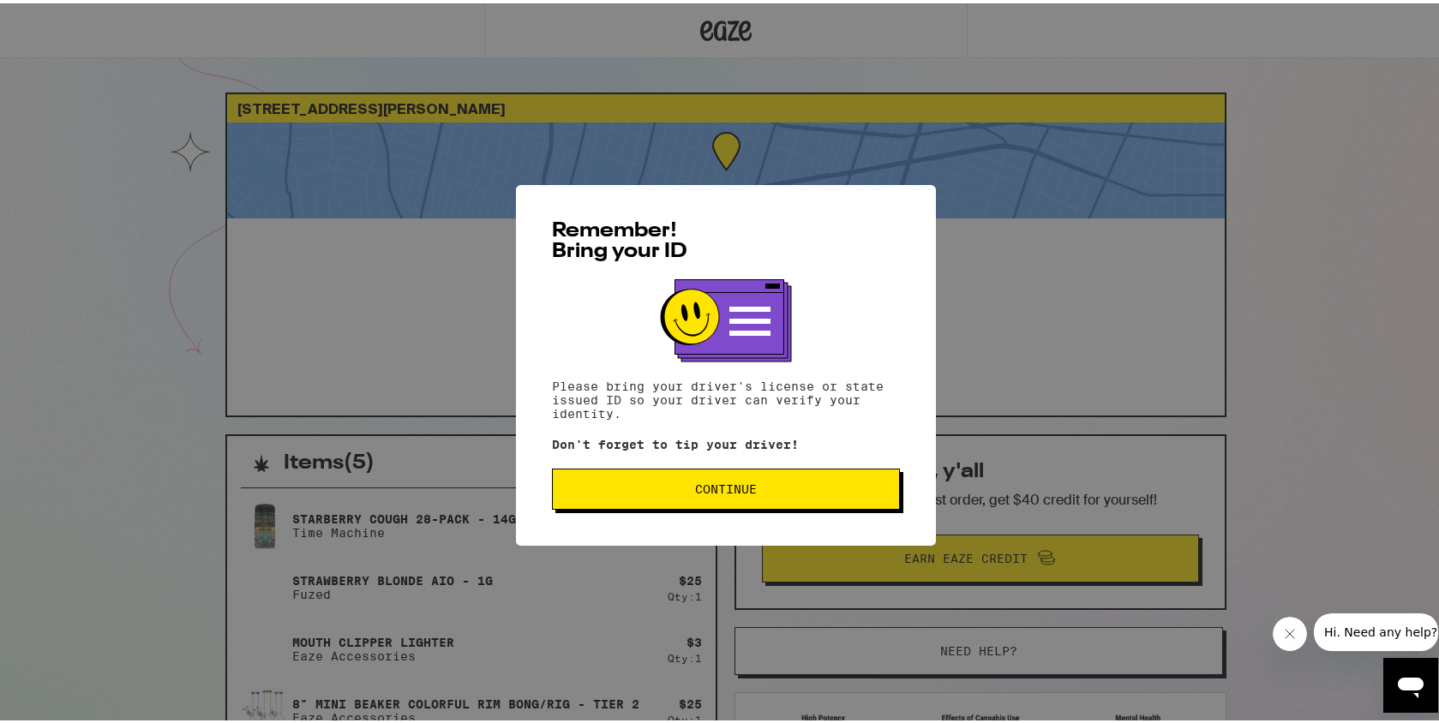
click at [745, 463] on div "Remember! Bring your ID Please bring your driver's license or state issued ID s…" at bounding box center [726, 362] width 420 height 361
click at [740, 483] on span "Continue" at bounding box center [726, 486] width 62 height 12
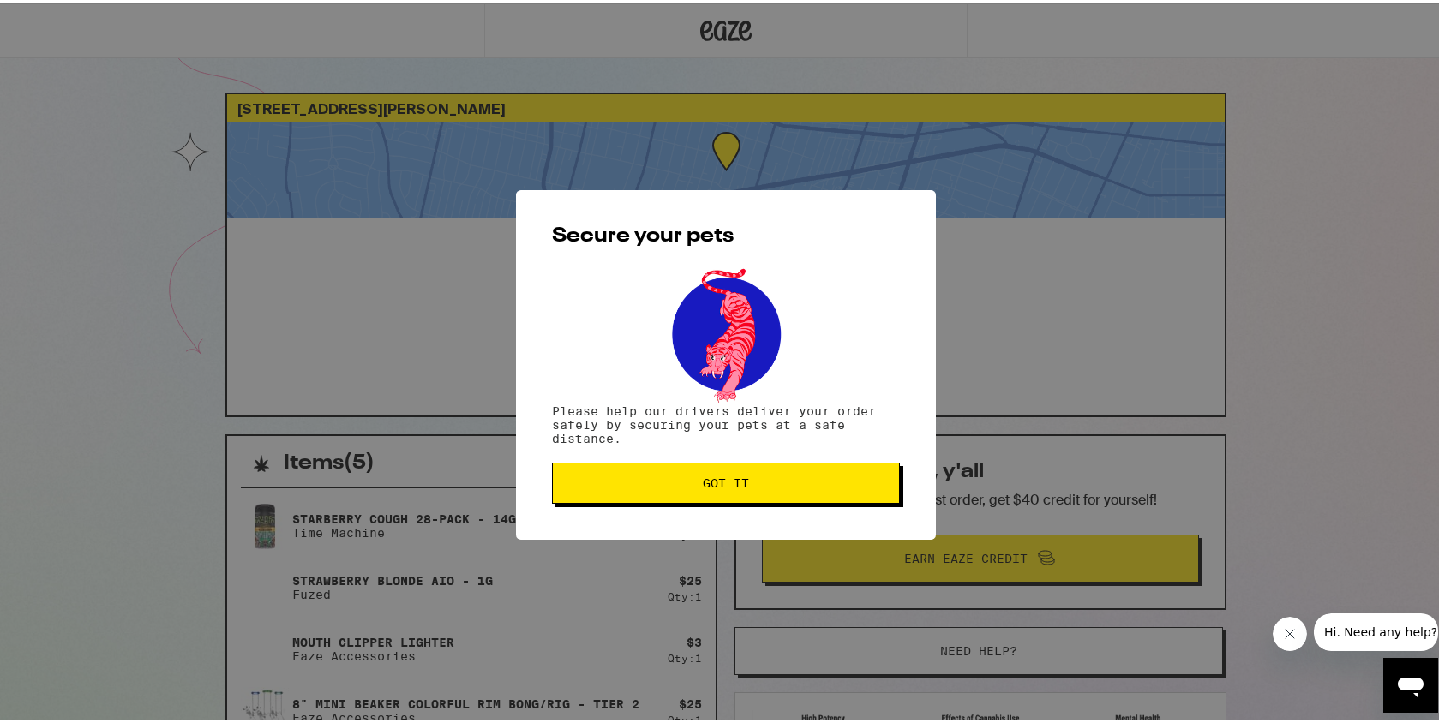
click at [740, 482] on span "Got it" at bounding box center [726, 480] width 46 height 12
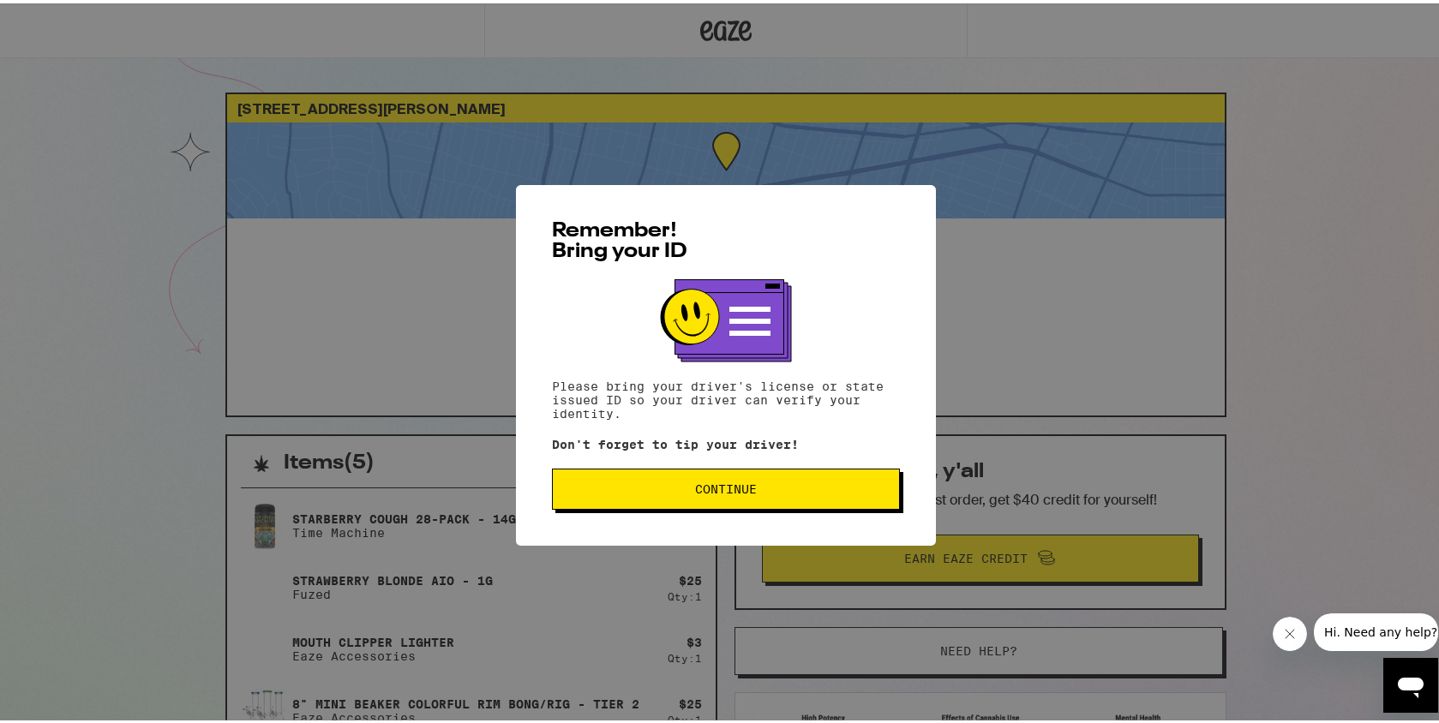
click at [746, 478] on button "Continue" at bounding box center [726, 485] width 348 height 41
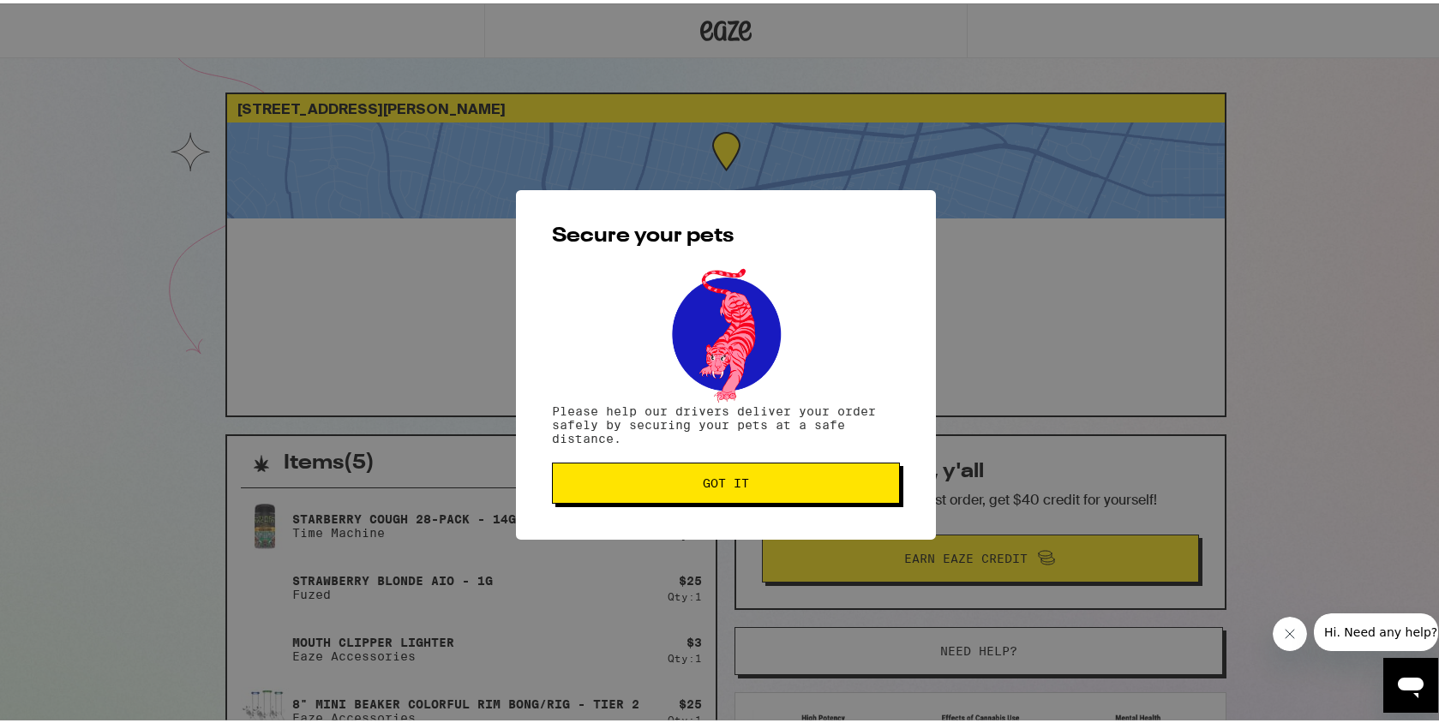
click at [698, 491] on button "Got it" at bounding box center [726, 479] width 348 height 41
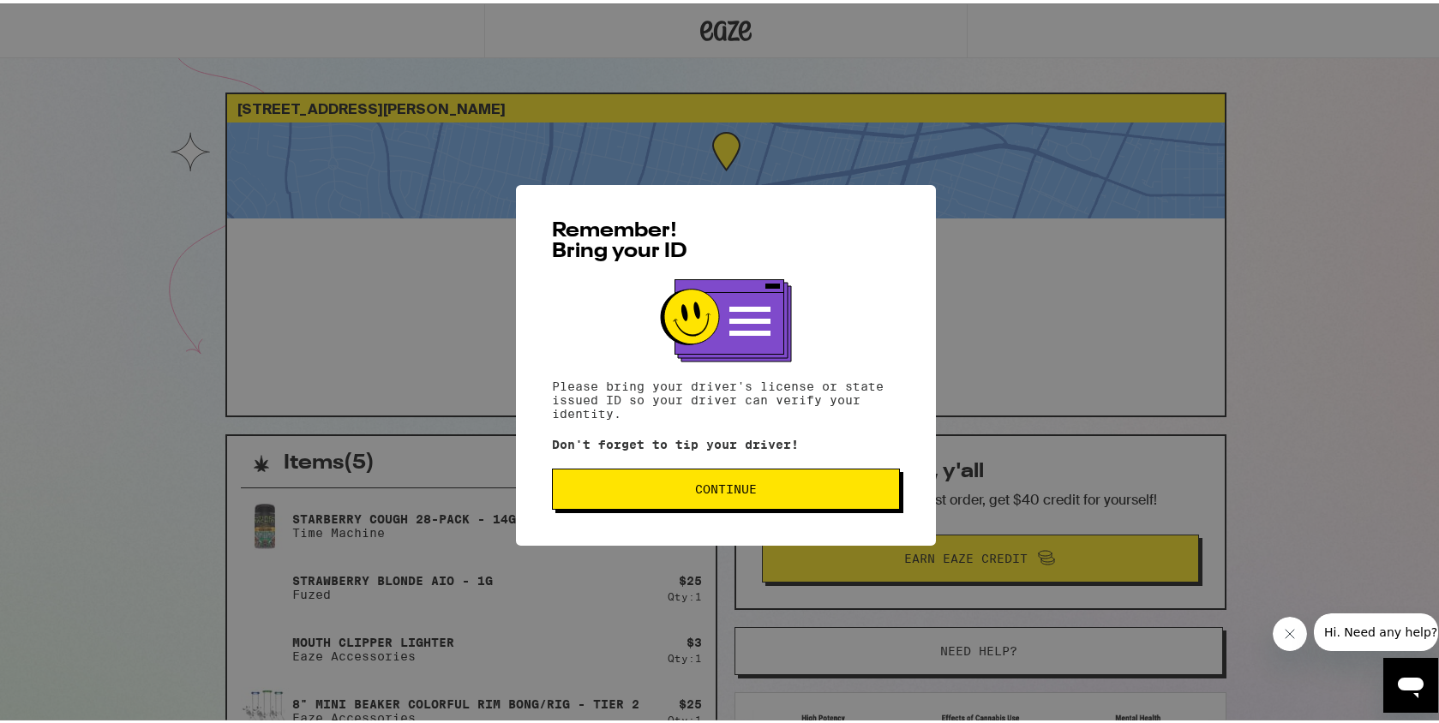
click at [792, 477] on button "Continue" at bounding box center [726, 485] width 348 height 41
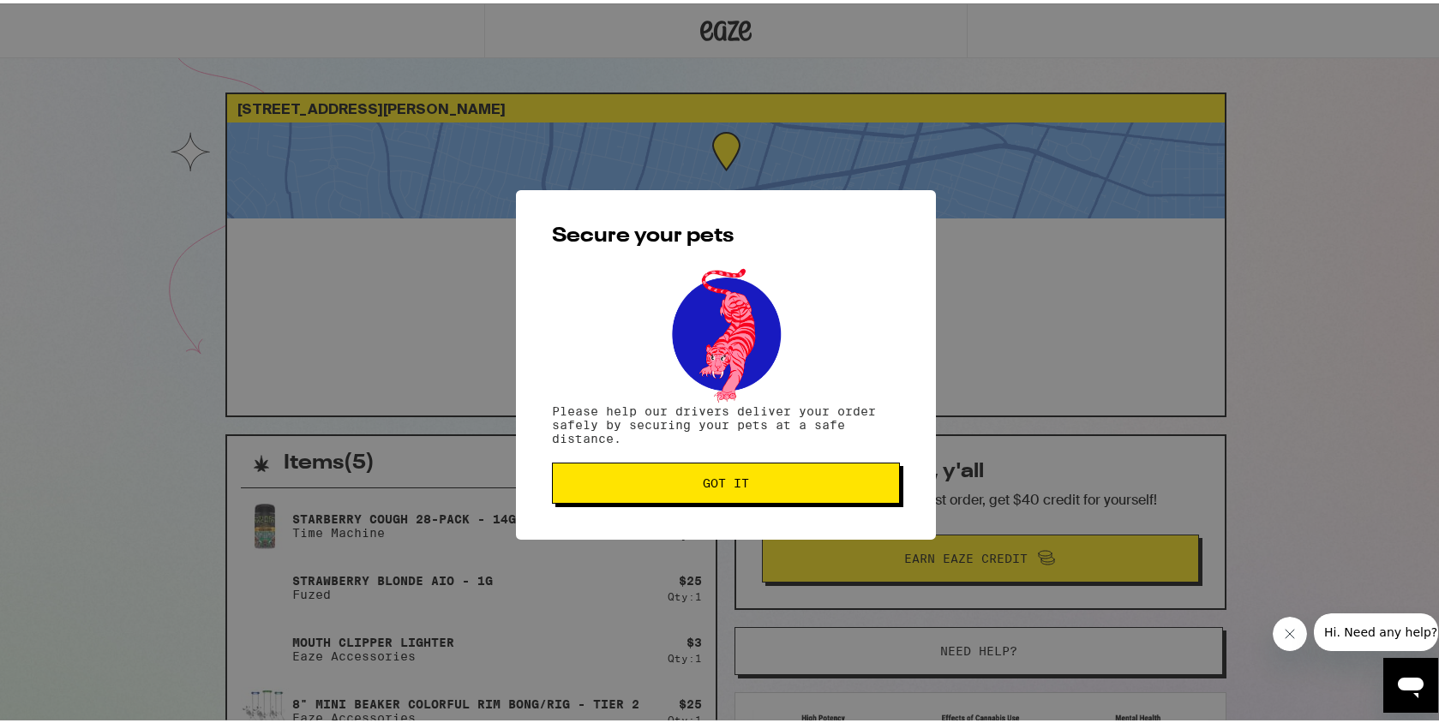
click at [783, 489] on button "Got it" at bounding box center [726, 479] width 348 height 41
